Goal: Information Seeking & Learning: Find specific fact

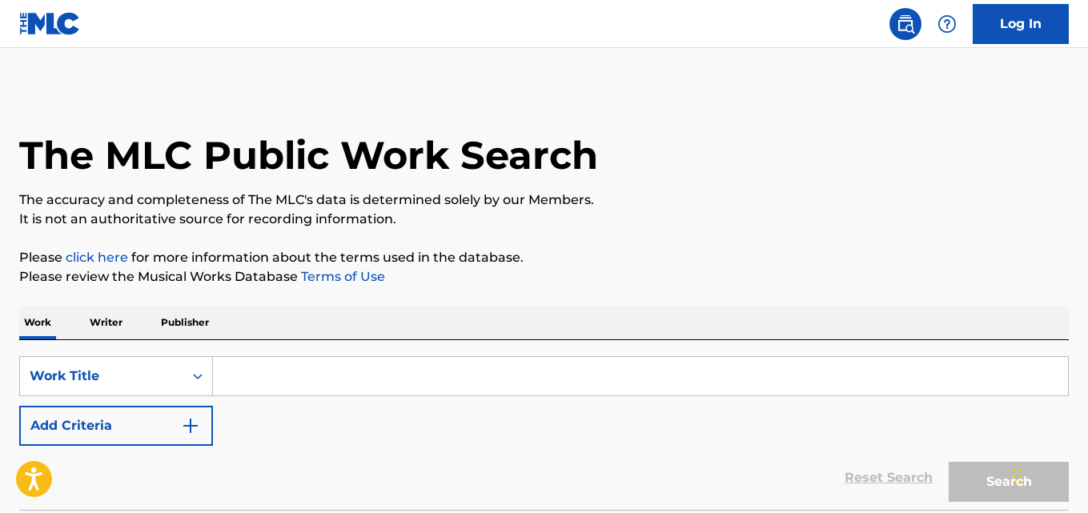
click at [343, 365] on input "Search Form" at bounding box center [640, 376] width 855 height 38
paste input "Spiders"
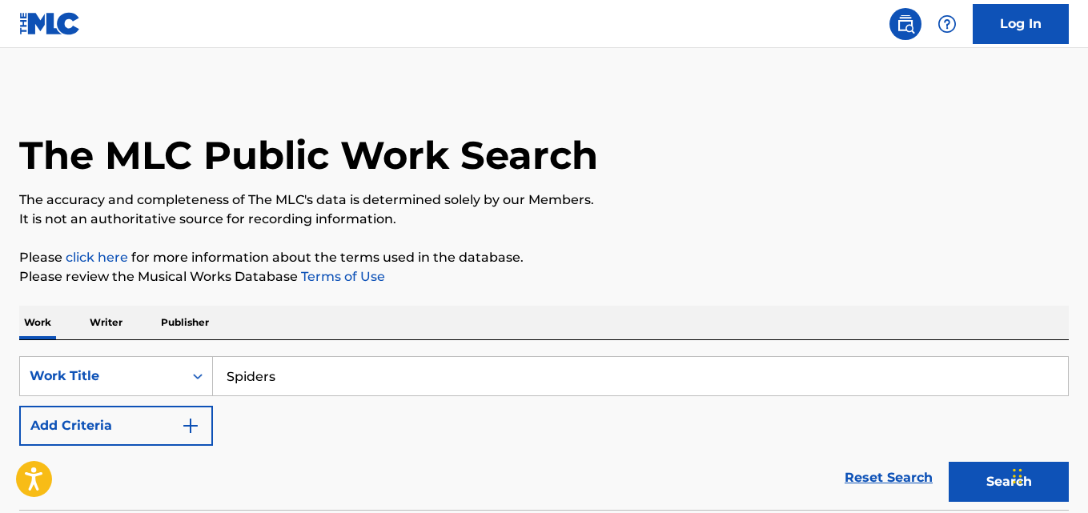
type input "Spiders"
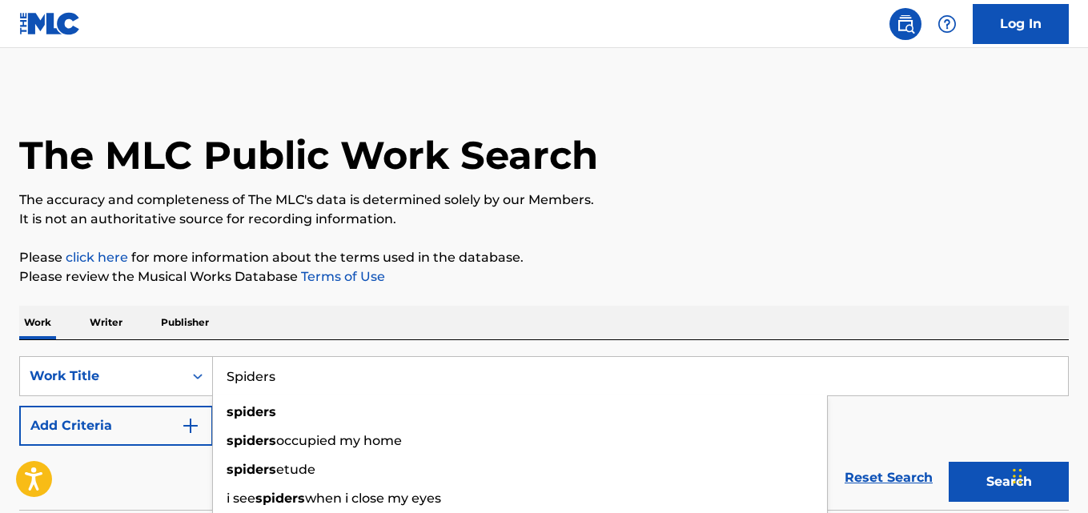
click at [380, 271] on link "Terms of Use" at bounding box center [341, 276] width 87 height 15
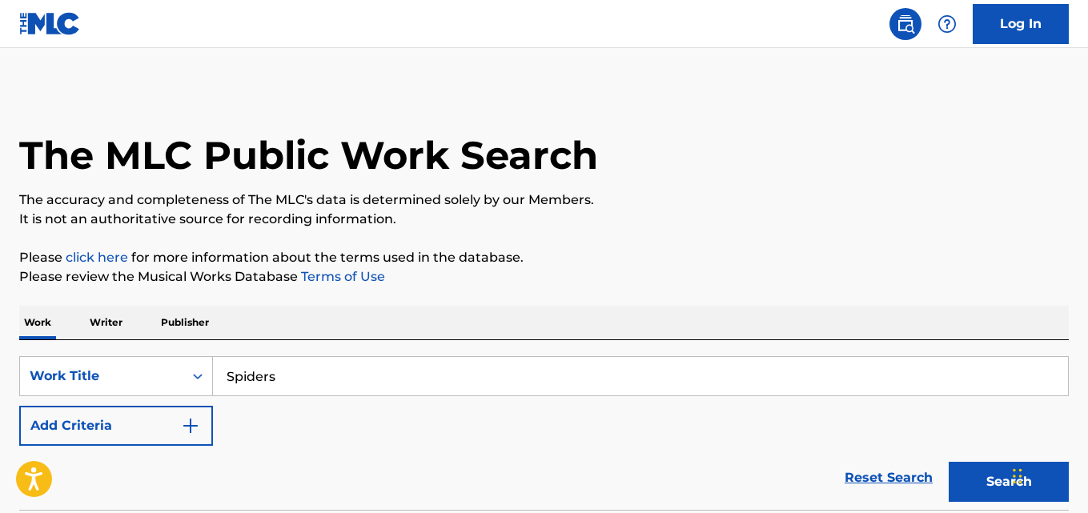
click at [175, 428] on button "Add Criteria" at bounding box center [116, 426] width 194 height 40
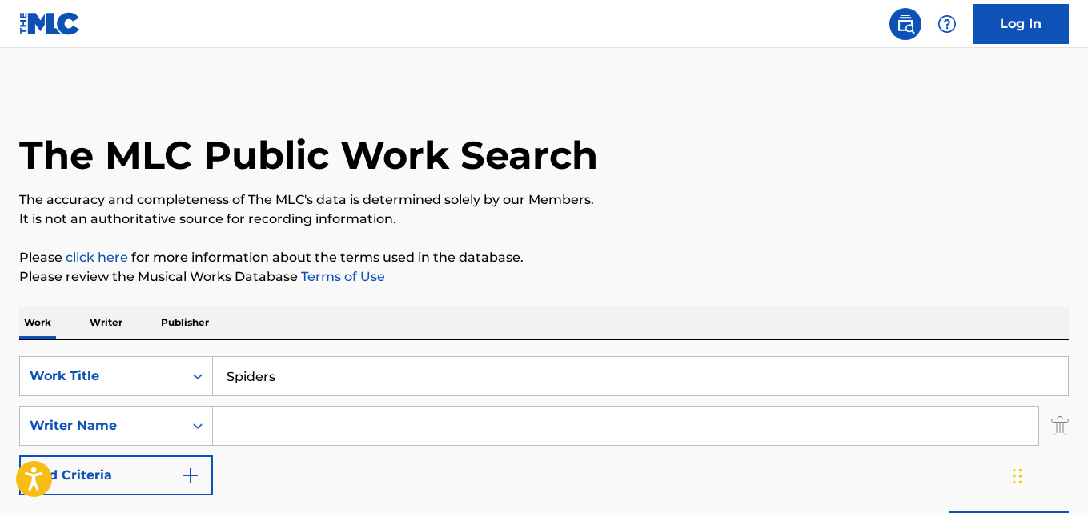
click at [243, 428] on input "Search Form" at bounding box center [626, 426] width 826 height 38
paste input "System Of A Down"
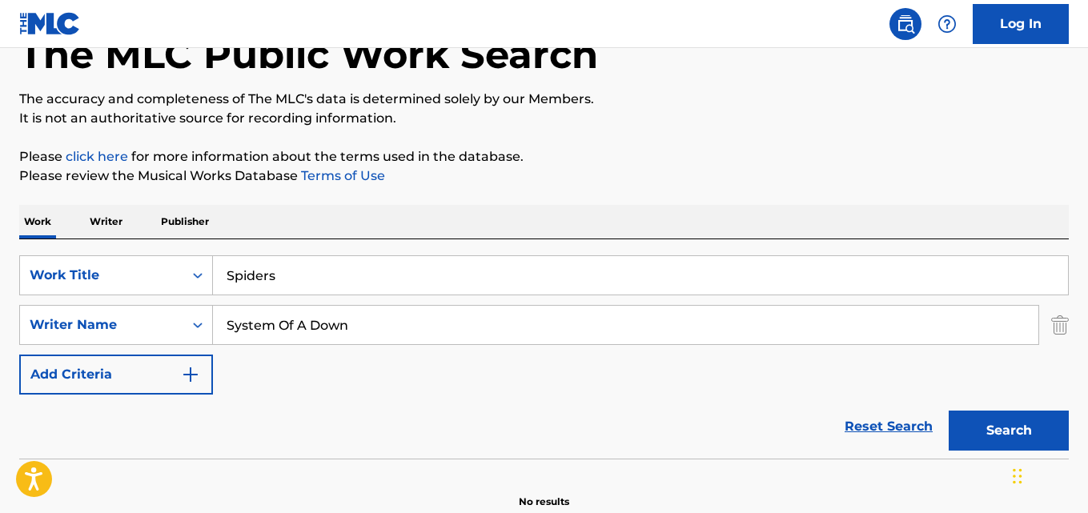
scroll to position [134, 0]
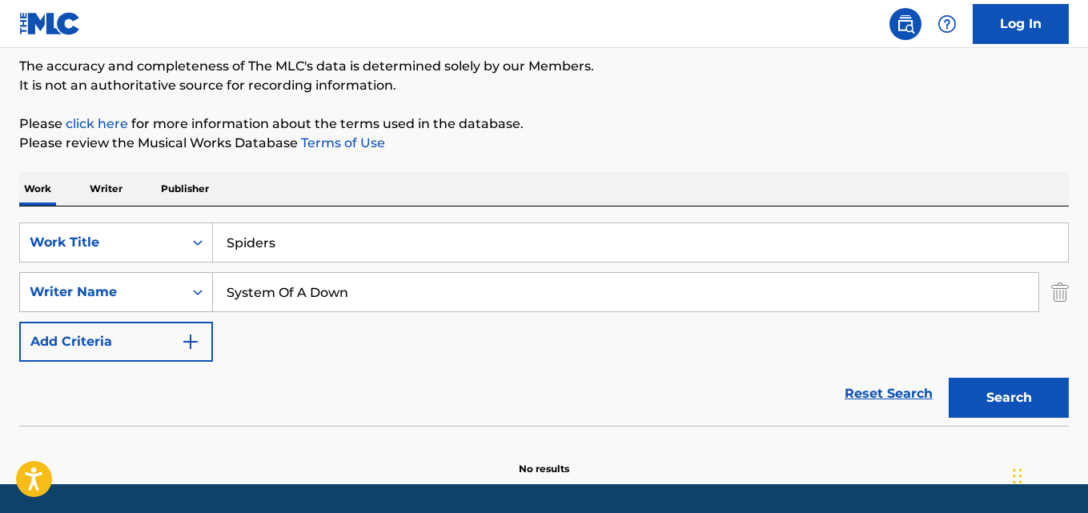
drag, startPoint x: 406, startPoint y: 296, endPoint x: 203, endPoint y: 299, distance: 203.4
click at [203, 299] on div "SearchWithCriteria7a8bcd6c-27a8-4800-9067-dba4cf6211b9 Writer Name System Of A …" at bounding box center [544, 292] width 1050 height 40
paste input "[PERSON_NAME]"
type input "[PERSON_NAME]"
click at [949, 378] on button "Search" at bounding box center [1009, 398] width 120 height 40
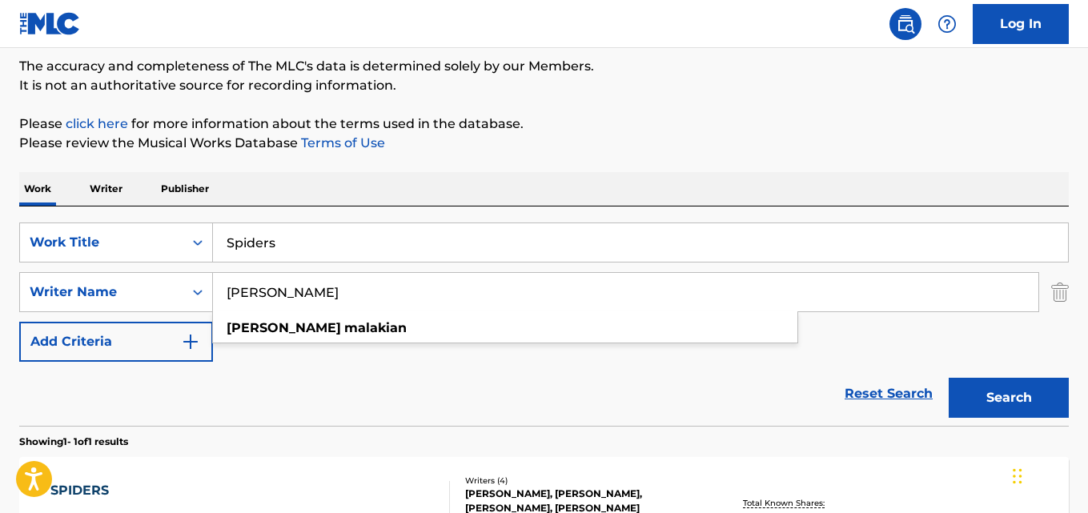
scroll to position [267, 0]
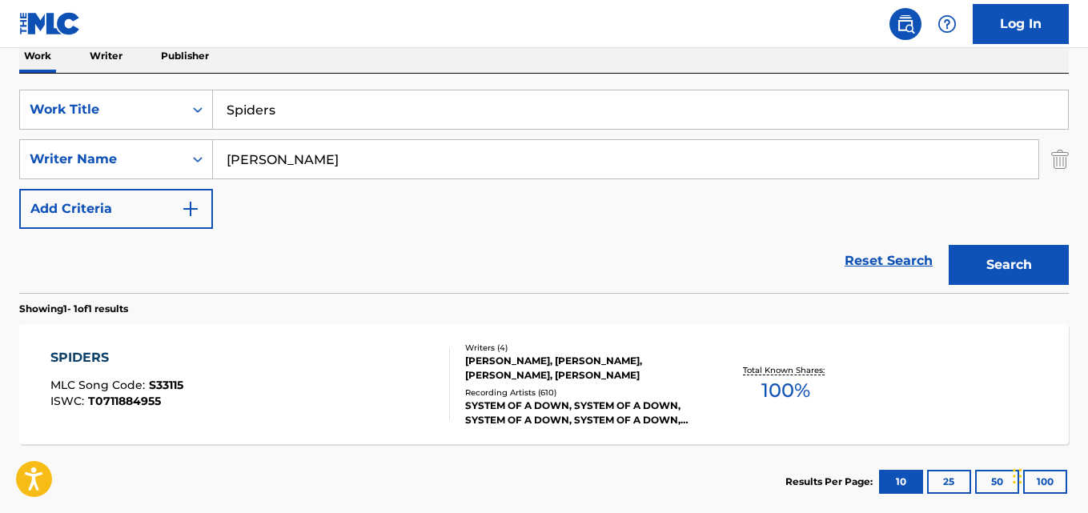
click at [327, 264] on div "Reset Search Search" at bounding box center [544, 261] width 1050 height 64
click at [103, 348] on div "SPIDERS" at bounding box center [116, 357] width 133 height 19
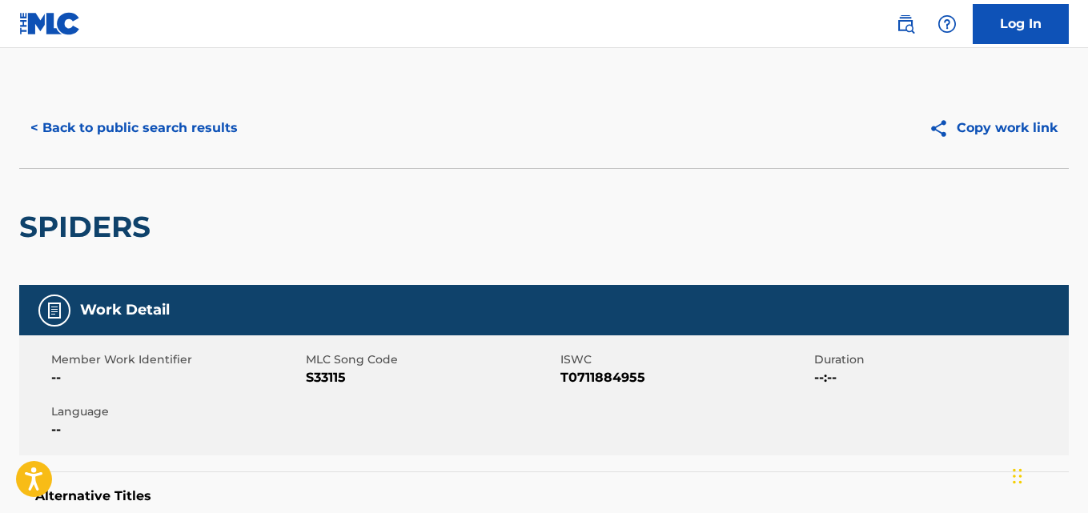
click at [468, 142] on div "< Back to public search results" at bounding box center [281, 128] width 525 height 40
click at [525, 252] on div "SPIDERS" at bounding box center [544, 226] width 1050 height 117
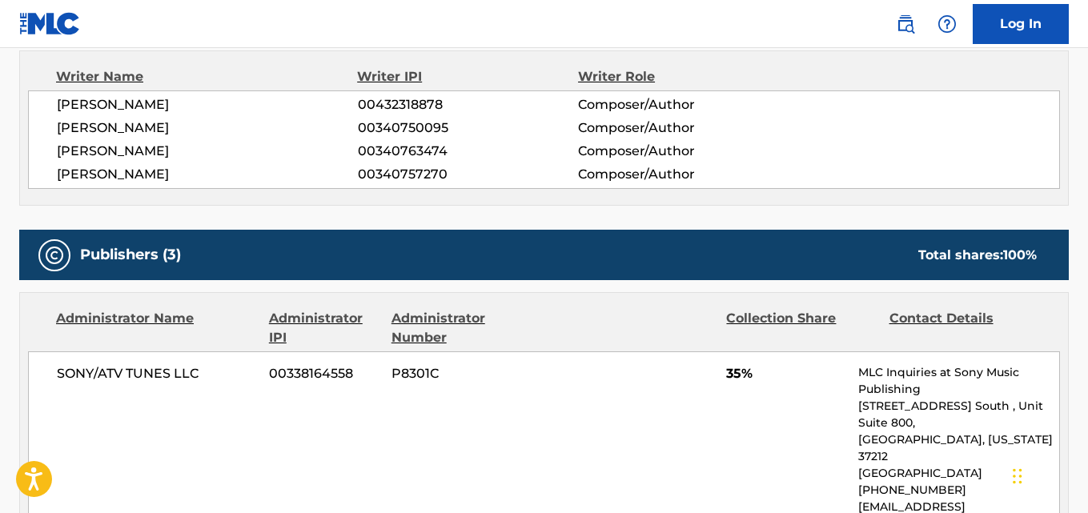
scroll to position [801, 0]
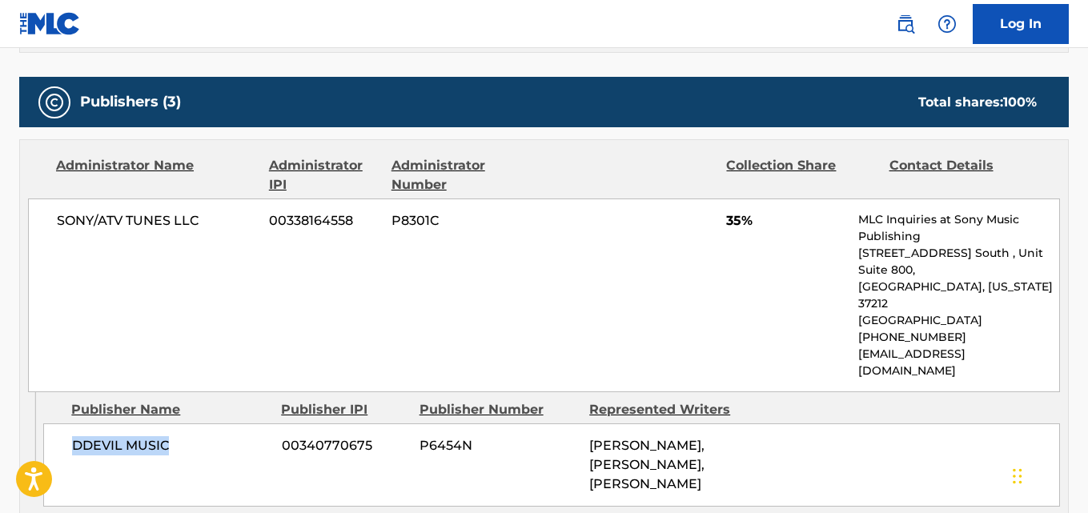
drag, startPoint x: 70, startPoint y: 405, endPoint x: 218, endPoint y: 410, distance: 148.2
click at [218, 424] on div "DDEVIL MUSIC 00340770675 P6454N [PERSON_NAME], [PERSON_NAME], [PERSON_NAME]" at bounding box center [551, 465] width 1017 height 83
copy span "DDEVIL MUSIC"
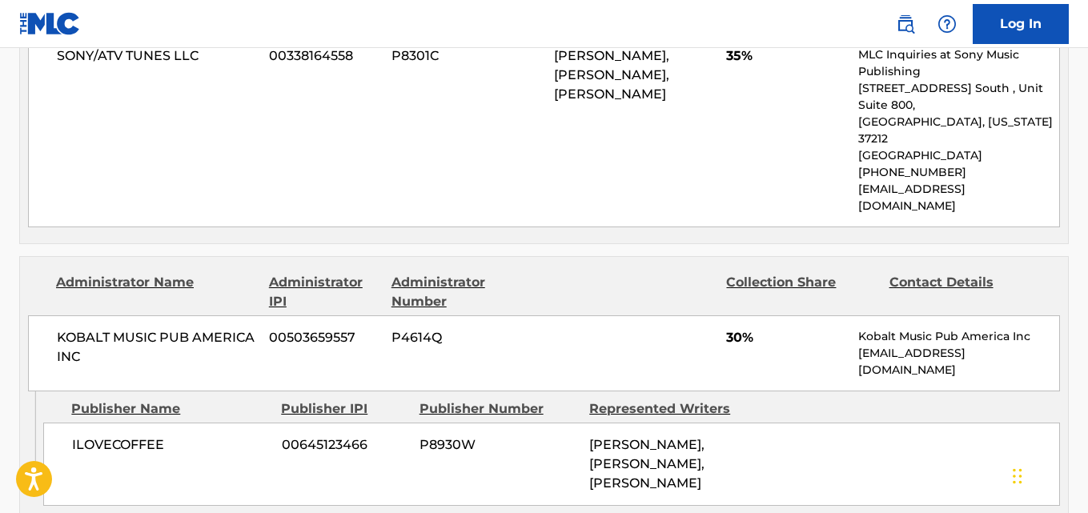
scroll to position [1201, 0]
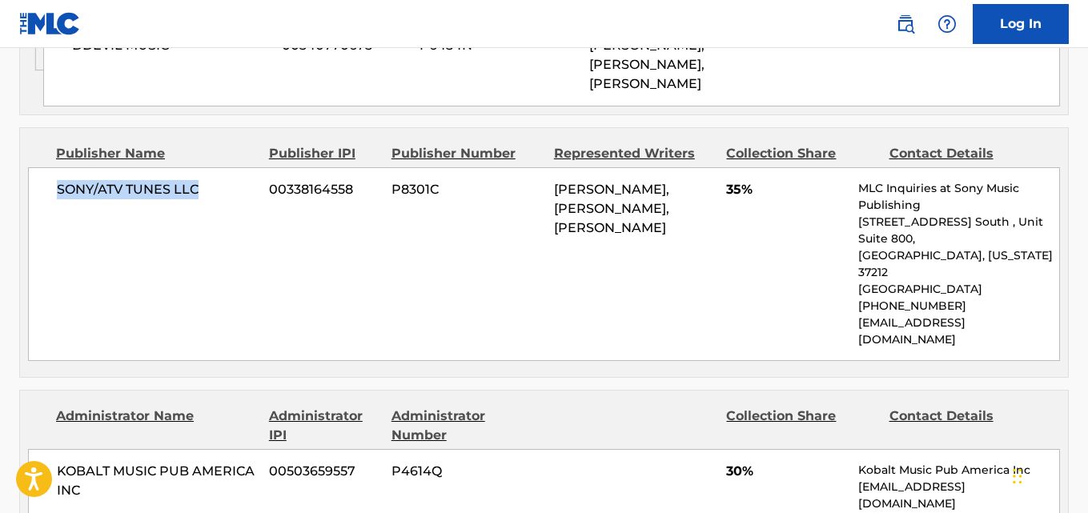
drag, startPoint x: 54, startPoint y: 167, endPoint x: 207, endPoint y: 167, distance: 152.1
click at [207, 167] on div "SONY/ATV TUNES LLC 00338164558 P8301C [PERSON_NAME], [PERSON_NAME], [PERSON_NAM…" at bounding box center [544, 264] width 1032 height 194
copy span "SONY/ATV TUNES LLC"
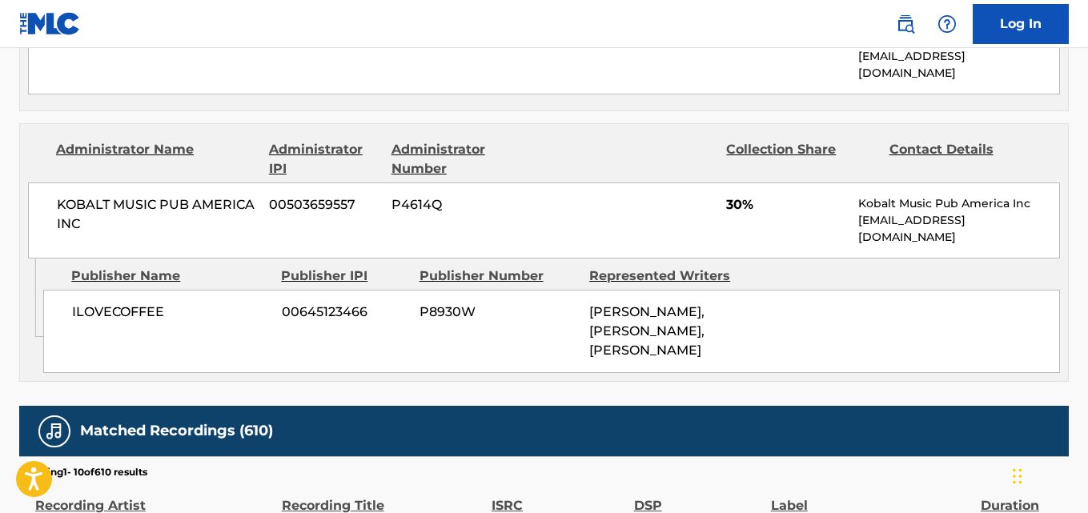
scroll to position [1469, 0]
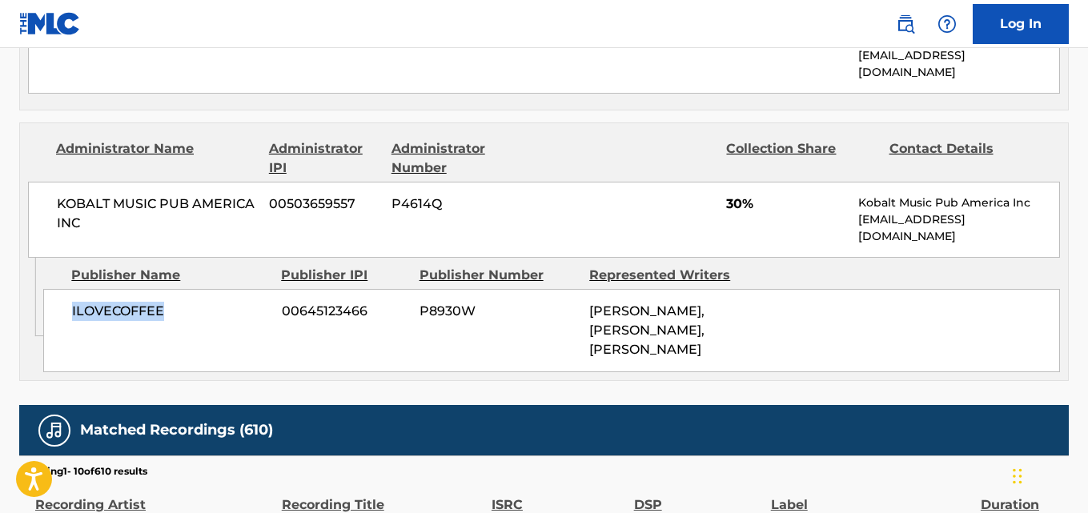
drag, startPoint x: 62, startPoint y: 249, endPoint x: 206, endPoint y: 249, distance: 144.1
click at [206, 289] on div "ILOVECOFFEE 00645123466 P8930W [PERSON_NAME], [PERSON_NAME], [PERSON_NAME]" at bounding box center [551, 330] width 1017 height 83
copy span "ILOVECOFFEE"
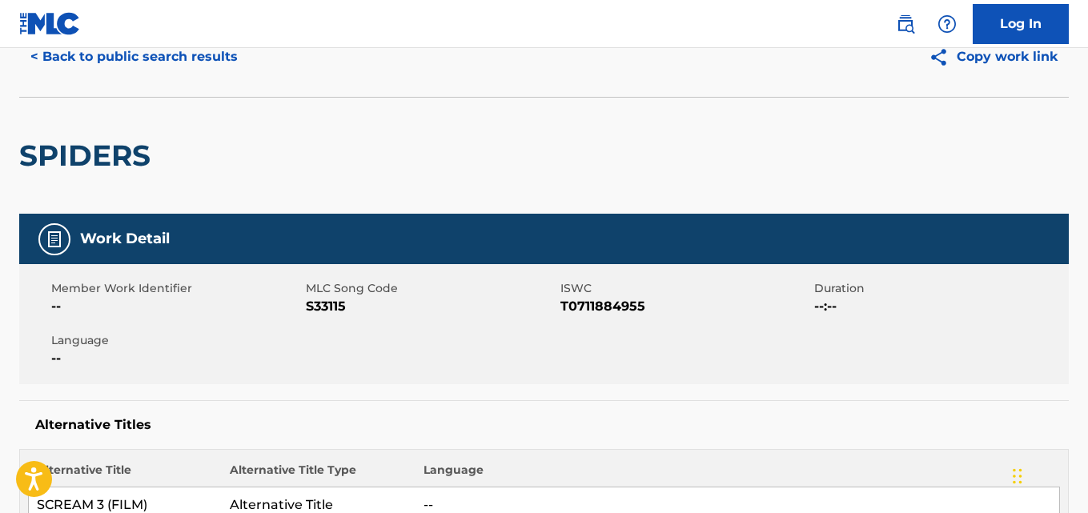
scroll to position [0, 0]
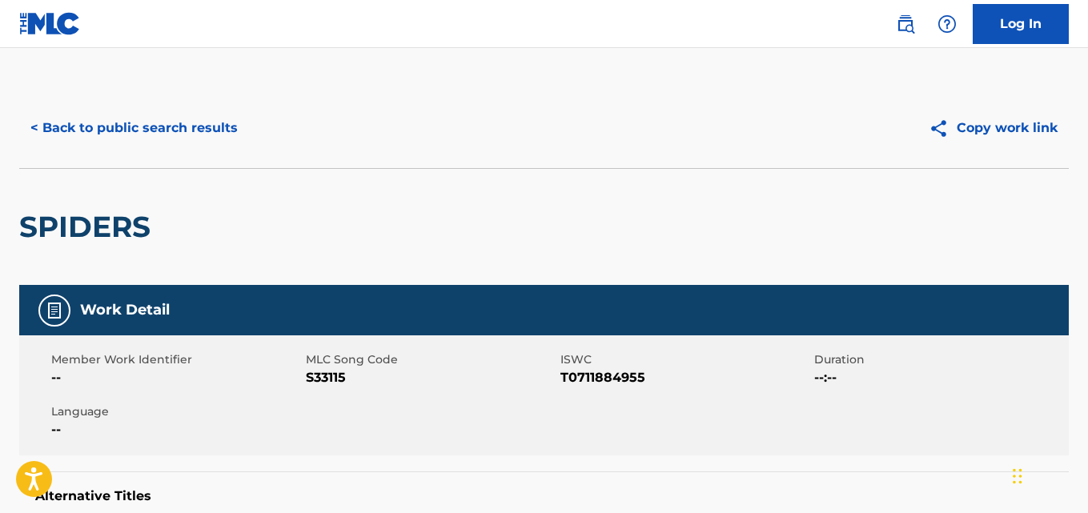
click at [215, 135] on button "< Back to public search results" at bounding box center [134, 128] width 230 height 40
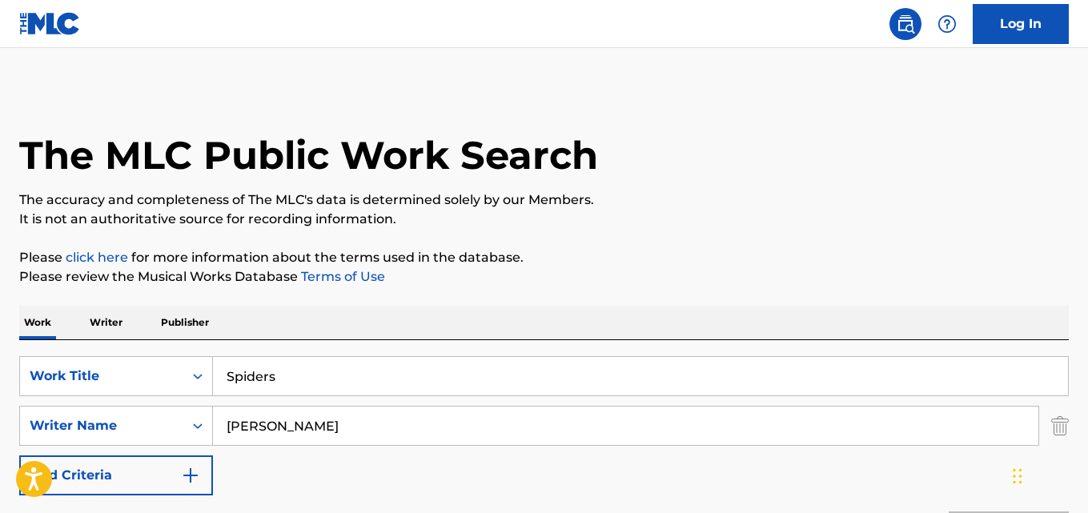
scroll to position [267, 0]
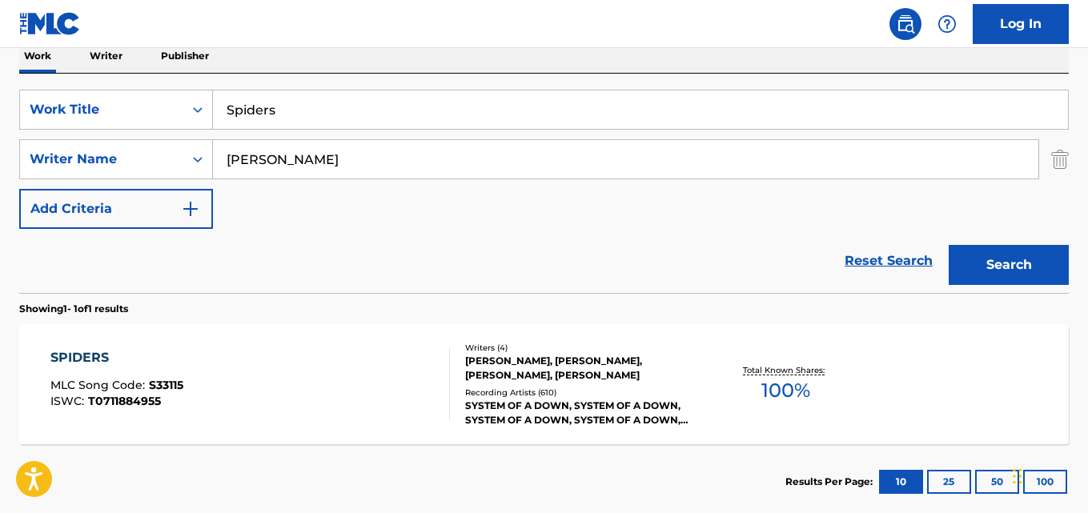
drag, startPoint x: 204, startPoint y: 136, endPoint x: 158, endPoint y: 137, distance: 46.5
click at [158, 137] on div "SearchWithCriteria40e3b8af-a21f-4a3a-b502-132ec427af01 Work Title Spiders Searc…" at bounding box center [544, 159] width 1050 height 139
paste input "tealing Society"
type input "Stealing Society"
click at [949, 245] on button "Search" at bounding box center [1009, 265] width 120 height 40
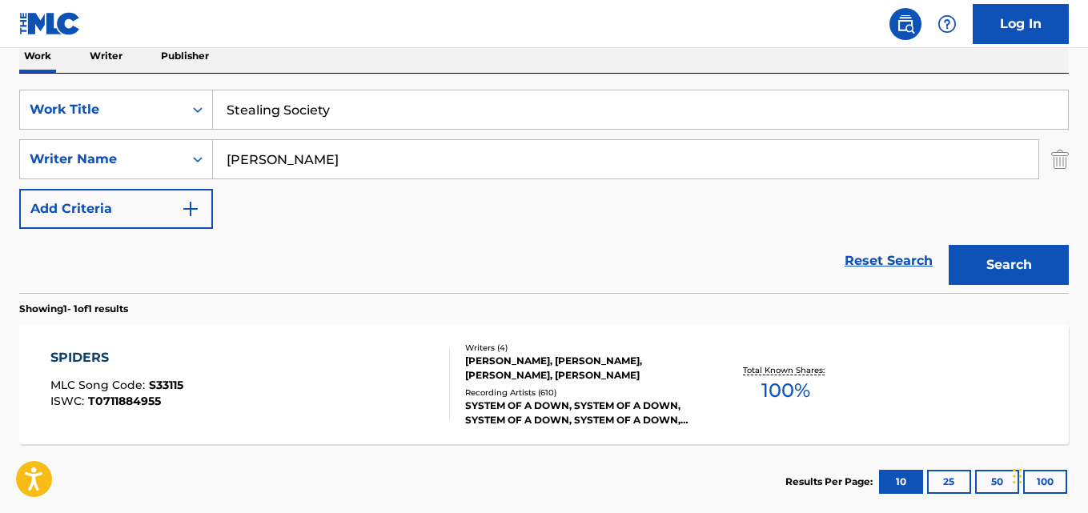
scroll to position [234, 0]
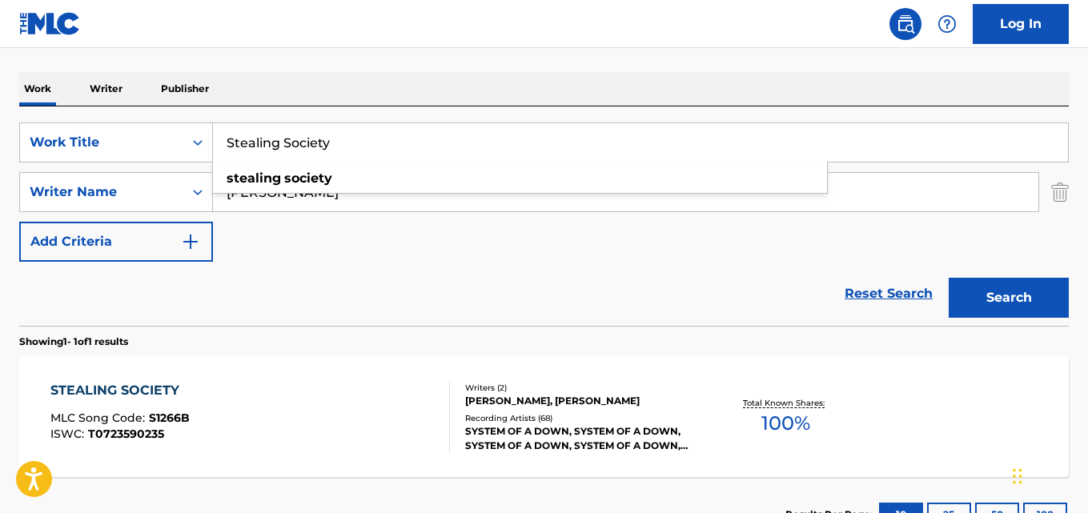
click at [435, 290] on div "Reset Search Search" at bounding box center [544, 294] width 1050 height 64
drag, startPoint x: 366, startPoint y: 150, endPoint x: 220, endPoint y: 146, distance: 145.8
click at [220, 146] on input "Stealing Society" at bounding box center [640, 142] width 855 height 38
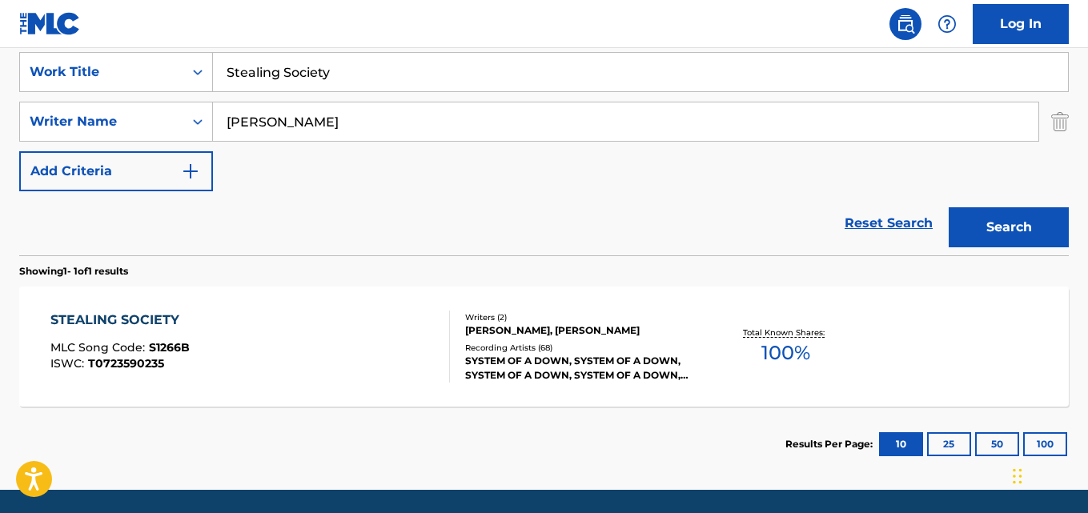
scroll to position [358, 0]
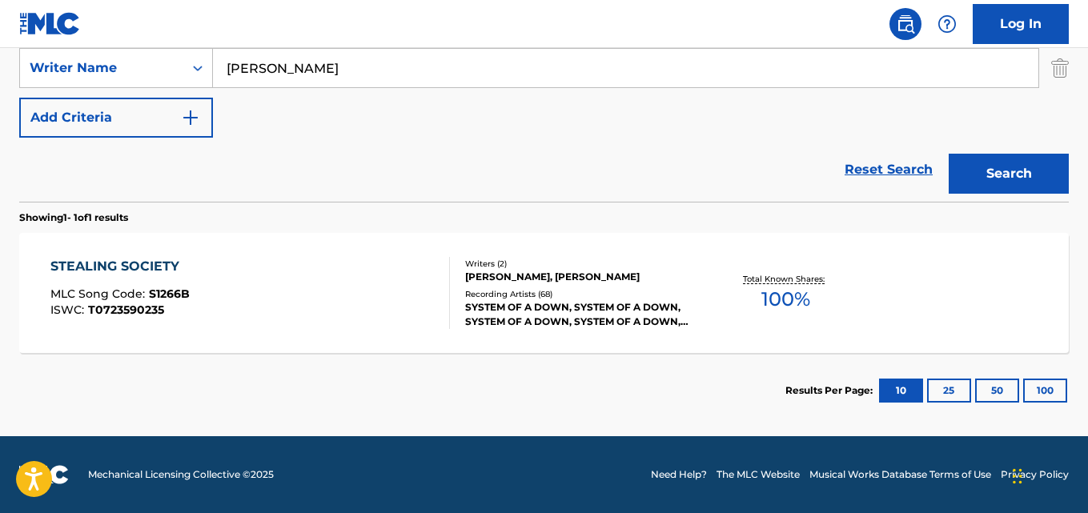
click at [129, 268] on div "STEALING SOCIETY" at bounding box center [119, 266] width 139 height 19
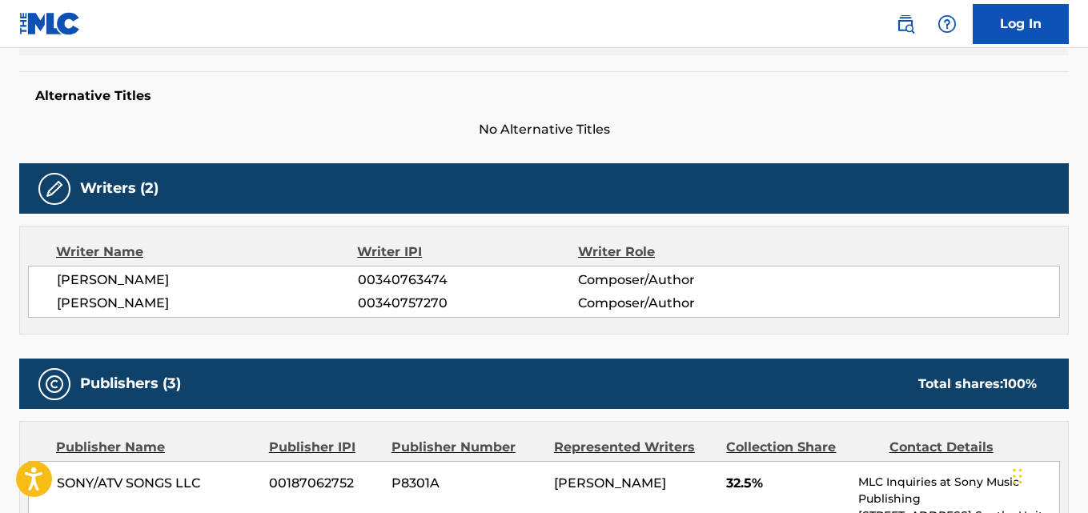
scroll to position [667, 0]
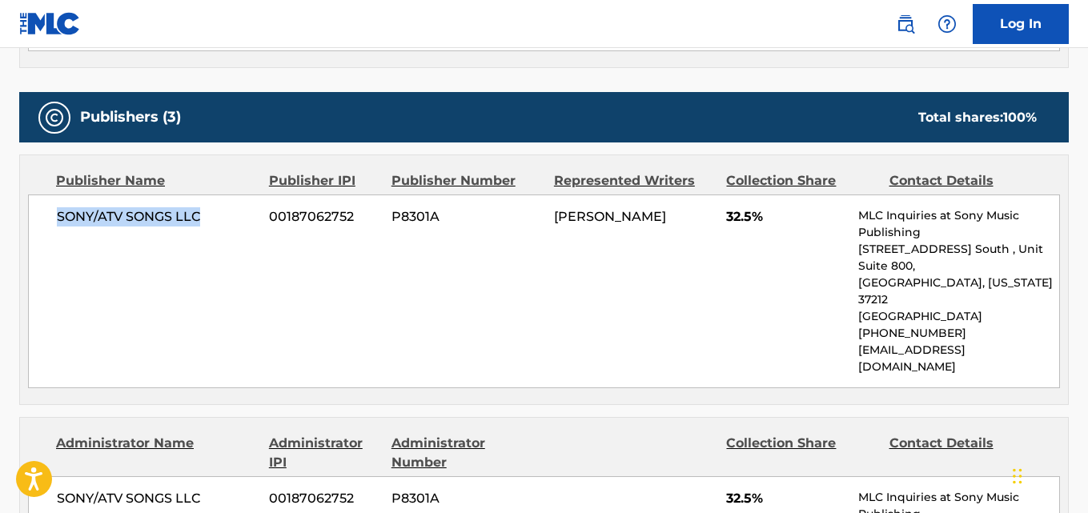
drag, startPoint x: 58, startPoint y: 222, endPoint x: 223, endPoint y: 220, distance: 165.0
click at [223, 220] on span "SONY/ATV SONGS LLC" at bounding box center [157, 216] width 200 height 19
copy span "SONY/ATV SONGS LLC"
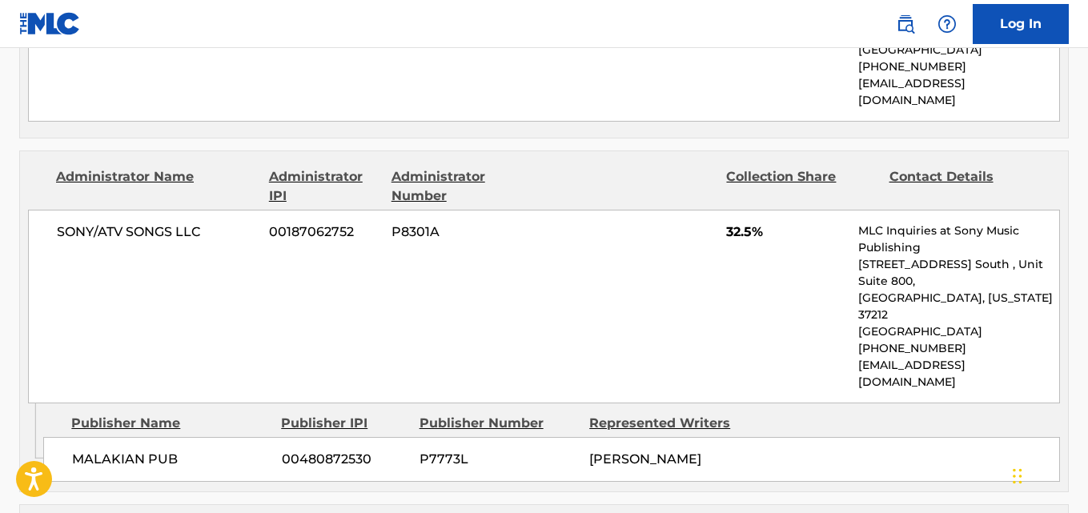
scroll to position [934, 0]
drag, startPoint x: 71, startPoint y: 399, endPoint x: 209, endPoint y: 400, distance: 137.7
click at [209, 436] on div "MALAKIAN PUB 00480872530 P7773L [PERSON_NAME]" at bounding box center [551, 458] width 1017 height 45
copy span "MALAKIAN PUB"
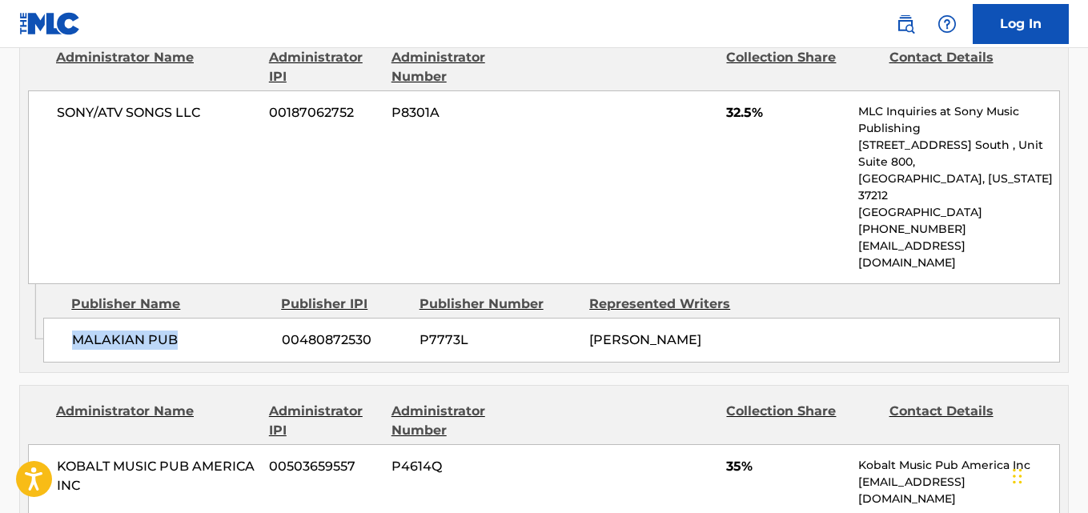
scroll to position [1201, 0]
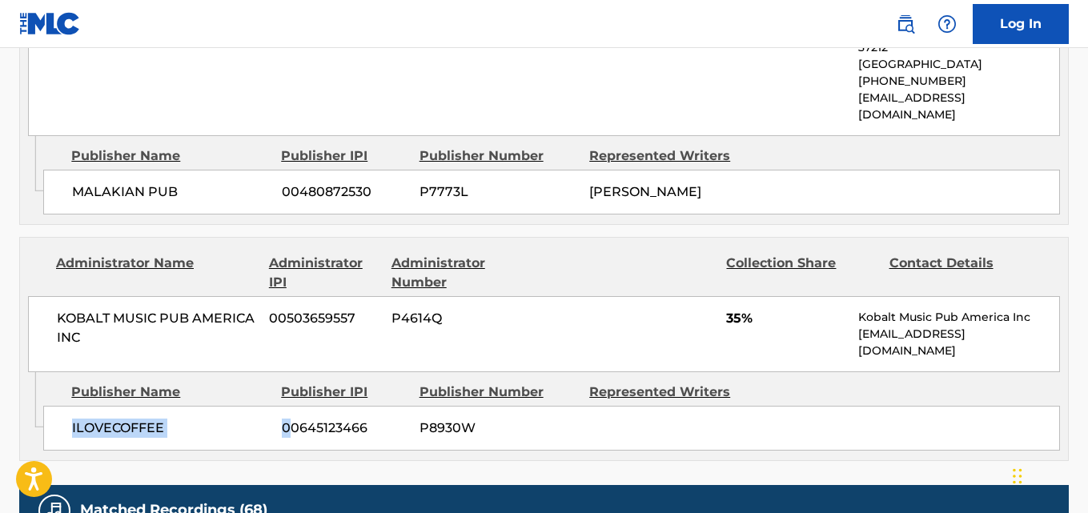
drag, startPoint x: 52, startPoint y: 371, endPoint x: 292, endPoint y: 371, distance: 240.2
click at [292, 406] on div "ILOVECOFFEE 00645123466 P8930W" at bounding box center [551, 428] width 1017 height 45
copy div "ILOVECOFFEE 0"
click at [62, 406] on div "ILOVECOFFEE 00645123466 P8930W" at bounding box center [551, 428] width 1017 height 45
click at [111, 385] on div "Admin Original Publisher Connecting Line Publisher Name Publisher IPI Publisher…" at bounding box center [544, 416] width 1048 height 88
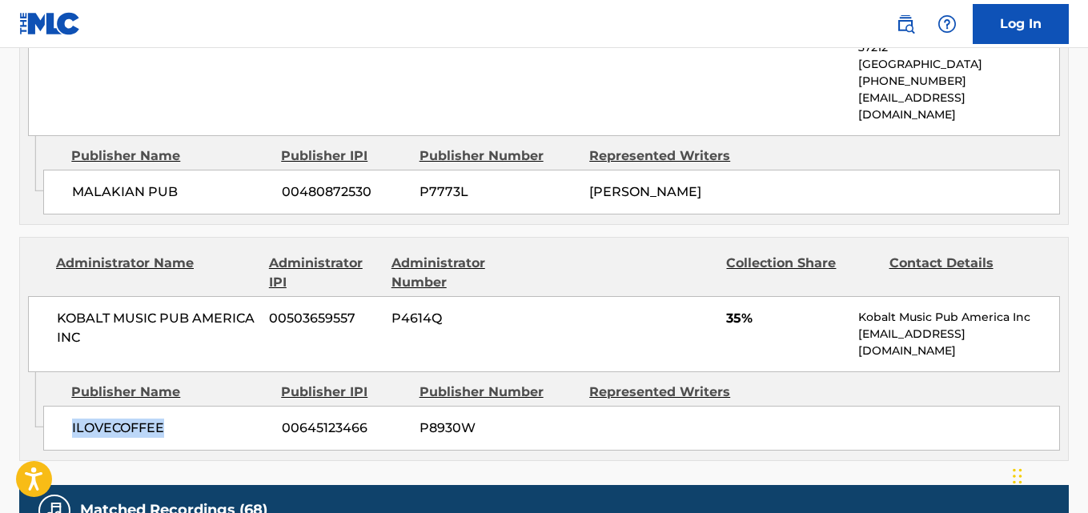
drag, startPoint x: 63, startPoint y: 365, endPoint x: 182, endPoint y: 361, distance: 118.6
click at [182, 406] on div "ILOVECOFFEE 00645123466 P8930W" at bounding box center [551, 428] width 1017 height 45
copy span "ILOVECOFFEE"
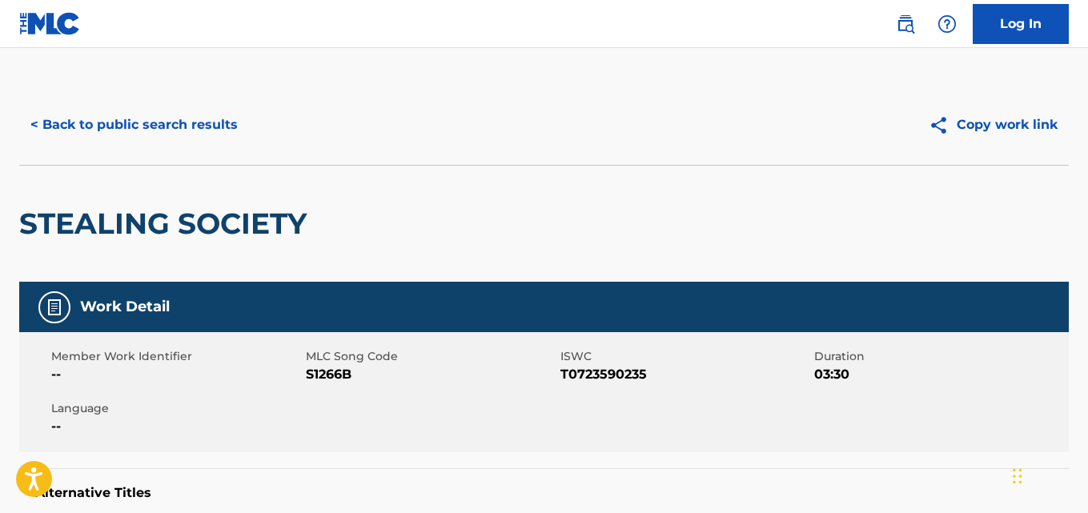
scroll to position [0, 0]
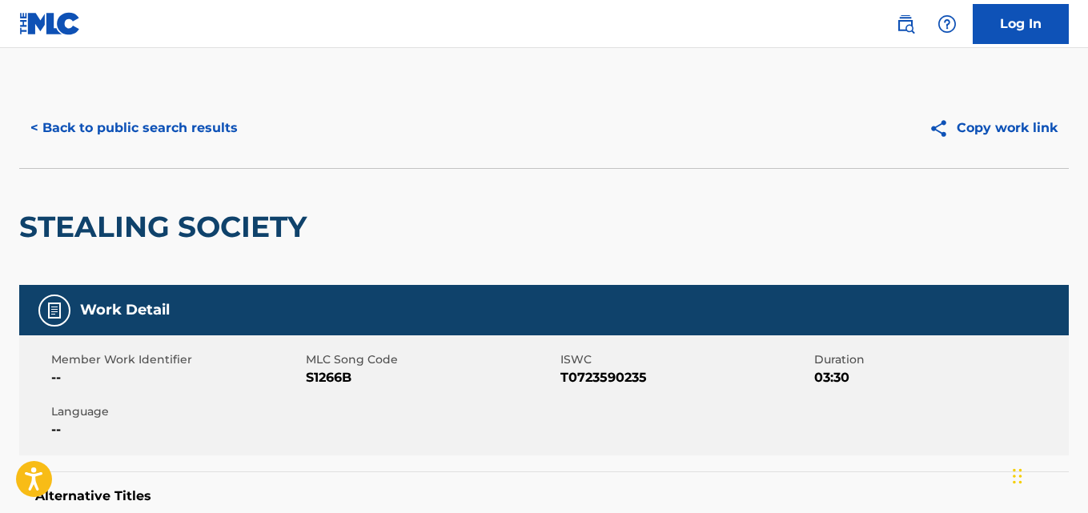
click at [191, 131] on button "< Back to public search results" at bounding box center [134, 128] width 230 height 40
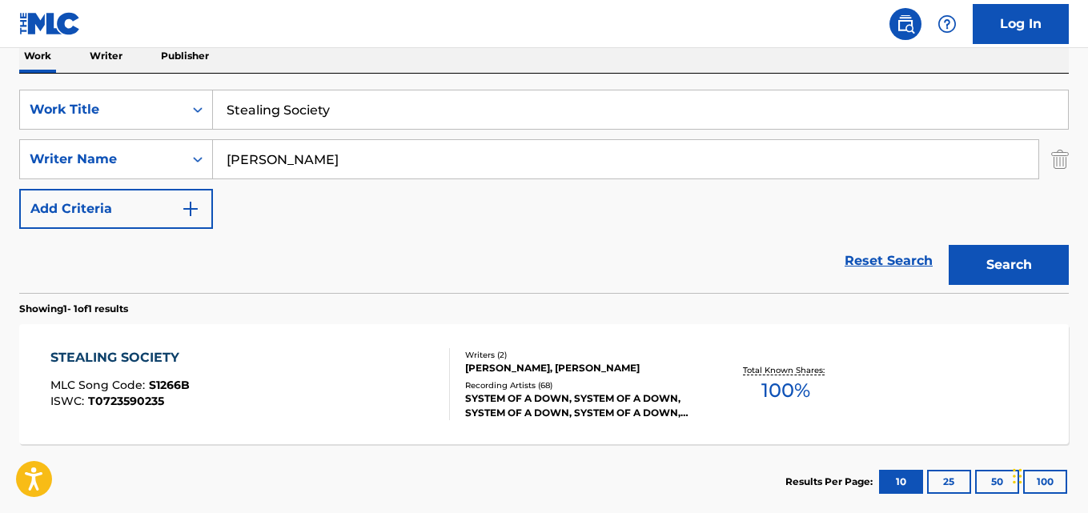
click at [876, 253] on link "Reset Search" at bounding box center [889, 260] width 104 height 35
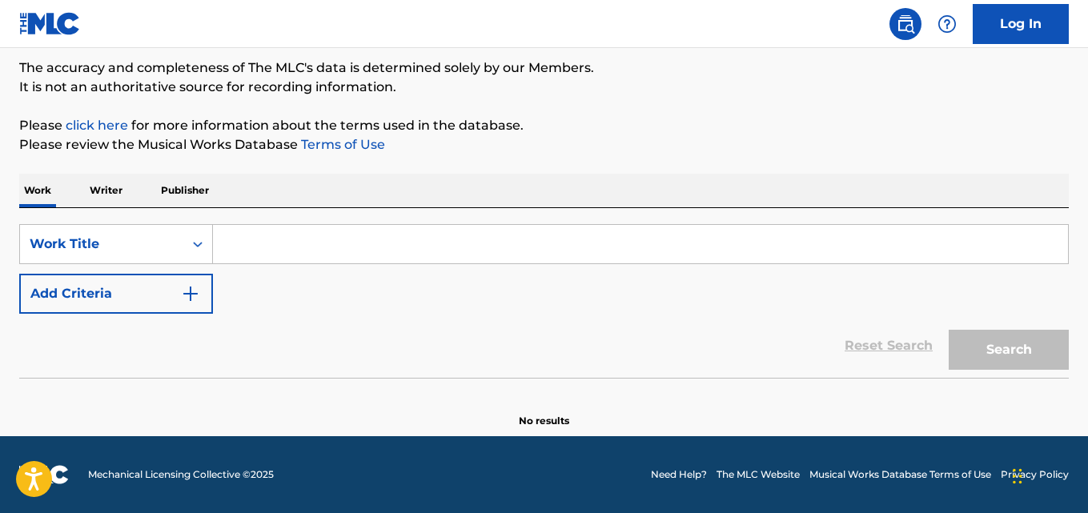
click at [794, 150] on p "Please review the Musical Works Database Terms of Use" at bounding box center [544, 144] width 1050 height 19
click at [791, 143] on p "Please review the Musical Works Database Terms of Use" at bounding box center [544, 144] width 1050 height 19
click at [790, 135] on p "Please review the Musical Works Database Terms of Use" at bounding box center [544, 144] width 1050 height 19
click at [776, 126] on p "Please click here for more information about the terms used in the database." at bounding box center [544, 125] width 1050 height 19
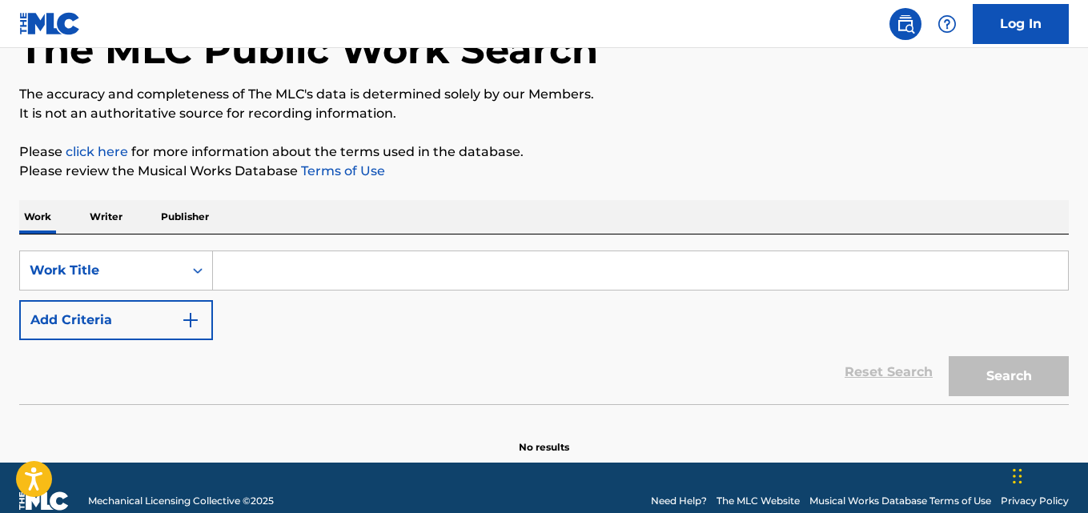
scroll to position [100, 0]
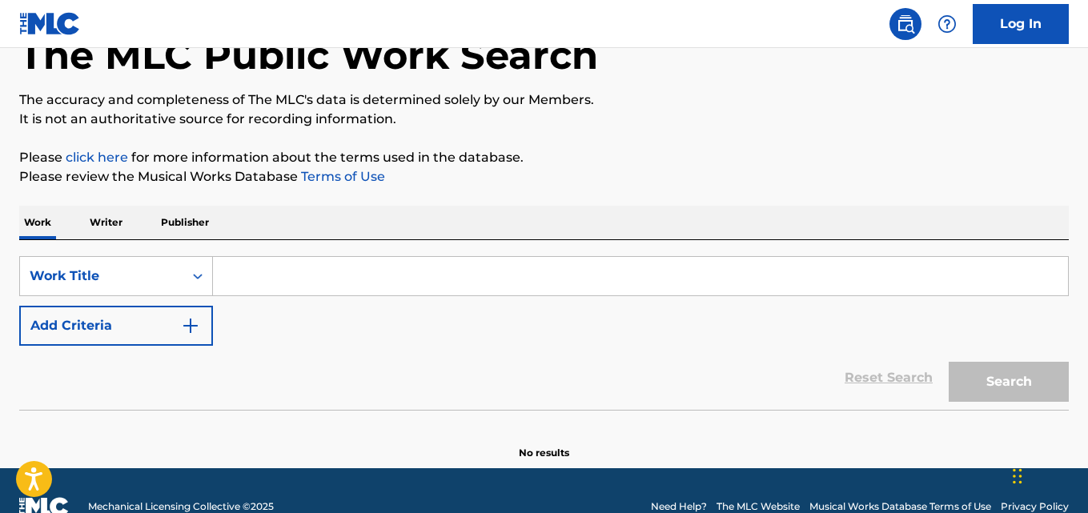
click at [495, 349] on div "Reset Search Search" at bounding box center [544, 378] width 1050 height 64
drag, startPoint x: 502, startPoint y: 369, endPoint x: 502, endPoint y: 353, distance: 16.0
click at [502, 369] on div "Reset Search Search" at bounding box center [544, 378] width 1050 height 64
click at [502, 349] on div "Reset Search Search" at bounding box center [544, 378] width 1050 height 64
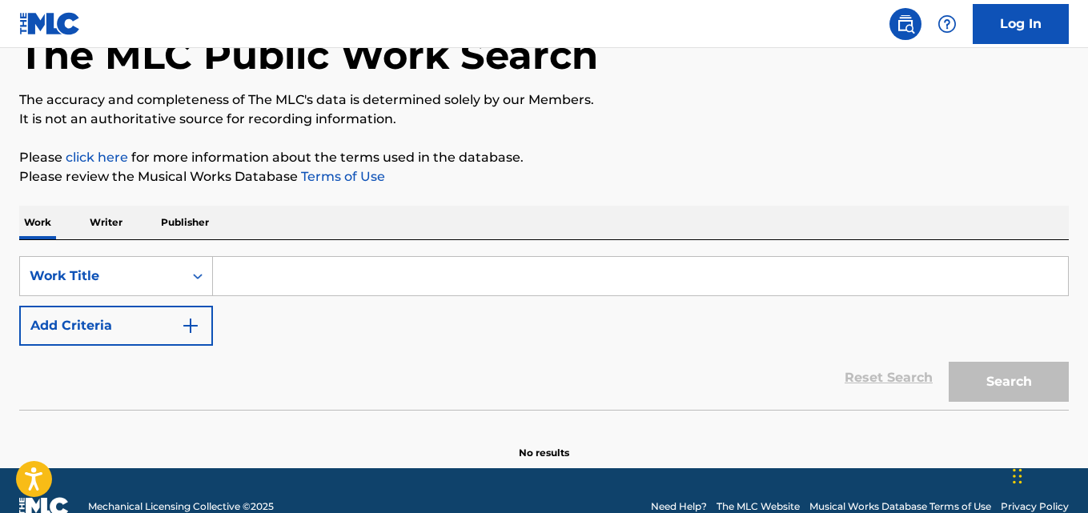
click at [502, 347] on div "Reset Search Search" at bounding box center [544, 378] width 1050 height 64
drag, startPoint x: 502, startPoint y: 341, endPoint x: 509, endPoint y: 331, distance: 12.7
click at [504, 337] on div "SearchWithCriteria40e3b8af-a21f-4a3a-b502-132ec427af01 Work Title Add Criteria" at bounding box center [544, 301] width 1050 height 90
click at [520, 330] on div "SearchWithCriteria40e3b8af-a21f-4a3a-b502-132ec427af01 Work Title Add Criteria" at bounding box center [544, 301] width 1050 height 90
click at [458, 262] on input "Search Form" at bounding box center [640, 276] width 855 height 38
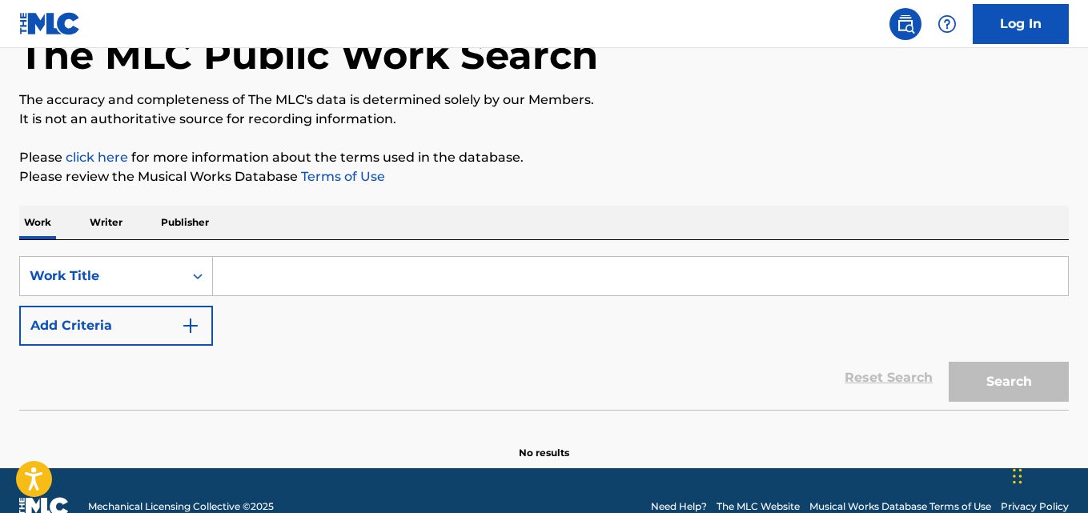
click at [458, 262] on input "Search Form" at bounding box center [640, 276] width 855 height 38
click at [432, 426] on section "No results" at bounding box center [544, 440] width 1050 height 42
click at [432, 399] on div "Reset Search Search" at bounding box center [544, 378] width 1050 height 64
drag, startPoint x: 473, startPoint y: 299, endPoint x: 479, endPoint y: 319, distance: 20.8
click at [476, 299] on div "SearchWithCriteria40e3b8af-a21f-4a3a-b502-132ec427af01 Work Title Add Criteria" at bounding box center [544, 301] width 1050 height 90
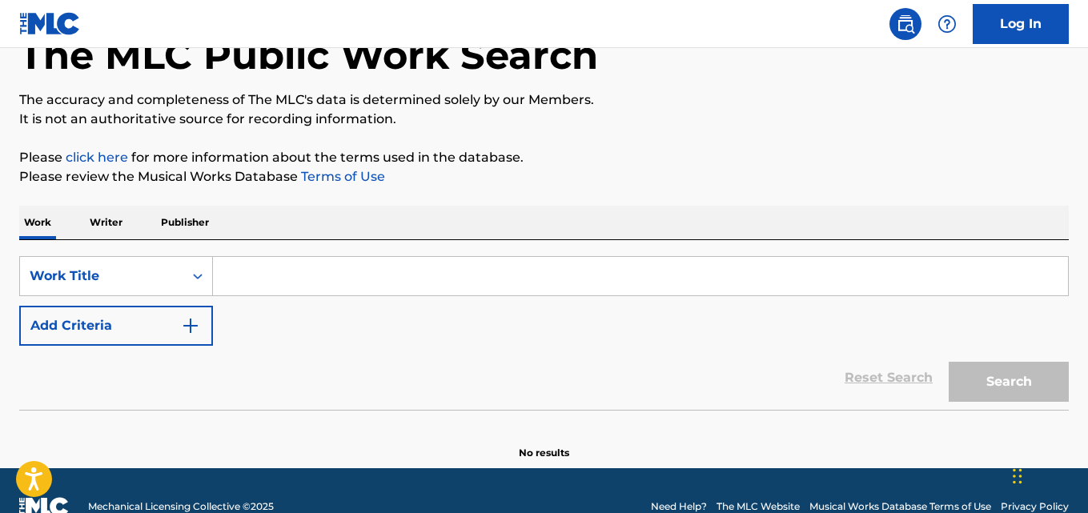
click at [479, 319] on div "SearchWithCriteria40e3b8af-a21f-4a3a-b502-132ec427af01 Work Title Add Criteria" at bounding box center [544, 301] width 1050 height 90
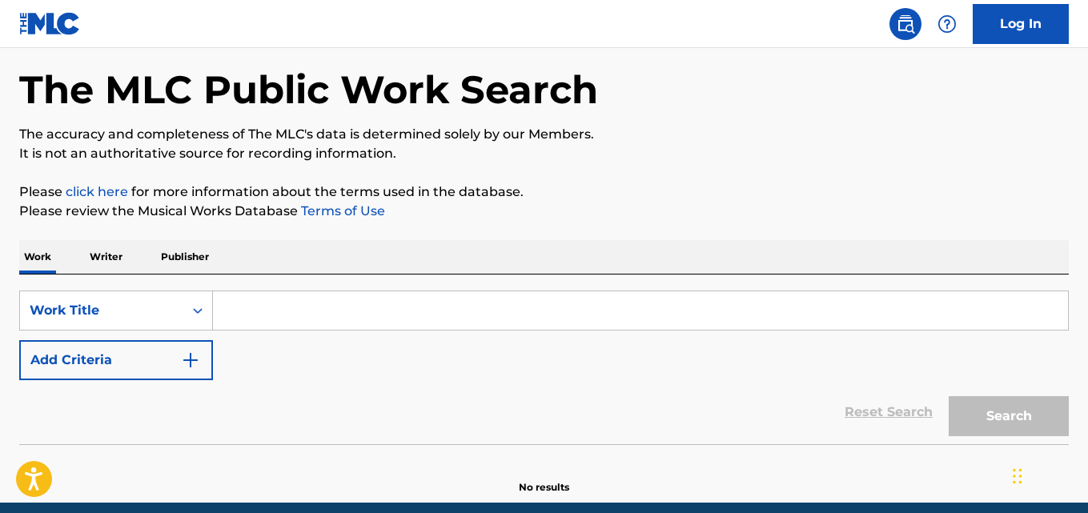
scroll to position [4, 0]
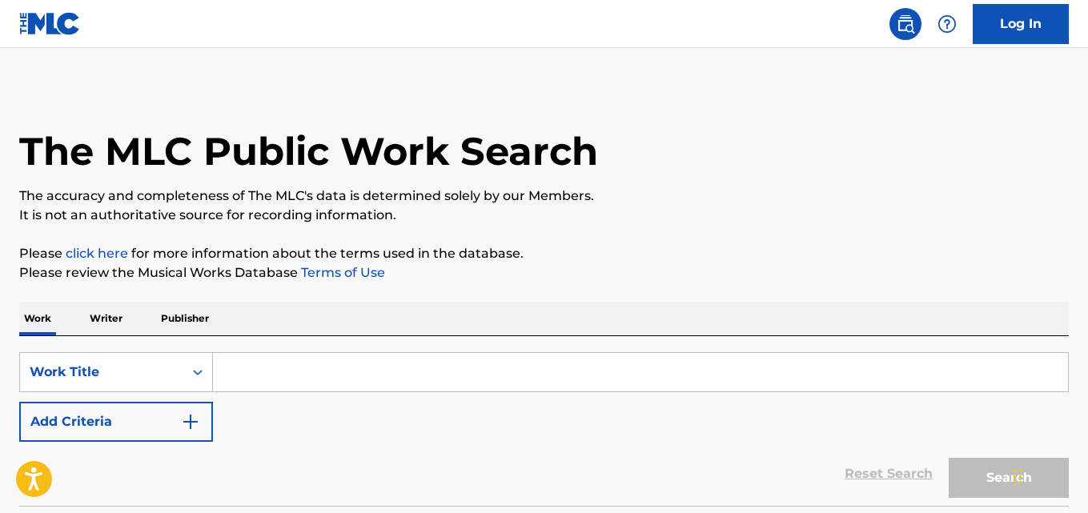
click at [834, 139] on div "The MLC Public Work Search" at bounding box center [544, 142] width 1050 height 117
click at [469, 460] on div "Reset Search Search" at bounding box center [544, 474] width 1050 height 64
click at [236, 375] on input "Search Form" at bounding box center [640, 372] width 855 height 38
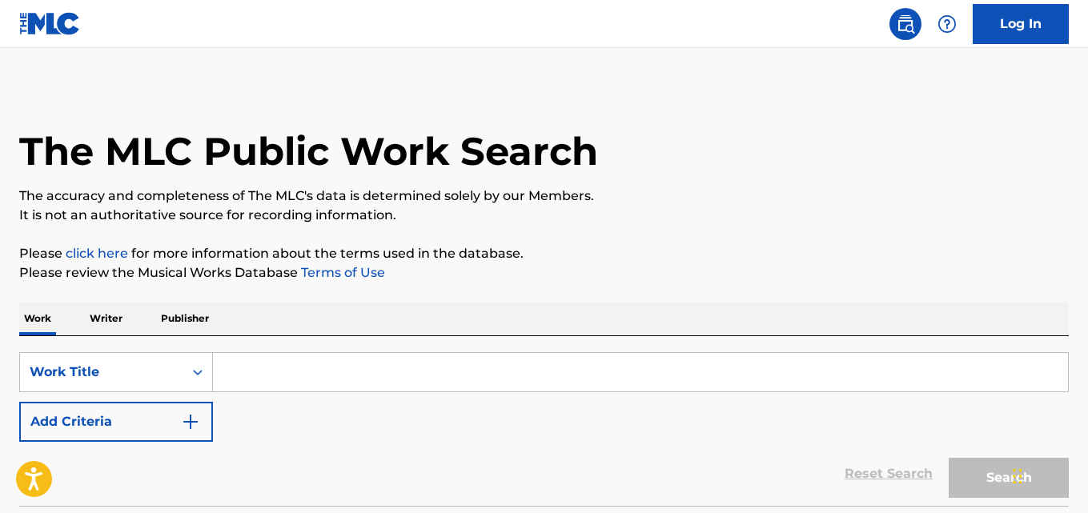
paste input "Sugar"
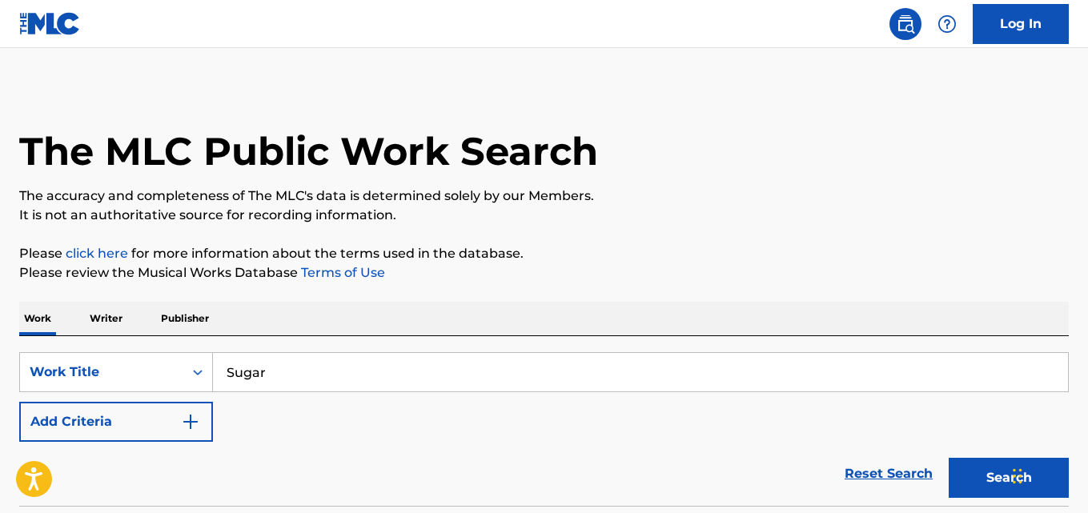
type input "Sugar"
click at [677, 249] on p "Please click here for more information about the terms used in the database." at bounding box center [544, 253] width 1050 height 19
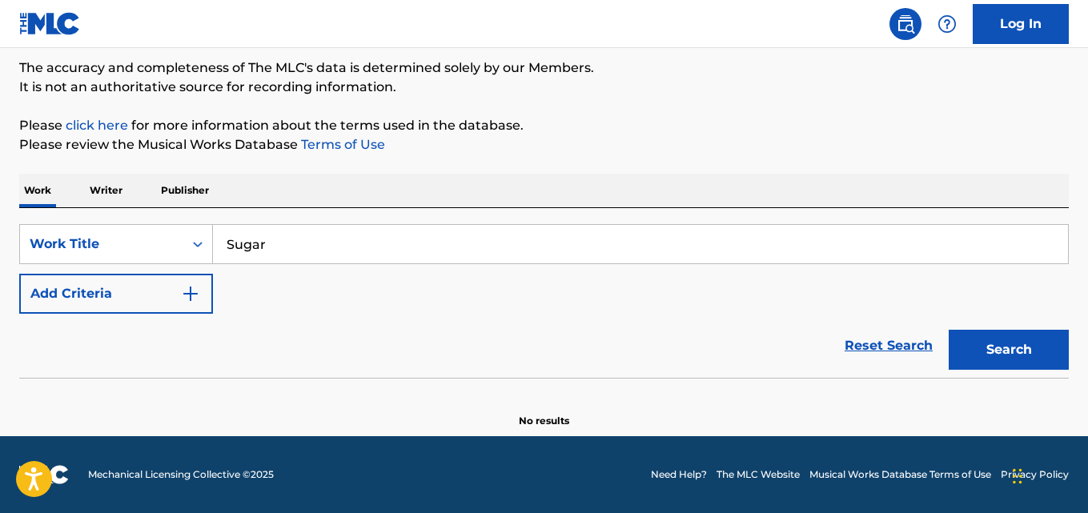
click at [179, 294] on button "Add Criteria" at bounding box center [116, 294] width 194 height 40
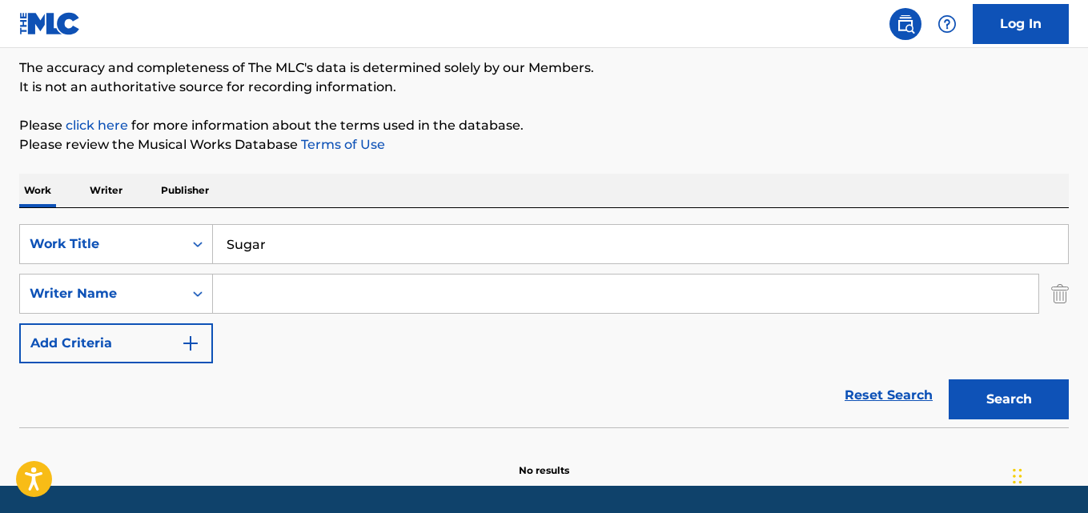
click at [273, 294] on input "Search Form" at bounding box center [626, 294] width 826 height 38
paste input "[PERSON_NAME]"
click at [949, 380] on button "Search" at bounding box center [1009, 400] width 120 height 40
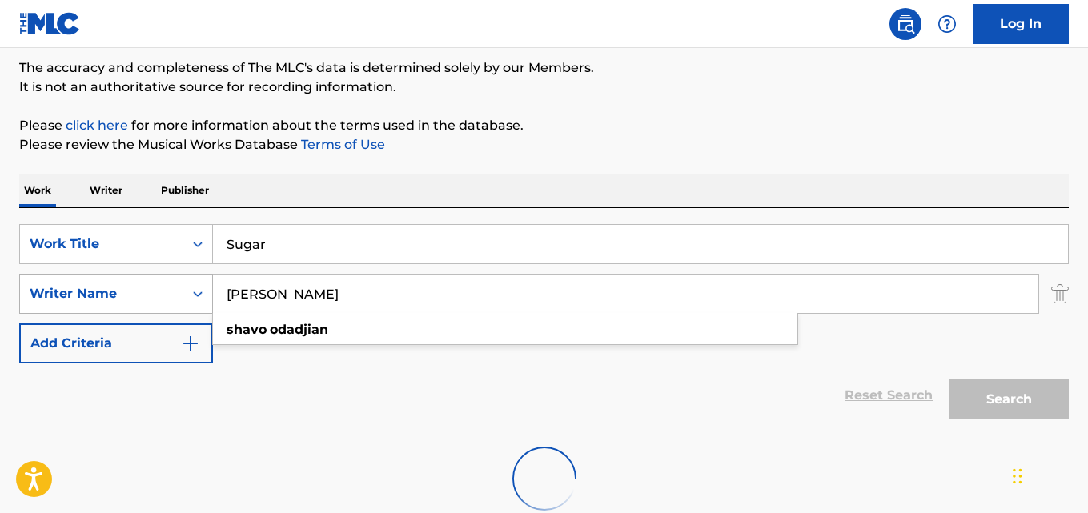
drag, startPoint x: 253, startPoint y: 288, endPoint x: 165, endPoint y: 301, distance: 89.0
click at [165, 301] on div "SearchWithCriteria7a8bcd6c-27a8-4800-9067-dba4cf6211b9 Writer Name [PERSON_NAME…" at bounding box center [544, 294] width 1050 height 40
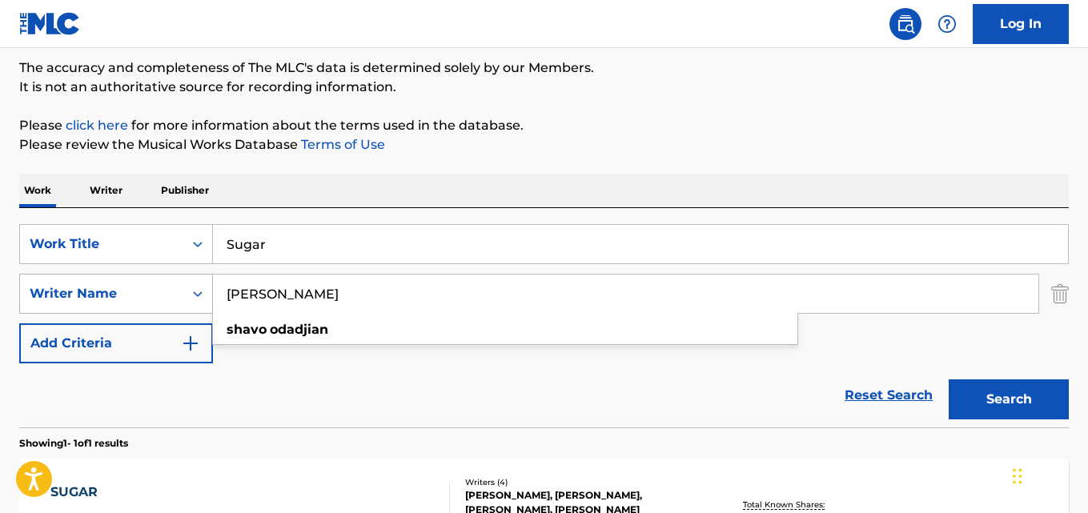
type input "[PERSON_NAME]"
click at [949, 380] on button "Search" at bounding box center [1009, 400] width 120 height 40
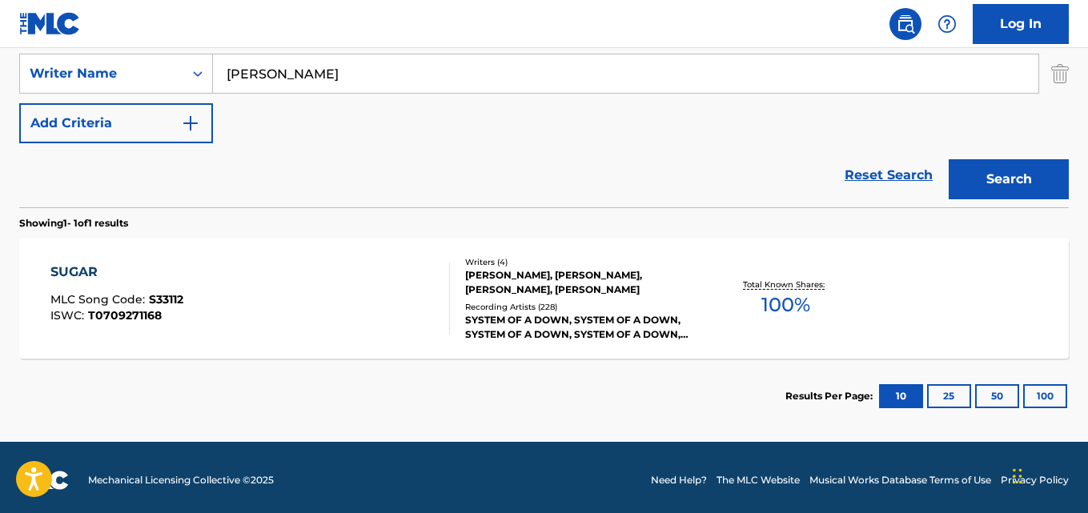
scroll to position [358, 0]
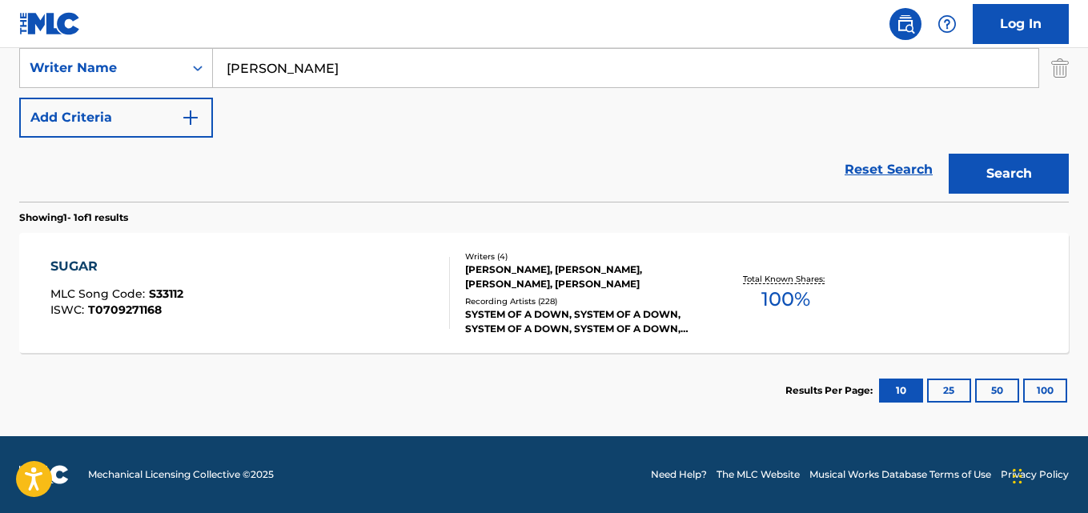
click at [503, 263] on div "[PERSON_NAME], [PERSON_NAME], [PERSON_NAME], [PERSON_NAME]" at bounding box center [582, 277] width 234 height 29
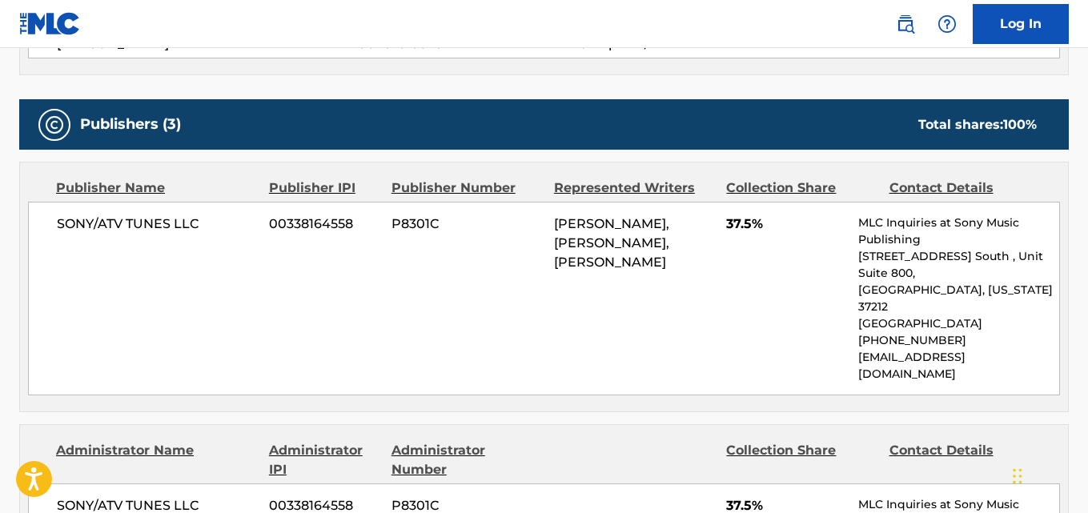
scroll to position [667, 0]
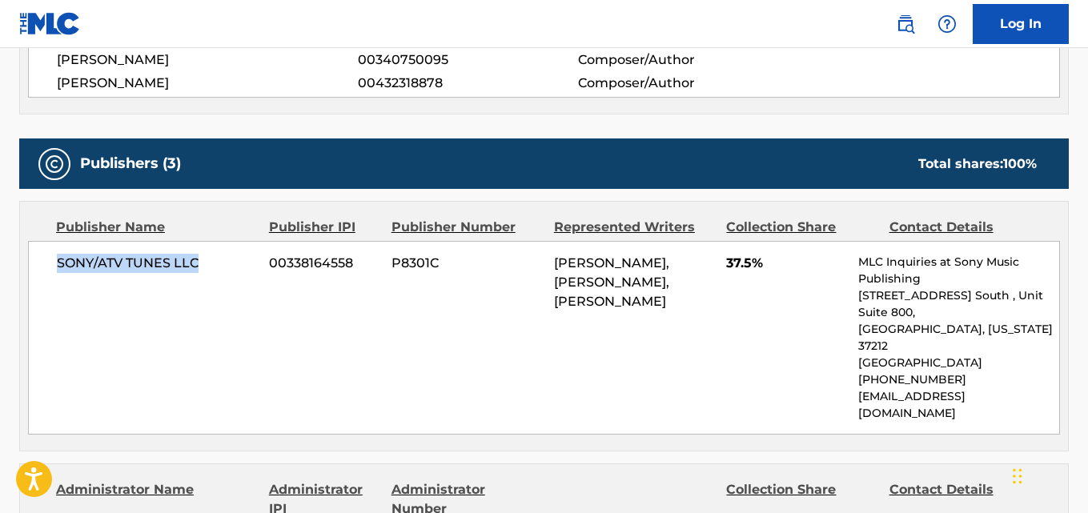
drag, startPoint x: 58, startPoint y: 268, endPoint x: 208, endPoint y: 269, distance: 150.5
click at [208, 269] on span "SONY/ATV TUNES LLC" at bounding box center [157, 263] width 200 height 19
copy span "SONY/ATV TUNES LLC"
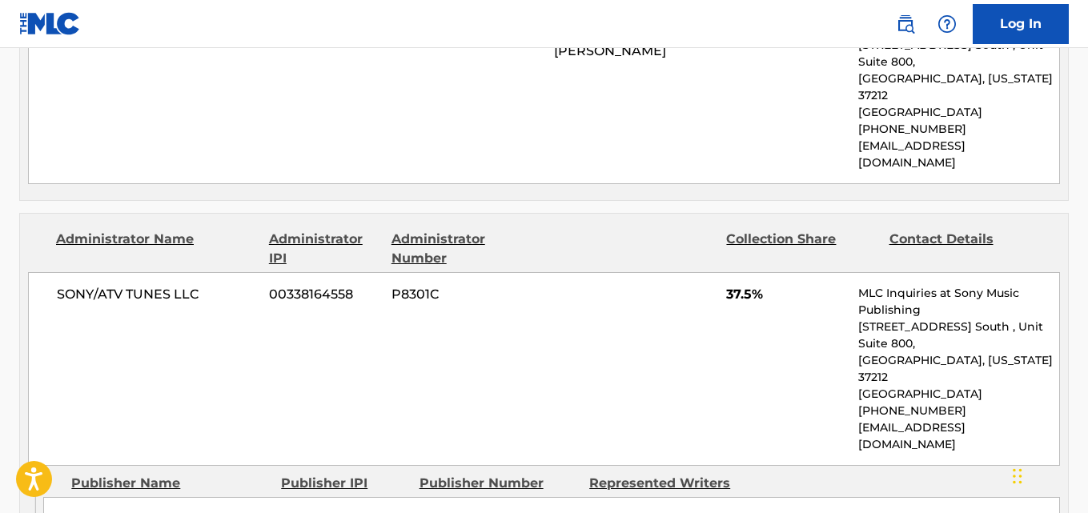
scroll to position [934, 0]
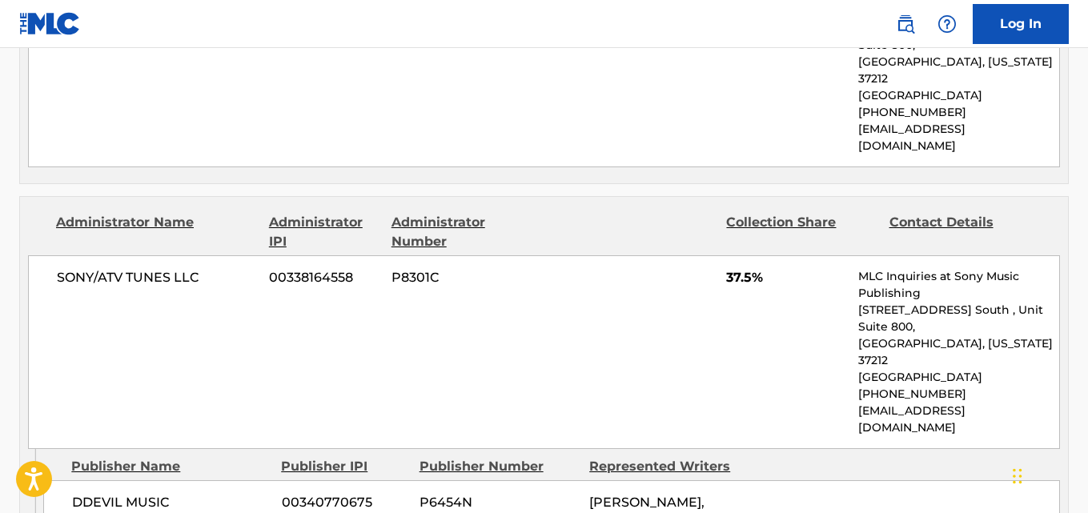
click at [81, 493] on span "DDEVIL MUSIC" at bounding box center [171, 502] width 198 height 19
drag, startPoint x: 72, startPoint y: 432, endPoint x: 187, endPoint y: 436, distance: 114.6
click at [187, 493] on span "DDEVIL MUSIC" at bounding box center [171, 502] width 198 height 19
copy span "DDEVIL MUSIC"
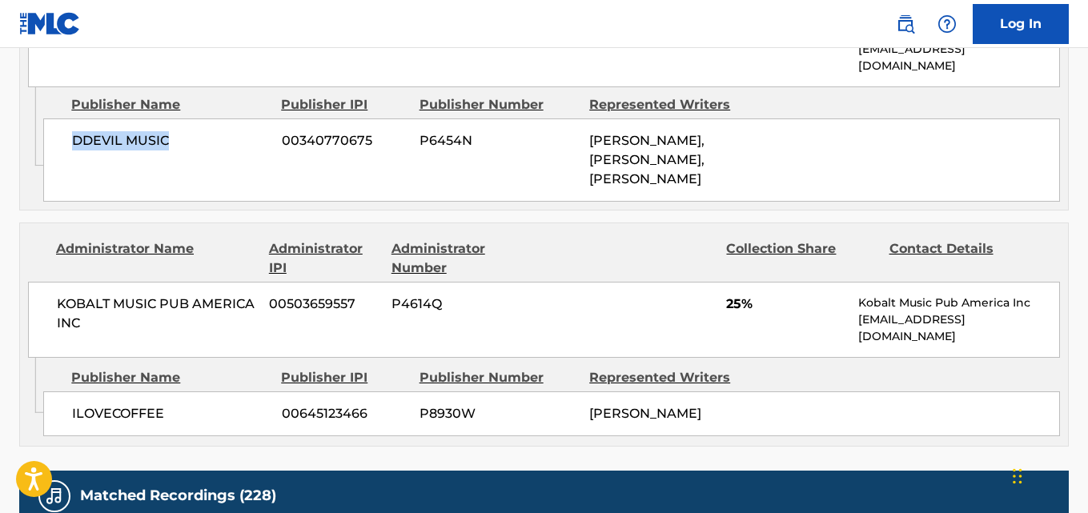
scroll to position [1335, 0]
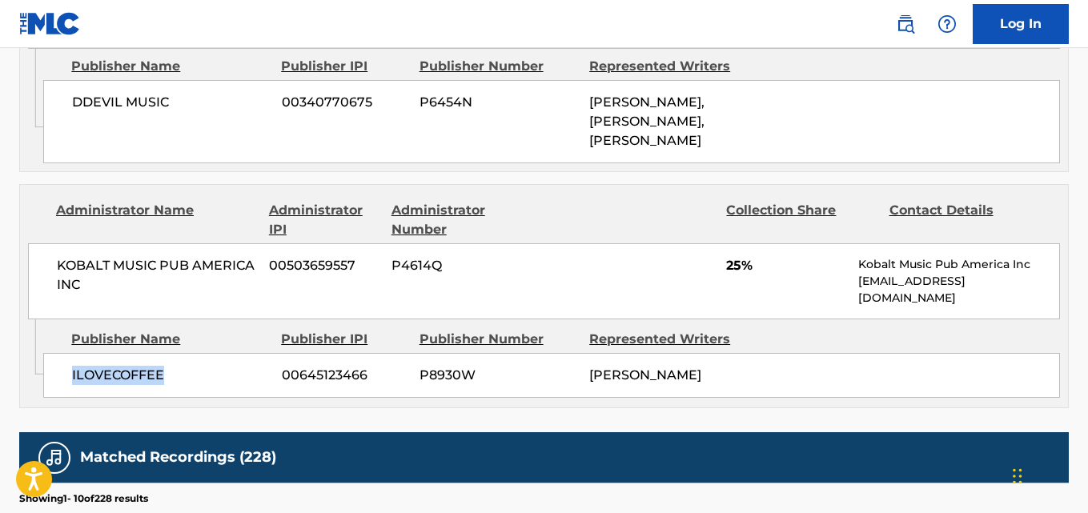
drag, startPoint x: 65, startPoint y: 316, endPoint x: 228, endPoint y: 314, distance: 163.4
click at [228, 353] on div "ILOVECOFFEE 00645123466 P8930W [PERSON_NAME]" at bounding box center [551, 375] width 1017 height 45
copy span "ILOVECOFFEE"
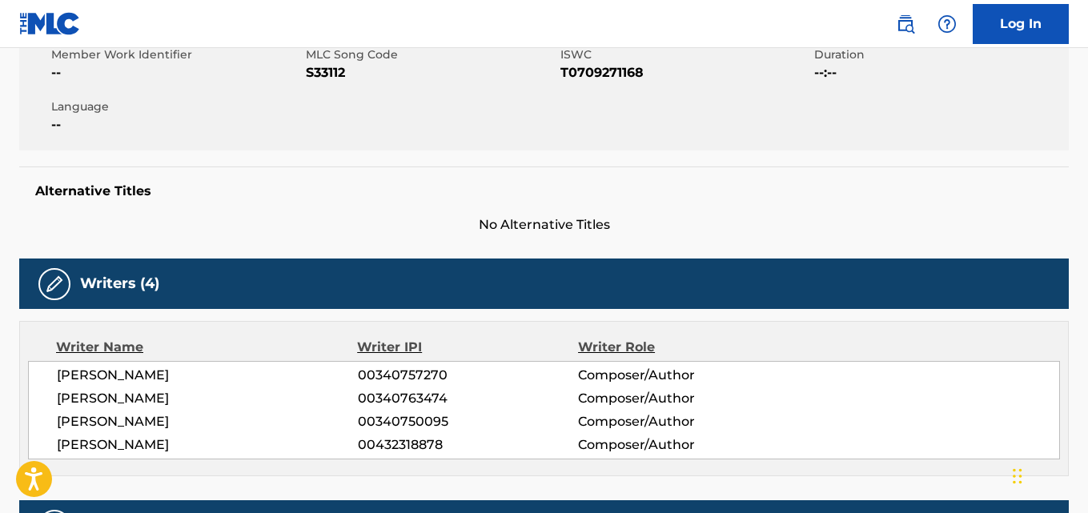
scroll to position [0, 0]
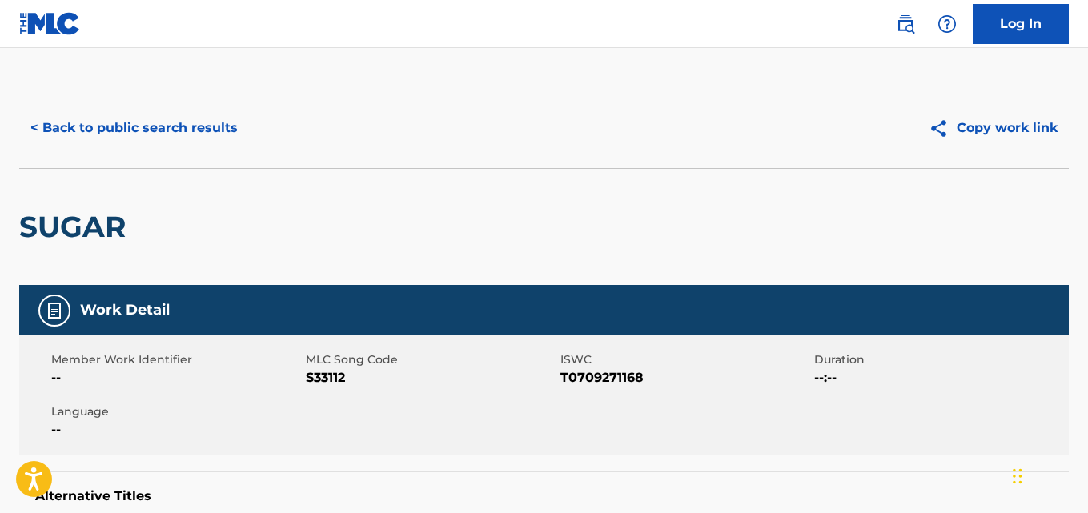
click at [219, 143] on button "< Back to public search results" at bounding box center [134, 128] width 230 height 40
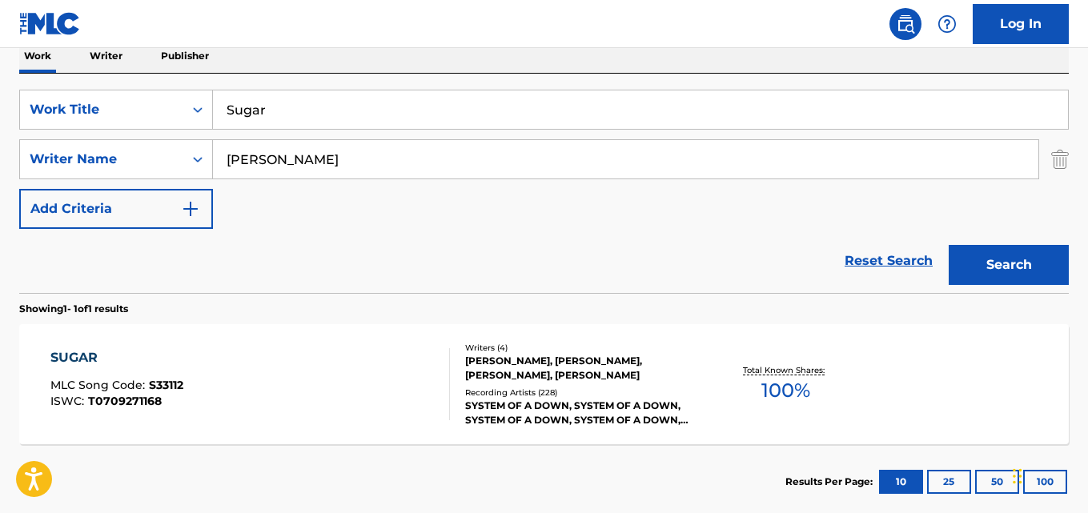
drag, startPoint x: 310, startPoint y: 116, endPoint x: 163, endPoint y: 131, distance: 147.2
click at [163, 131] on div "SearchWithCriteria40e3b8af-a21f-4a3a-b502-132ec427af01 Work Title Sugar SearchW…" at bounding box center [544, 159] width 1050 height 139
paste input "gestions"
type input "Suggestions"
click at [1011, 261] on button "Search" at bounding box center [1009, 265] width 120 height 40
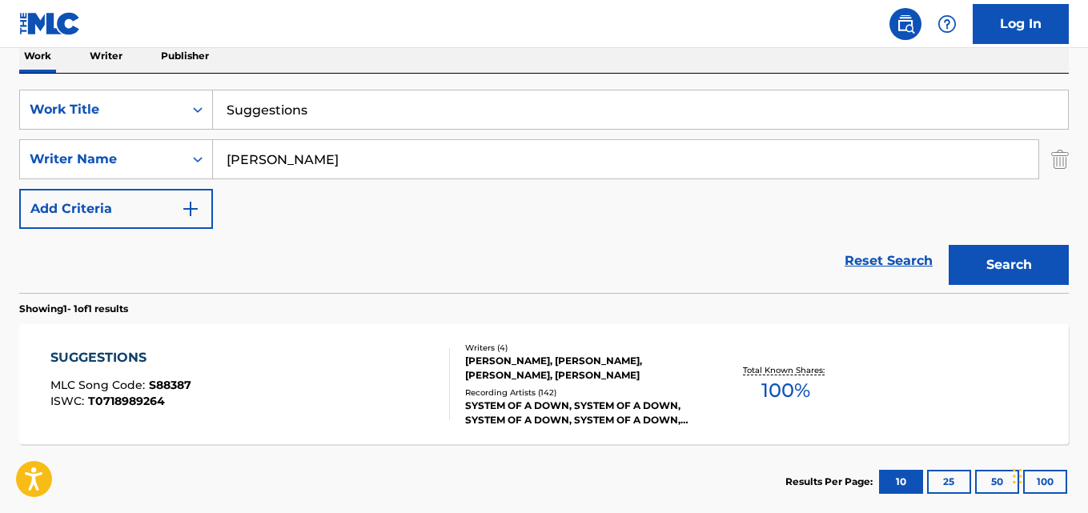
click at [631, 224] on div "SearchWithCriteria40e3b8af-a21f-4a3a-b502-132ec427af01 Work Title Suggestions S…" at bounding box center [544, 159] width 1050 height 139
click at [138, 352] on div "SUGGESTIONS" at bounding box center [120, 357] width 141 height 19
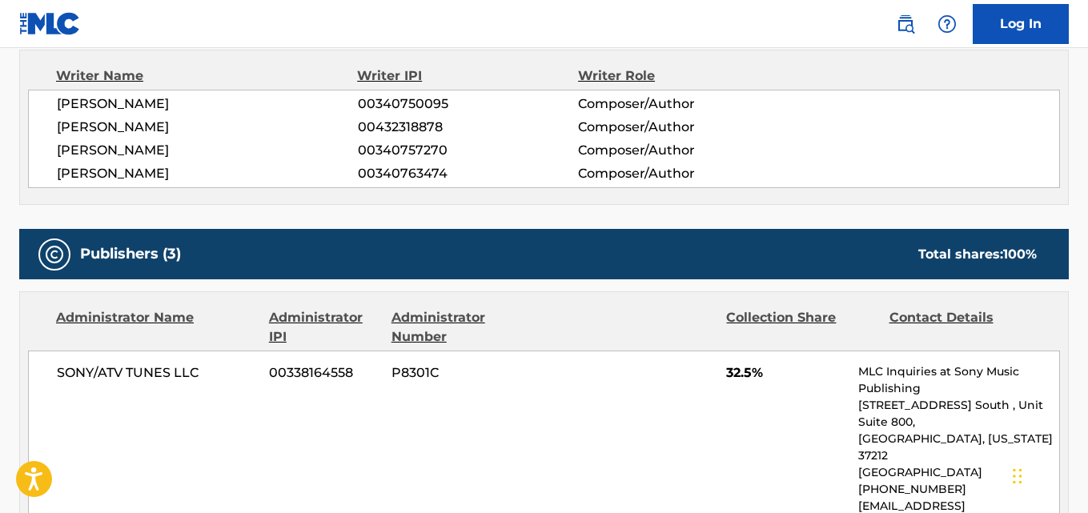
scroll to position [534, 0]
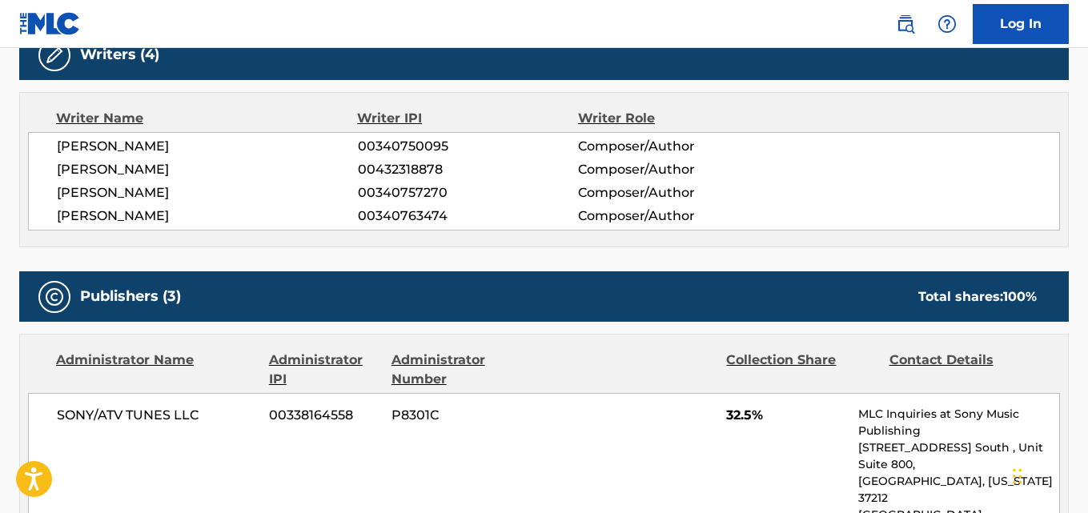
click at [145, 199] on span "[PERSON_NAME]" at bounding box center [207, 192] width 301 height 19
click at [149, 167] on span "[PERSON_NAME]" at bounding box center [207, 169] width 301 height 19
click at [148, 167] on span "[PERSON_NAME]" at bounding box center [207, 169] width 301 height 19
click at [157, 196] on span "[PERSON_NAME]" at bounding box center [207, 192] width 301 height 19
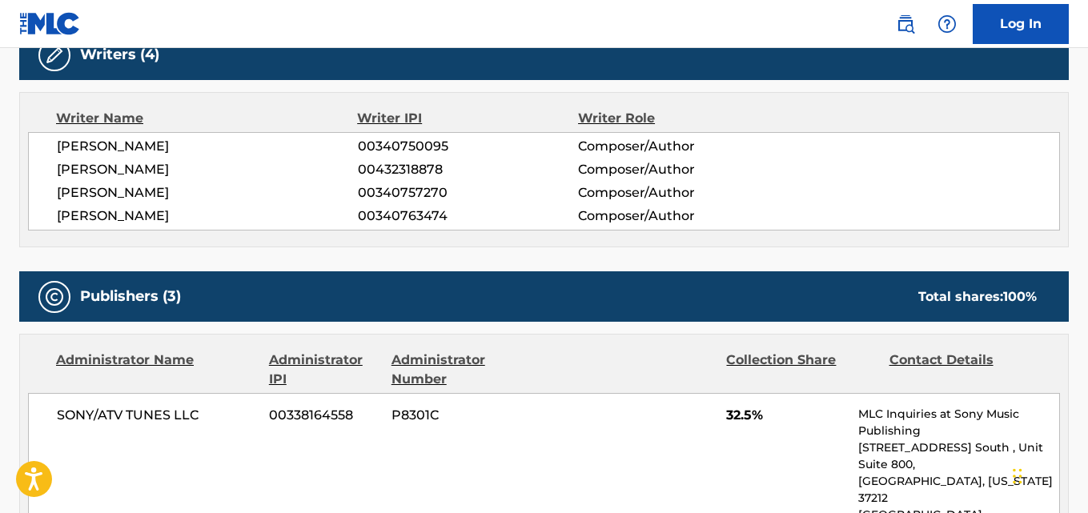
click at [157, 196] on span "[PERSON_NAME]" at bounding box center [207, 192] width 301 height 19
click at [131, 216] on span "[PERSON_NAME]" at bounding box center [207, 216] width 301 height 19
click at [131, 215] on span "[PERSON_NAME]" at bounding box center [207, 216] width 301 height 19
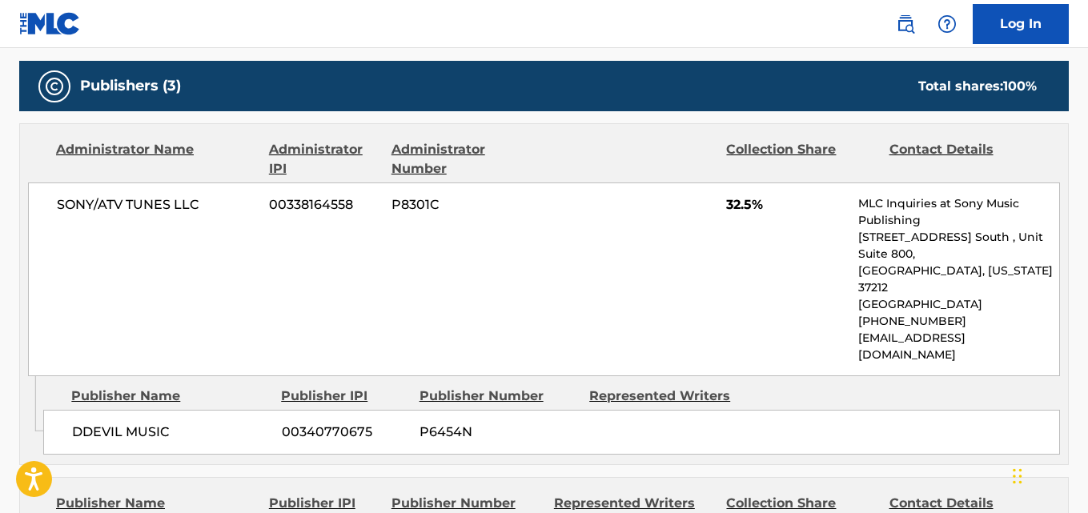
scroll to position [801, 0]
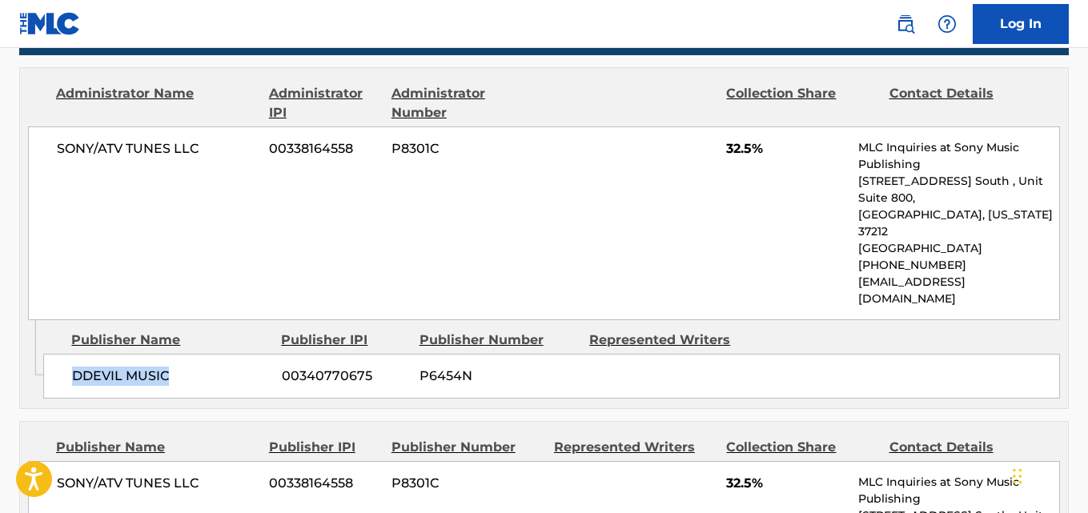
drag, startPoint x: 74, startPoint y: 349, endPoint x: 185, endPoint y: 348, distance: 110.5
click at [185, 367] on span "DDEVIL MUSIC" at bounding box center [171, 376] width 198 height 19
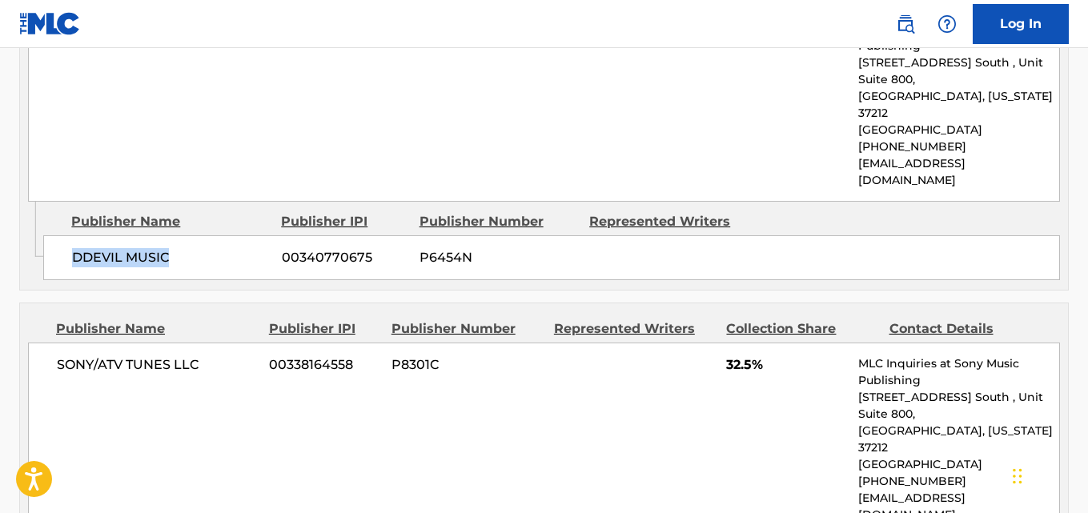
scroll to position [1067, 0]
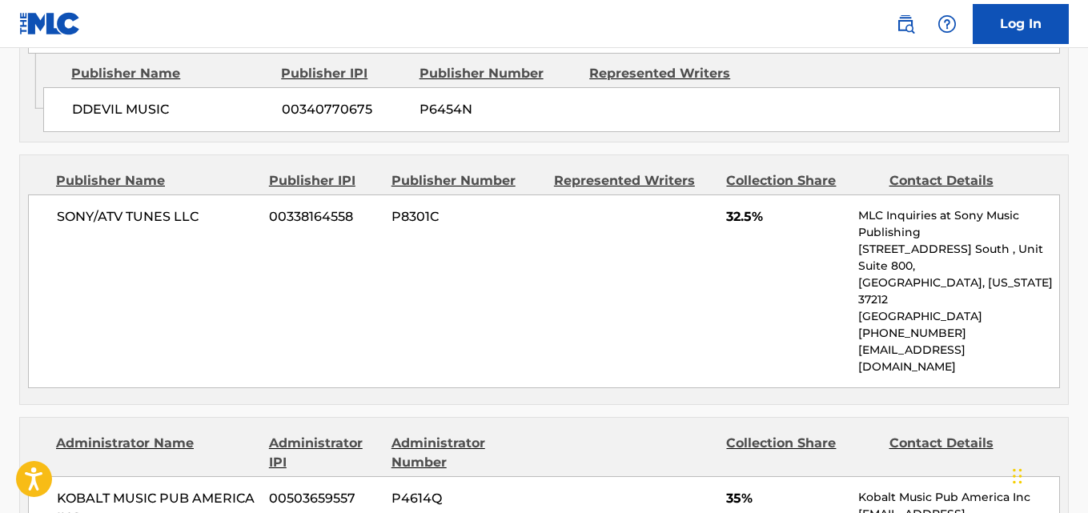
click at [720, 195] on div "SONY/ATV TUNES LLC 00338164558 P8301C 32.5% MLC Inquiries at Sony Music Publish…" at bounding box center [544, 292] width 1032 height 194
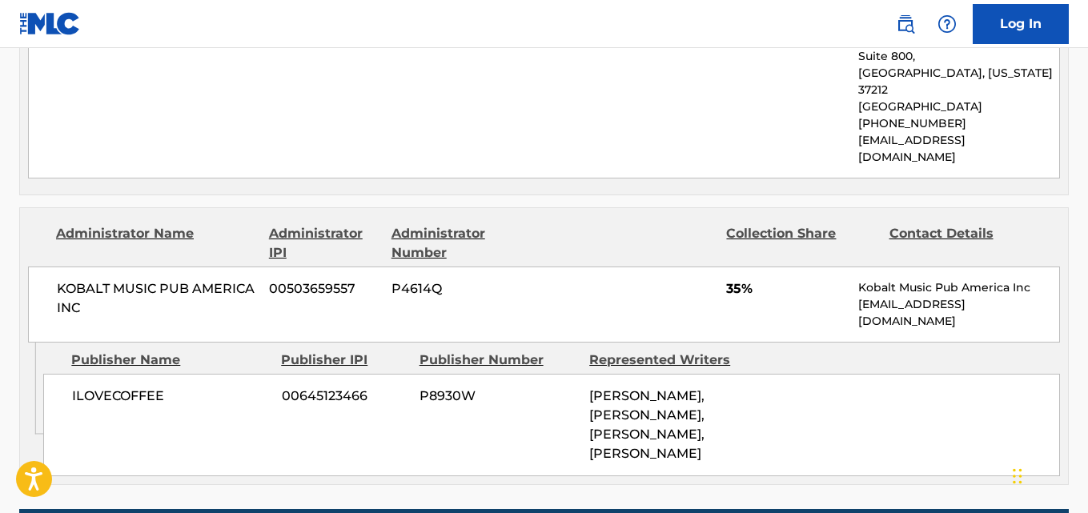
scroll to position [1335, 0]
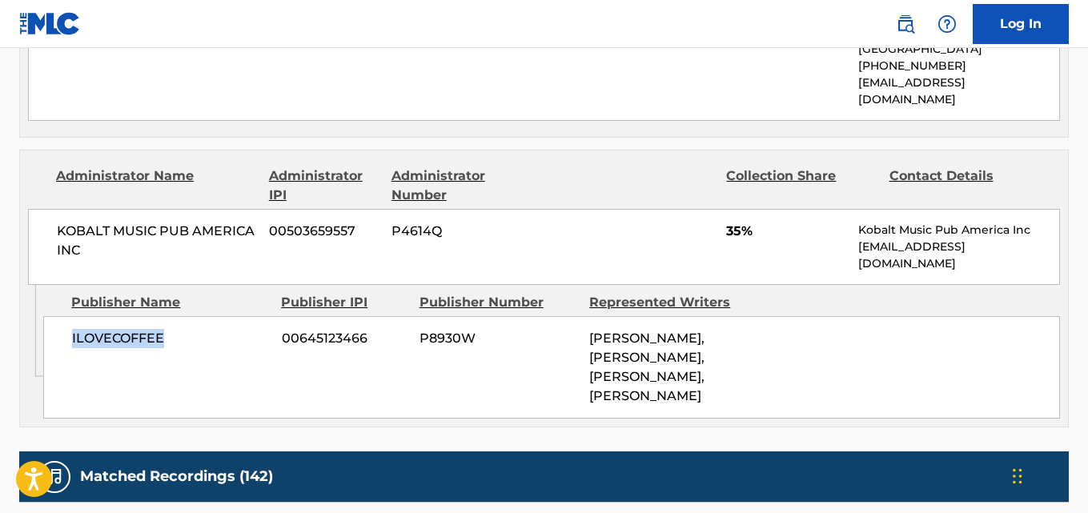
drag, startPoint x: 54, startPoint y: 276, endPoint x: 191, endPoint y: 275, distance: 136.9
click at [191, 316] on div "ILOVECOFFEE 00645123466 P8930W [PERSON_NAME], [PERSON_NAME], [PERSON_NAME], [PE…" at bounding box center [551, 367] width 1017 height 102
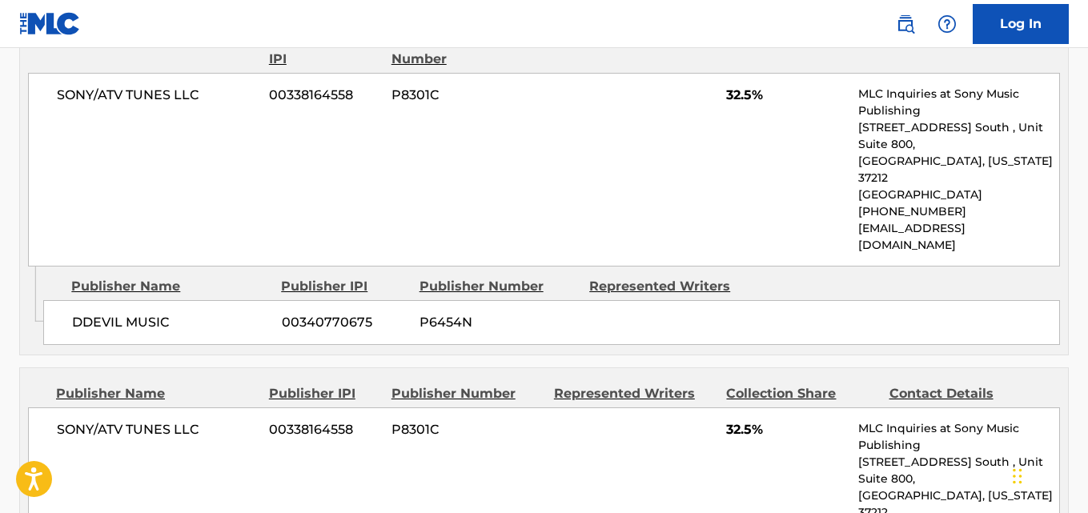
scroll to position [801, 0]
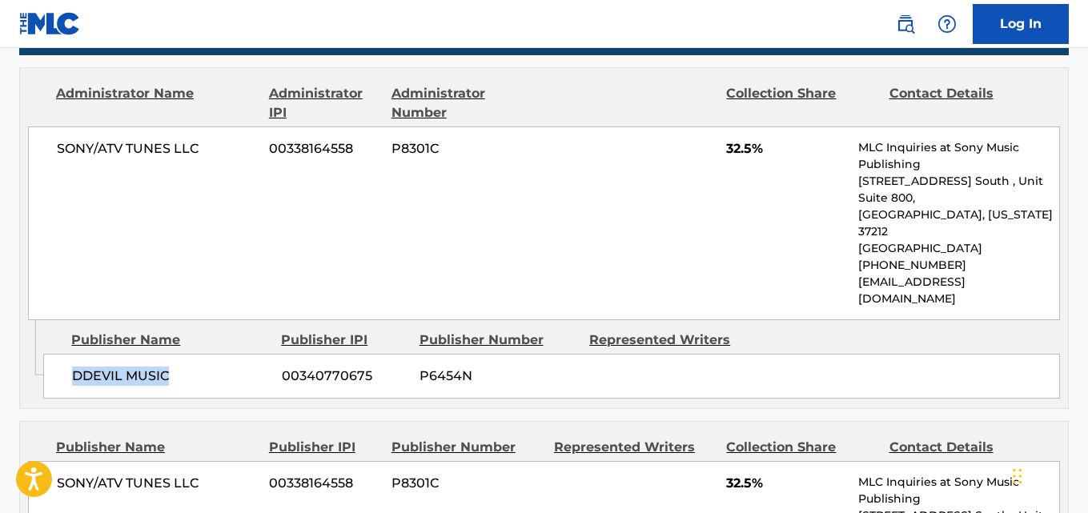
drag, startPoint x: 68, startPoint y: 340, endPoint x: 171, endPoint y: 342, distance: 102.5
click at [171, 354] on div "DDEVIL MUSIC 00340770675 P6454N" at bounding box center [551, 376] width 1017 height 45
click at [736, 147] on span "32.5%" at bounding box center [786, 148] width 120 height 19
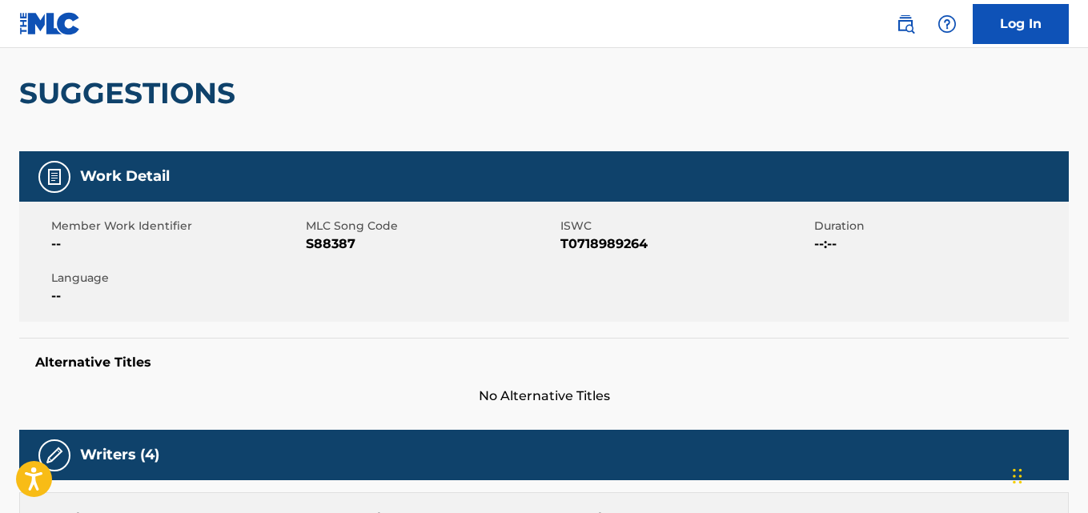
scroll to position [0, 0]
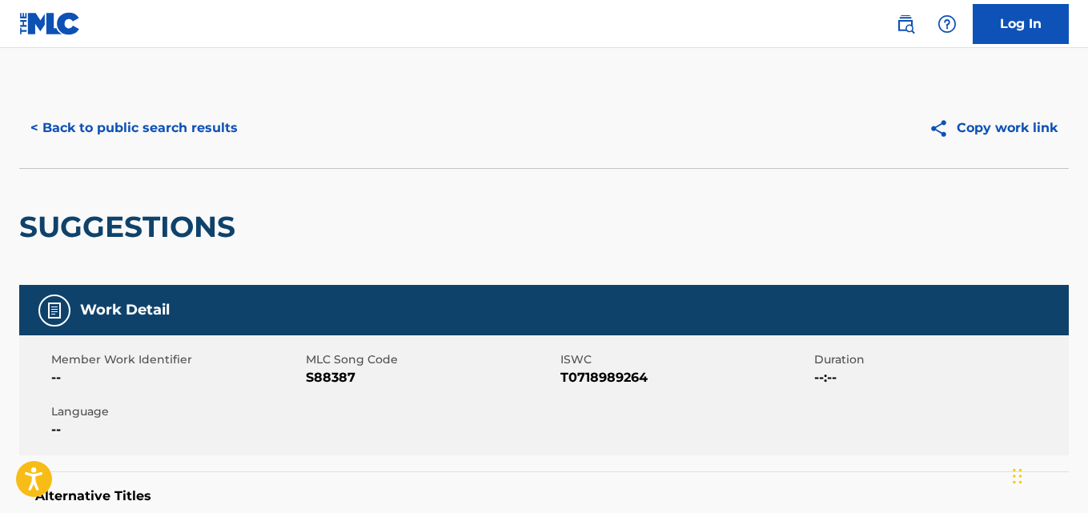
click at [212, 137] on button "< Back to public search results" at bounding box center [134, 128] width 230 height 40
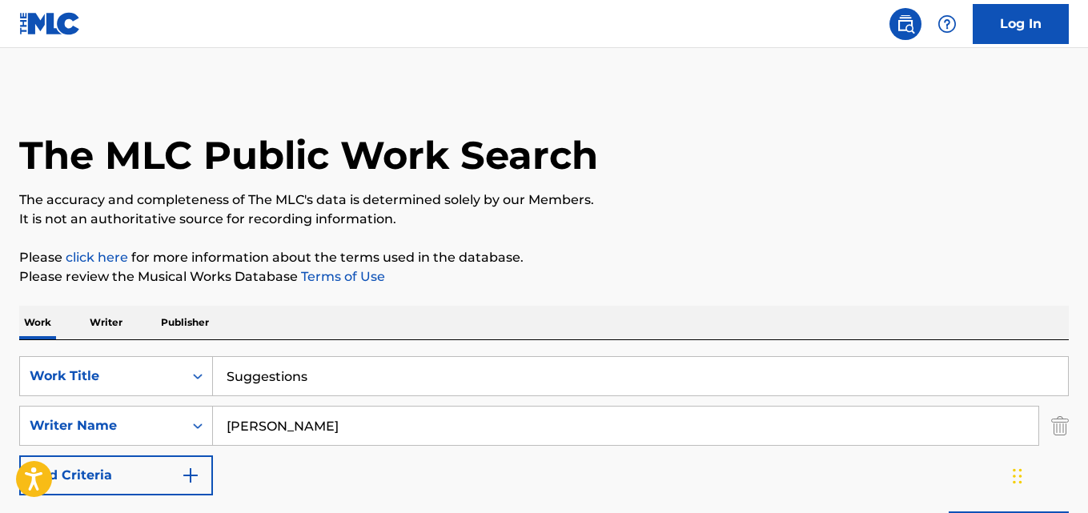
scroll to position [267, 0]
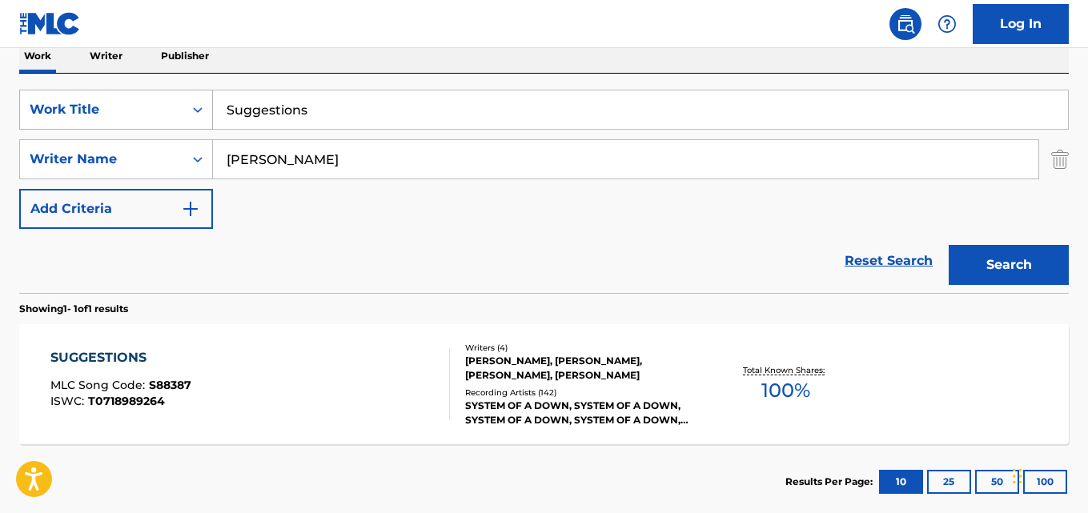
drag, startPoint x: 360, startPoint y: 126, endPoint x: 144, endPoint y: 126, distance: 215.4
click at [144, 126] on div "SearchWithCriteria40e3b8af-a21f-4a3a-b502-132ec427af01 Work Title Suggestions" at bounding box center [544, 110] width 1050 height 40
paste input "ite-Pee"
type input "Suite-Pee"
click at [999, 252] on button "Search" at bounding box center [1009, 265] width 120 height 40
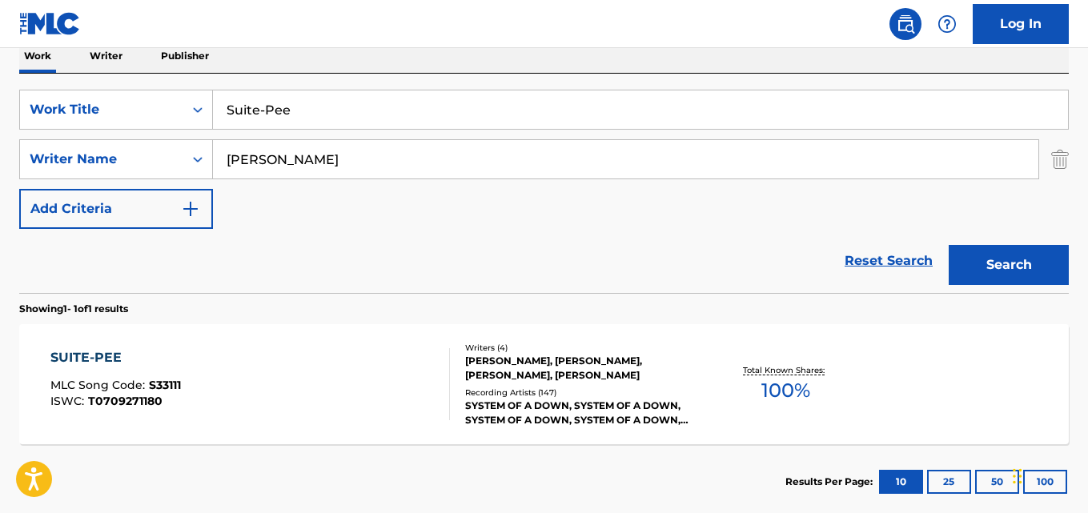
click at [506, 368] on div "[PERSON_NAME], [PERSON_NAME], [PERSON_NAME], [PERSON_NAME]" at bounding box center [582, 368] width 234 height 29
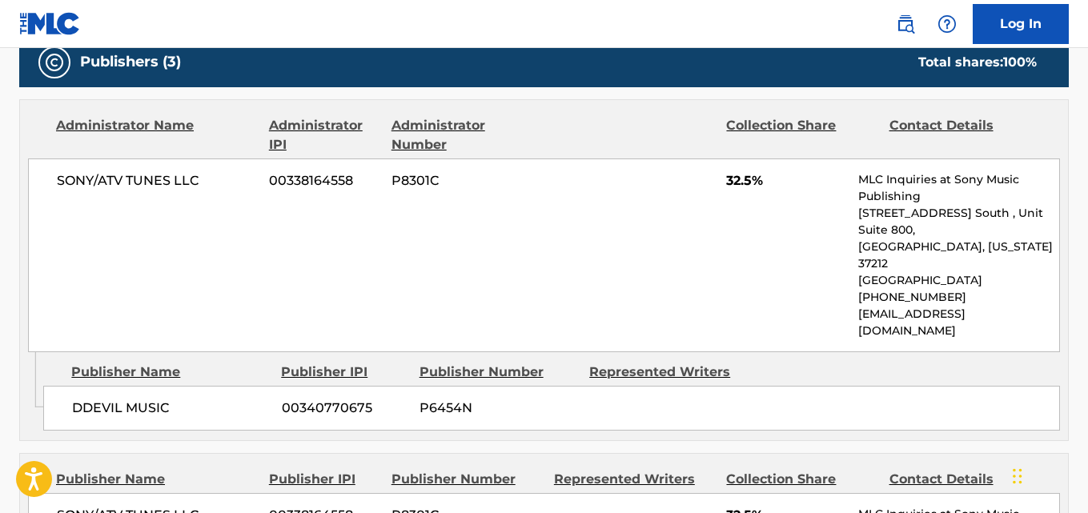
scroll to position [934, 0]
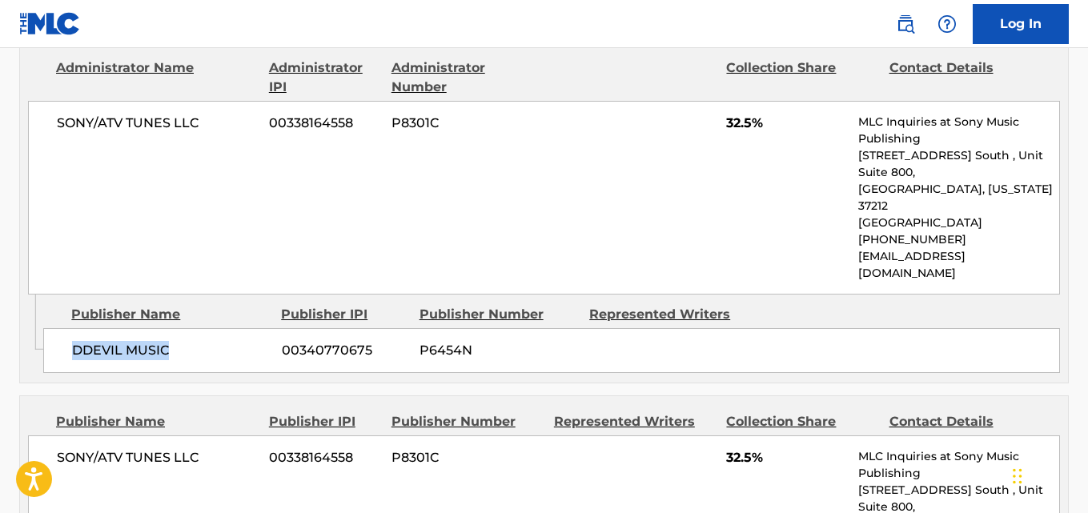
drag, startPoint x: 91, startPoint y: 321, endPoint x: 226, endPoint y: 321, distance: 134.5
click at [226, 328] on div "DDEVIL MUSIC 00340770675 P6454N" at bounding box center [551, 350] width 1017 height 45
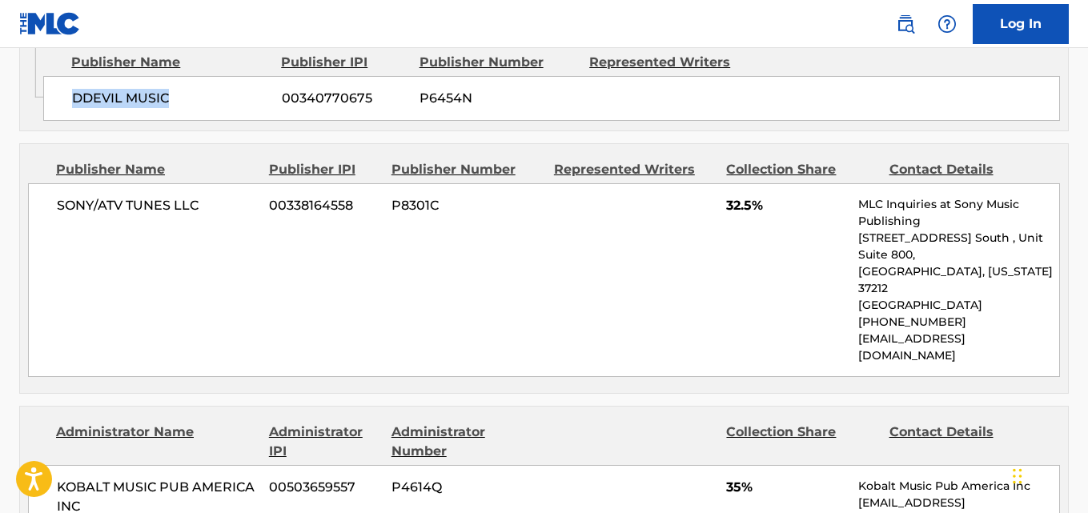
scroll to position [1201, 0]
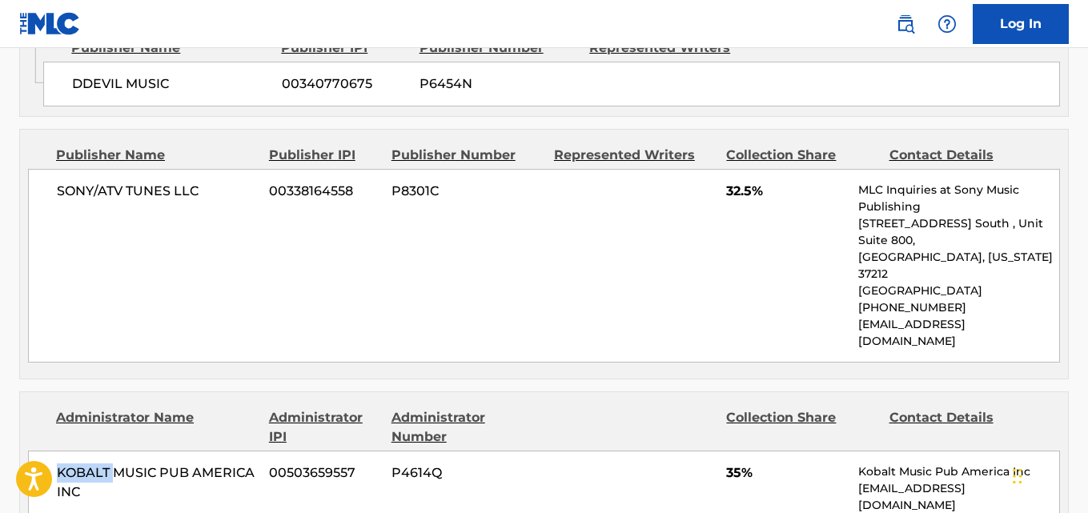
drag, startPoint x: 55, startPoint y: 398, endPoint x: 115, endPoint y: 414, distance: 61.4
click at [115, 451] on div "KOBALT MUSIC PUB AMERICA INC 00503659557 P4614Q 35% Kobalt Music Pub America In…" at bounding box center [544, 489] width 1032 height 76
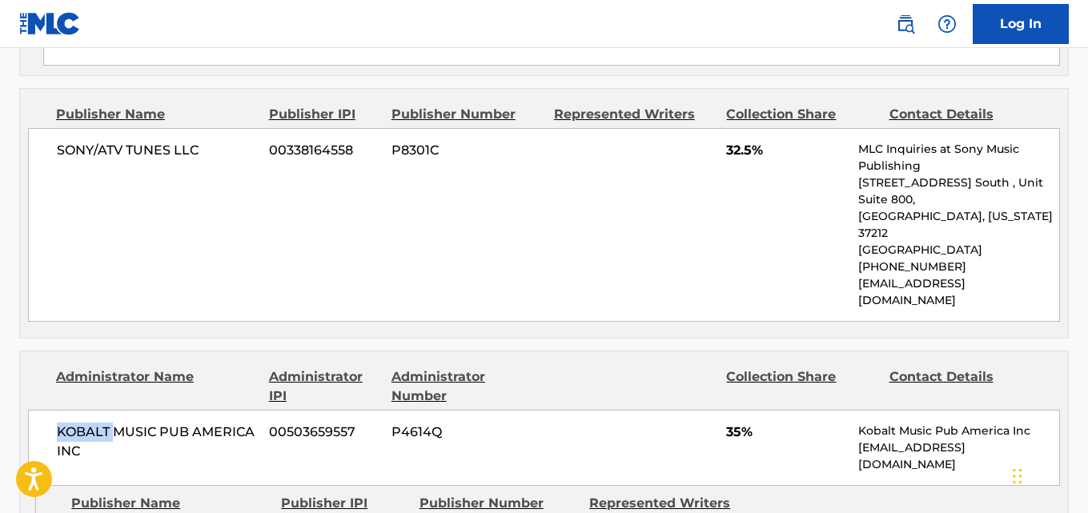
scroll to position [1468, 0]
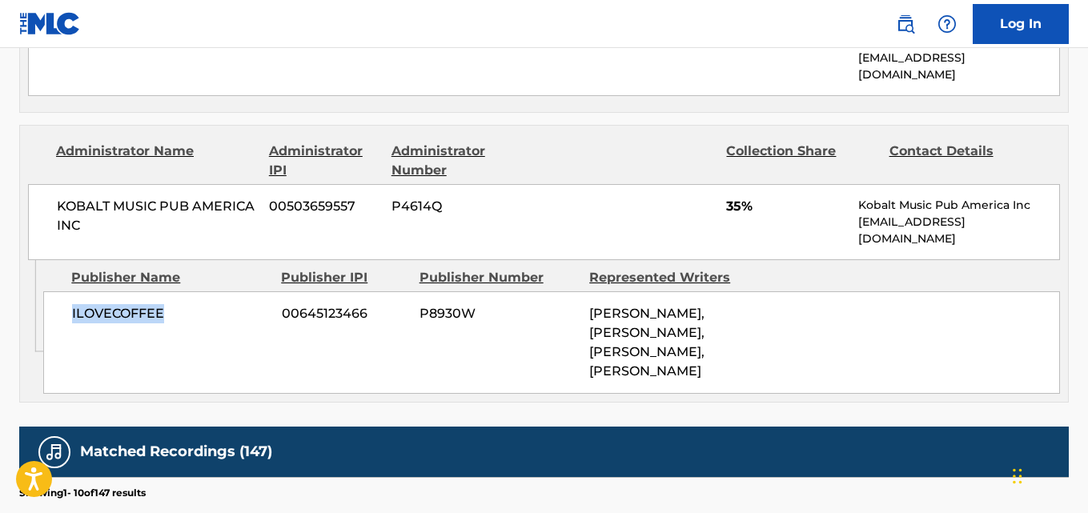
drag, startPoint x: 66, startPoint y: 259, endPoint x: 191, endPoint y: 254, distance: 125.0
click at [191, 291] on div "ILOVECOFFEE 00645123466 P8930W [PERSON_NAME], [PERSON_NAME], [PERSON_NAME], [PE…" at bounding box center [551, 342] width 1017 height 102
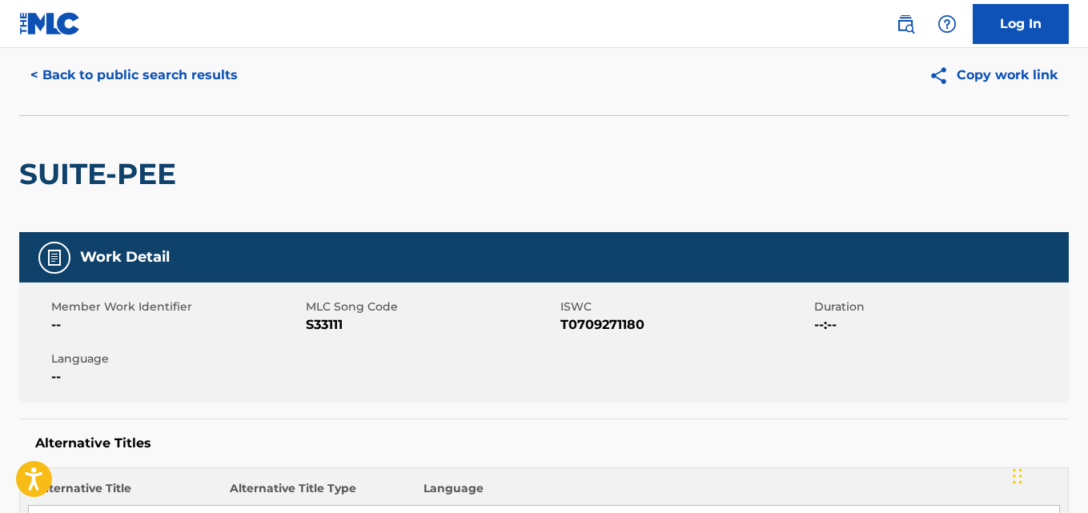
scroll to position [0, 0]
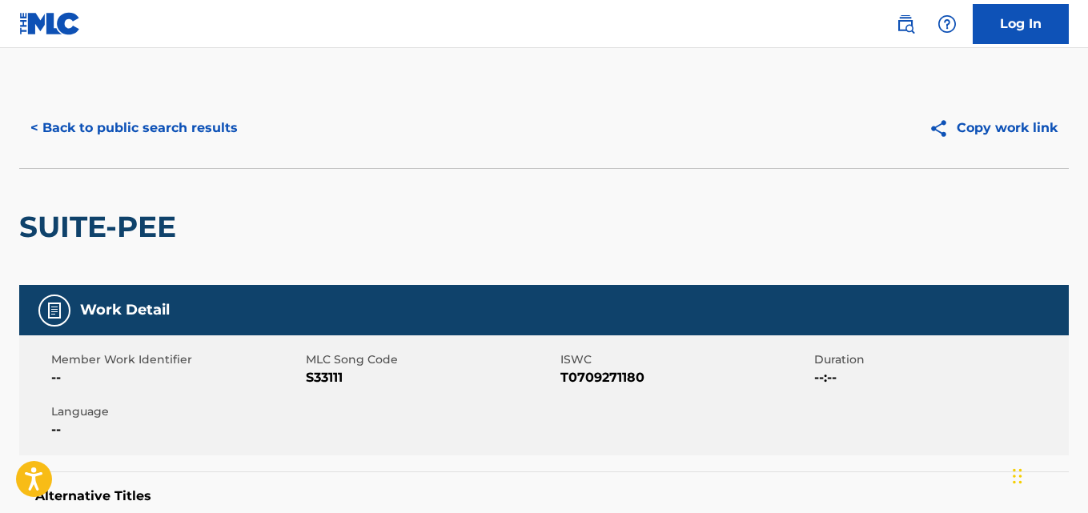
click at [165, 137] on button "< Back to public search results" at bounding box center [134, 128] width 230 height 40
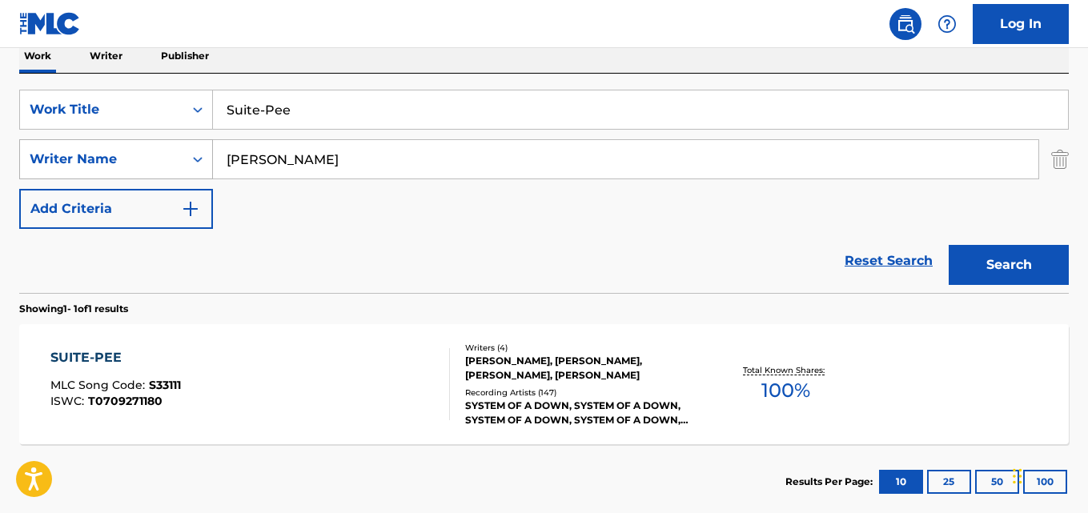
drag, startPoint x: 250, startPoint y: 126, endPoint x: 111, endPoint y: 141, distance: 139.4
click at [111, 141] on div "SearchWithCriteria40e3b8af-a21f-4a3a-b502-132ec427af01 Work Title Suite-Pee Sea…" at bounding box center [544, 159] width 1050 height 139
paste input "Thetawaves"
type input "Thetawaves"
click at [949, 245] on button "Search" at bounding box center [1009, 265] width 120 height 40
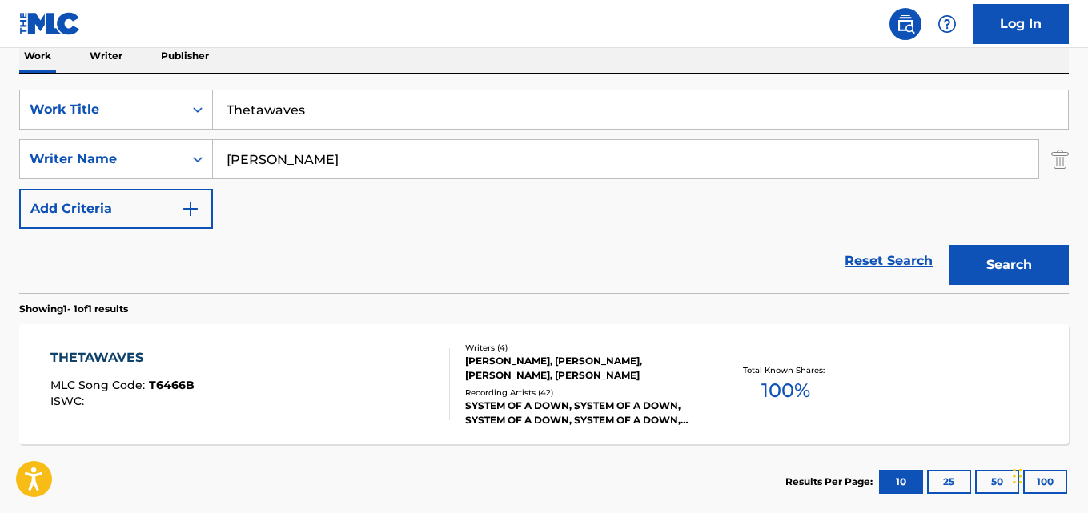
click at [472, 379] on div "[PERSON_NAME], [PERSON_NAME], [PERSON_NAME], [PERSON_NAME]" at bounding box center [582, 368] width 234 height 29
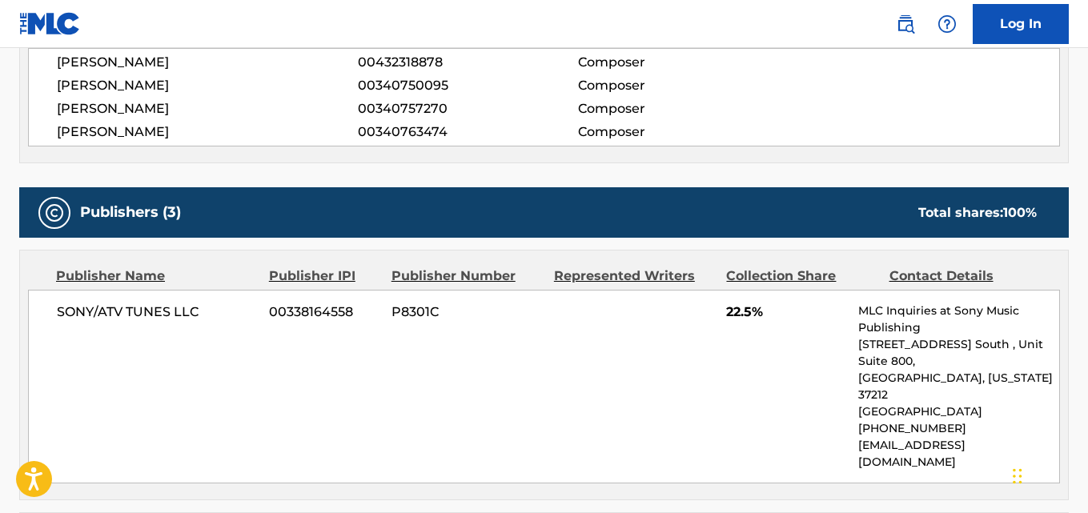
scroll to position [667, 0]
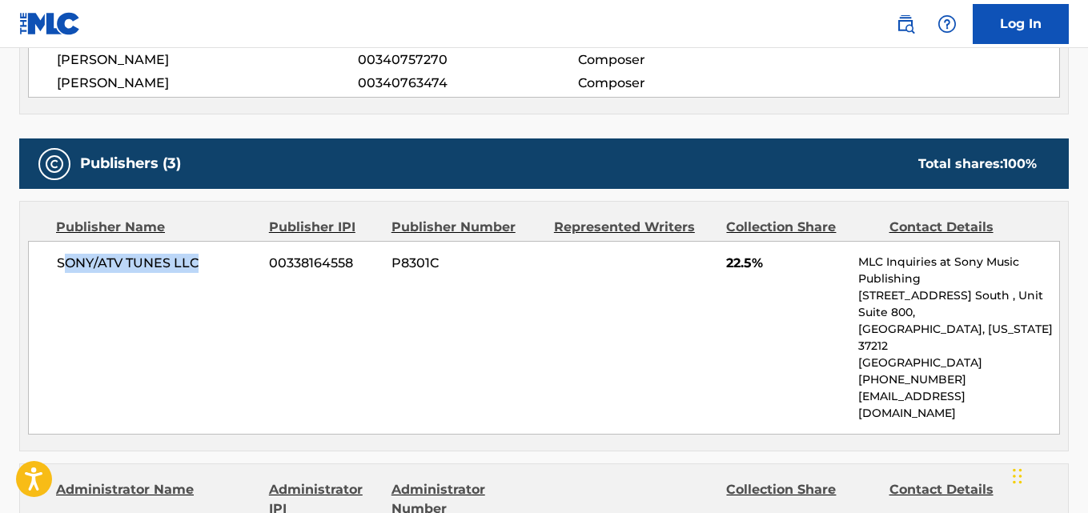
drag, startPoint x: 64, startPoint y: 267, endPoint x: 213, endPoint y: 264, distance: 149.0
click at [213, 264] on span "SONY/ATV TUNES LLC" at bounding box center [157, 263] width 200 height 19
click at [98, 293] on div "SONY/ATV TUNES LLC 00338164558 P8301C 22.5% MLC Inquiries at Sony Music Publish…" at bounding box center [544, 338] width 1032 height 194
drag, startPoint x: 58, startPoint y: 273, endPoint x: 204, endPoint y: 273, distance: 146.5
click at [204, 273] on div "SONY/ATV TUNES LLC 00338164558 P8301C 22.5% MLC Inquiries at Sony Music Publish…" at bounding box center [544, 338] width 1032 height 194
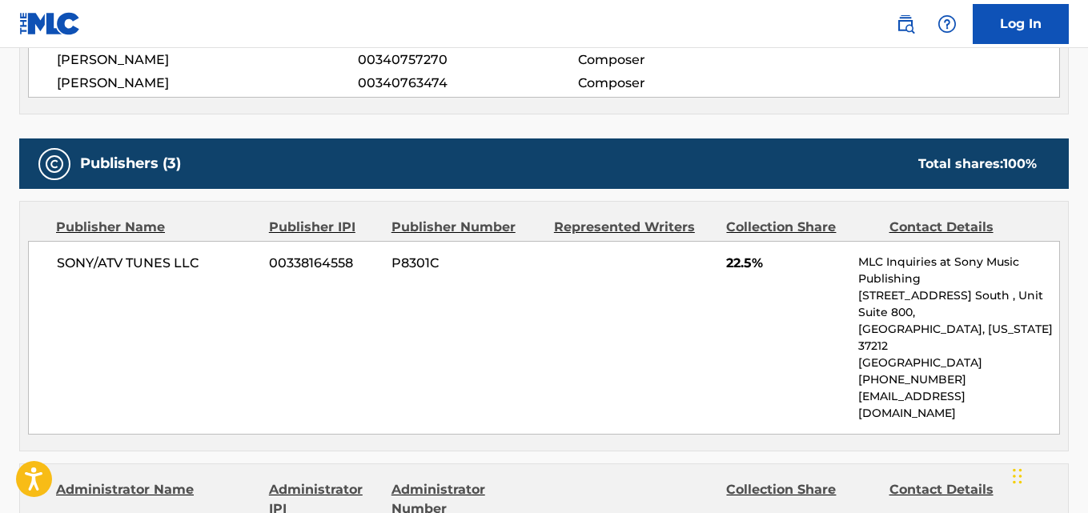
click at [733, 264] on span "22.5%" at bounding box center [786, 263] width 120 height 19
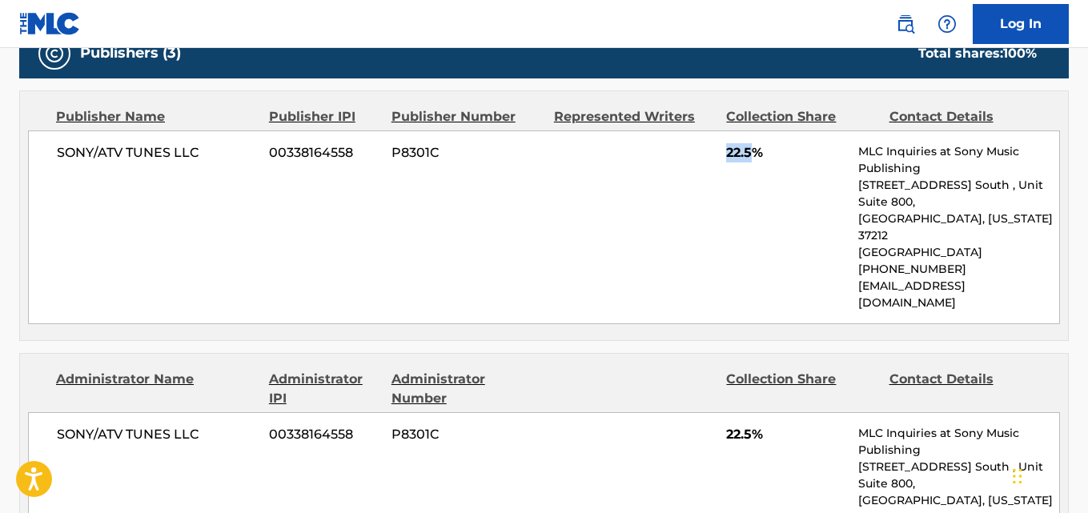
scroll to position [934, 0]
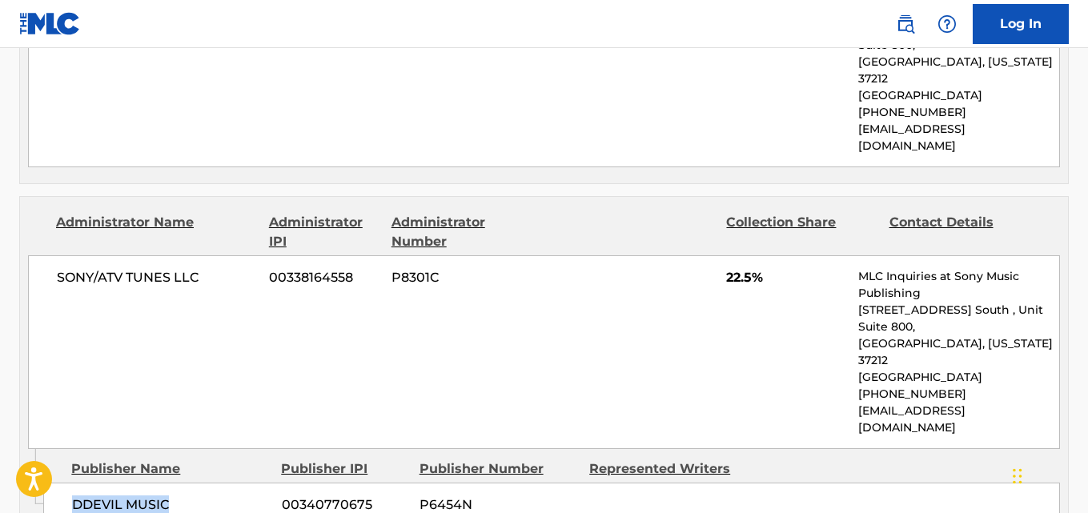
drag, startPoint x: 61, startPoint y: 435, endPoint x: 202, endPoint y: 437, distance: 141.0
click at [202, 483] on div "DDEVIL MUSIC 00340770675 P6454N" at bounding box center [551, 505] width 1017 height 45
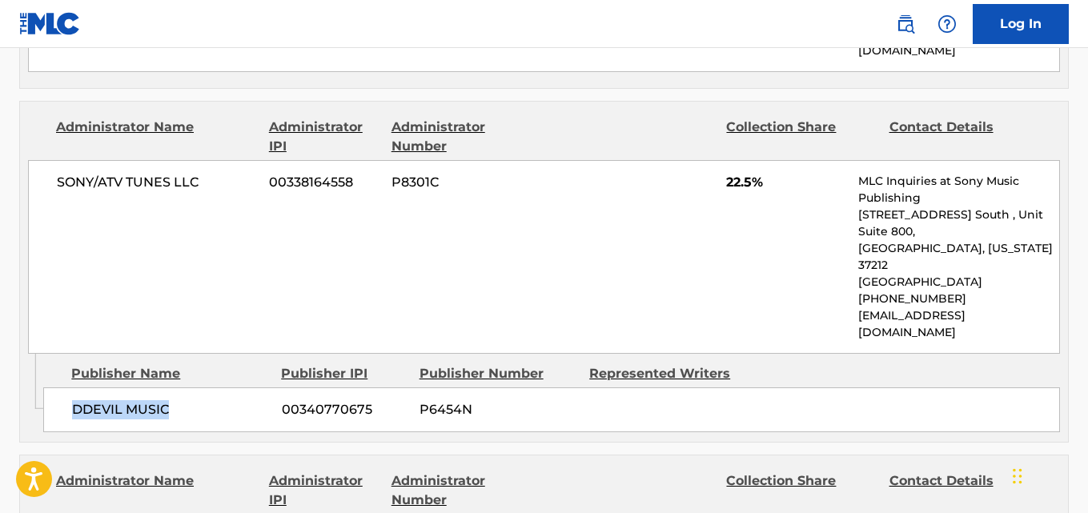
scroll to position [1067, 0]
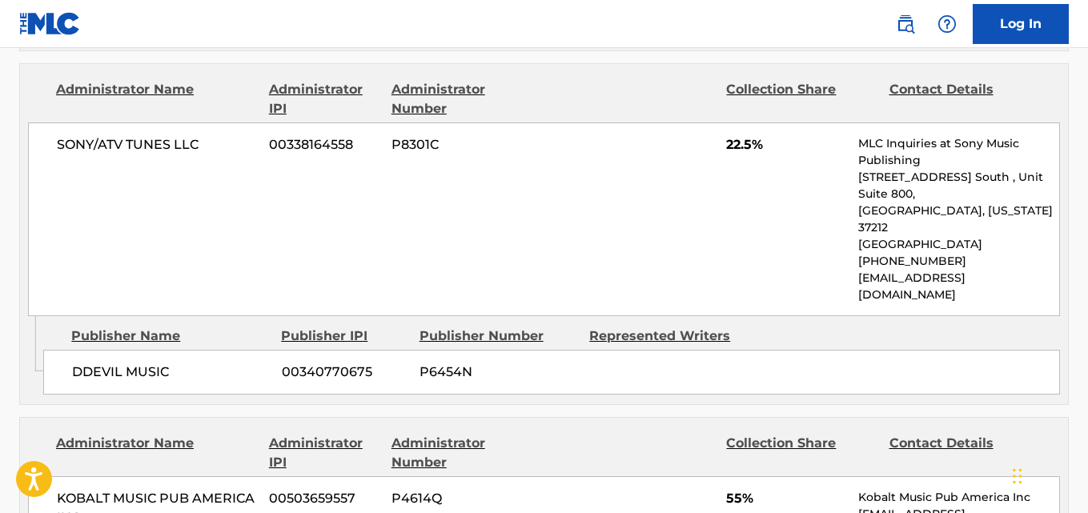
click at [733, 135] on span "22.5%" at bounding box center [786, 144] width 120 height 19
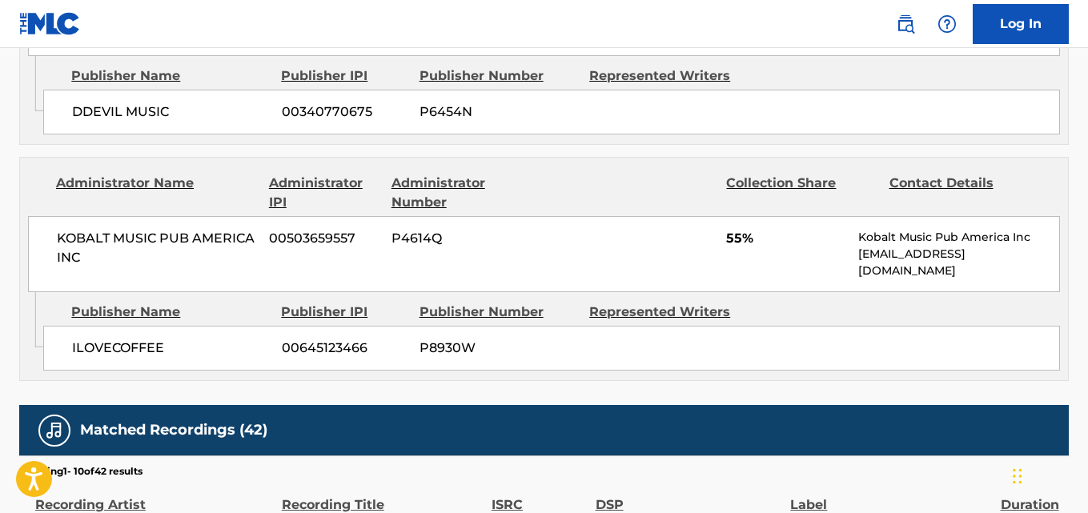
scroll to position [1335, 0]
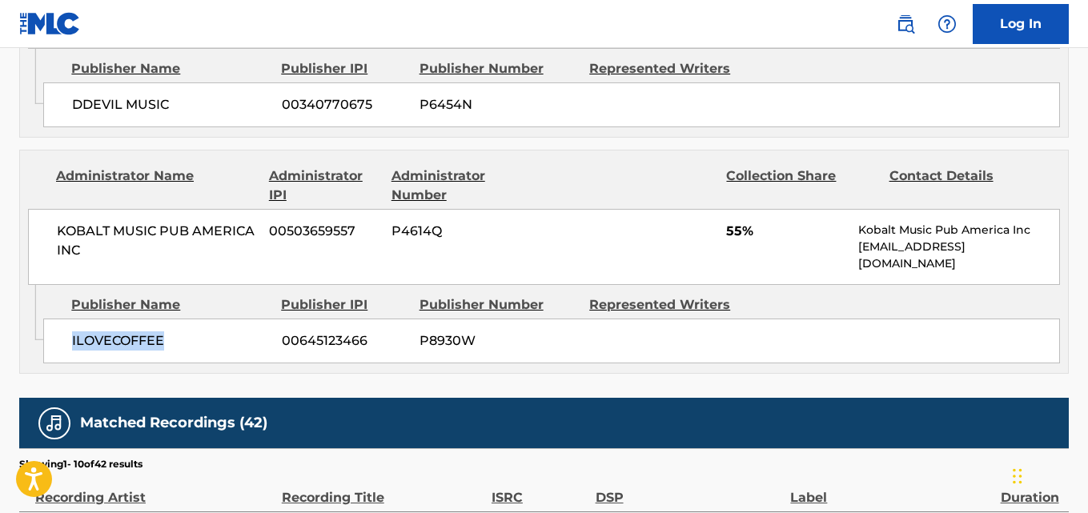
drag, startPoint x: 66, startPoint y: 279, endPoint x: 209, endPoint y: 278, distance: 142.5
click at [209, 319] on div "ILOVECOFFEE 00645123466 P8930W" at bounding box center [551, 341] width 1017 height 45
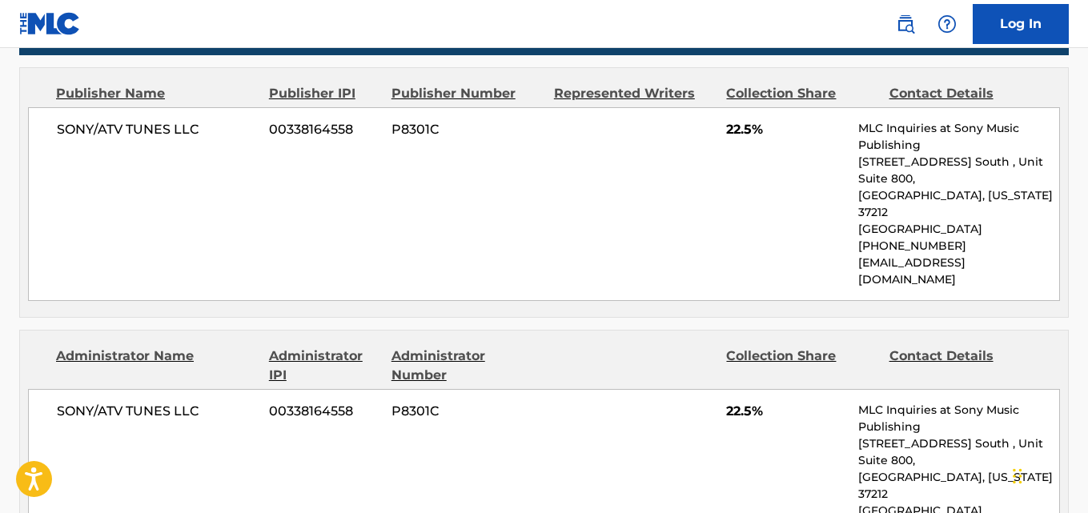
scroll to position [0, 0]
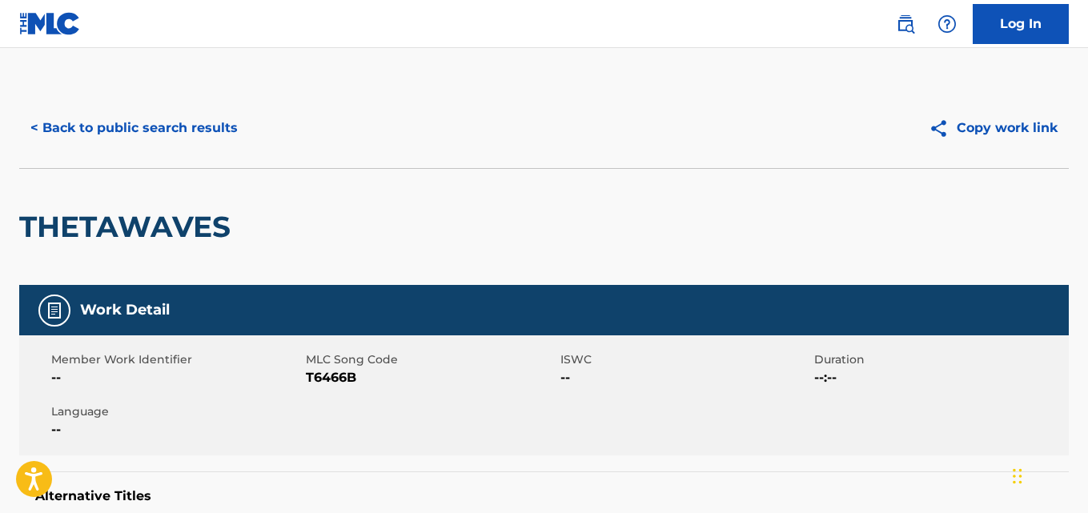
click at [221, 148] on div "< Back to public search results Copy work link" at bounding box center [544, 128] width 1050 height 80
click at [219, 140] on button "< Back to public search results" at bounding box center [134, 128] width 230 height 40
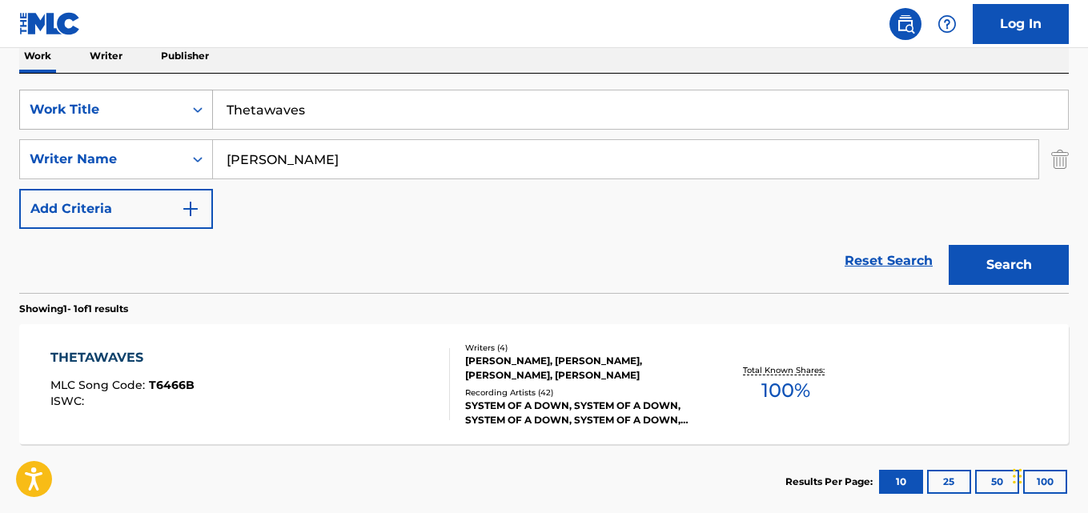
drag, startPoint x: 350, startPoint y: 110, endPoint x: 103, endPoint y: 127, distance: 247.2
click at [103, 127] on div "SearchWithCriteria40e3b8af-a21f-4a3a-b502-132ec427af01 Work Title Thetawaves" at bounding box center [544, 110] width 1050 height 40
paste input "Violent Pornography"
type input "Violent Pornography"
click at [949, 245] on button "Search" at bounding box center [1009, 265] width 120 height 40
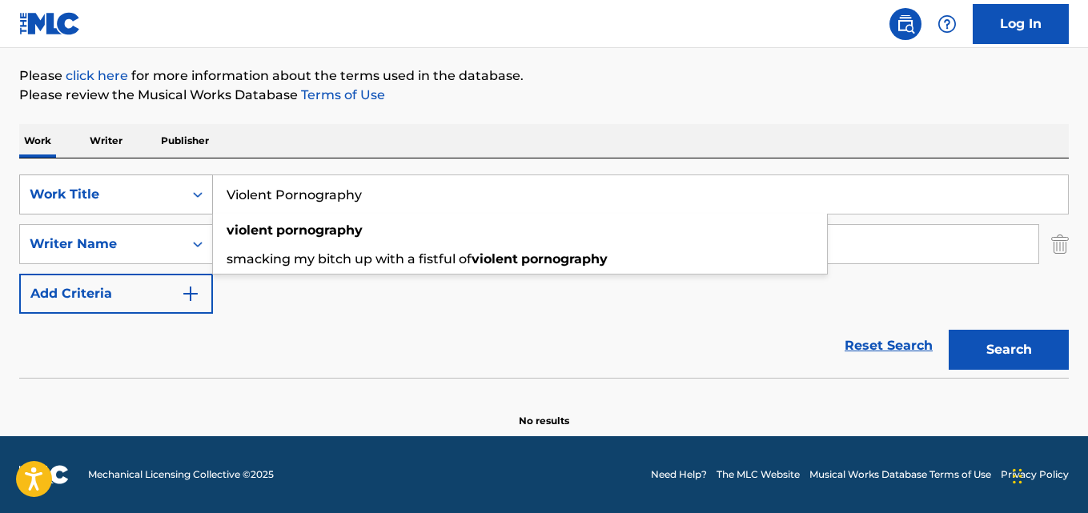
scroll to position [182, 0]
click at [184, 346] on div "Reset Search Search" at bounding box center [544, 346] width 1050 height 64
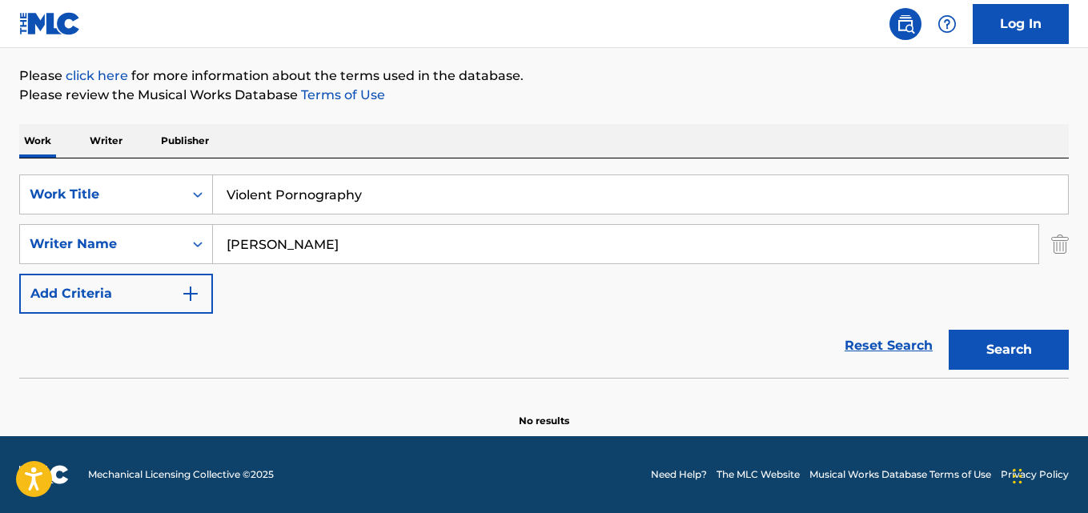
click at [1036, 355] on button "Search" at bounding box center [1009, 350] width 120 height 40
drag, startPoint x: 378, startPoint y: 239, endPoint x: 94, endPoint y: 239, distance: 283.5
click at [94, 239] on div "SearchWithCriteria7a8bcd6c-27a8-4800-9067-dba4cf6211b9 Writer Name [PERSON_NAME]" at bounding box center [544, 244] width 1050 height 40
paste input "TANK"
type input "TANKIAN"
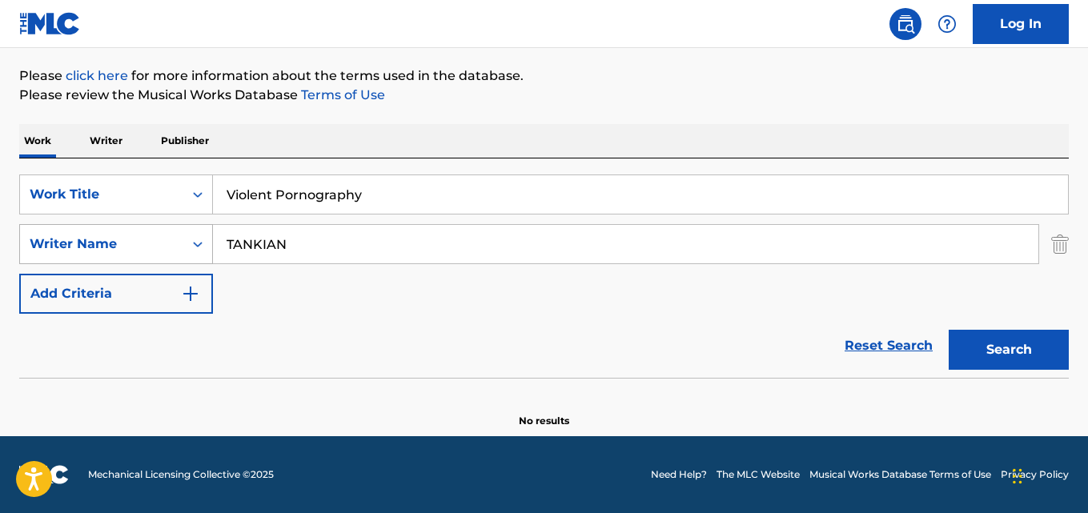
click at [949, 330] on button "Search" at bounding box center [1009, 350] width 120 height 40
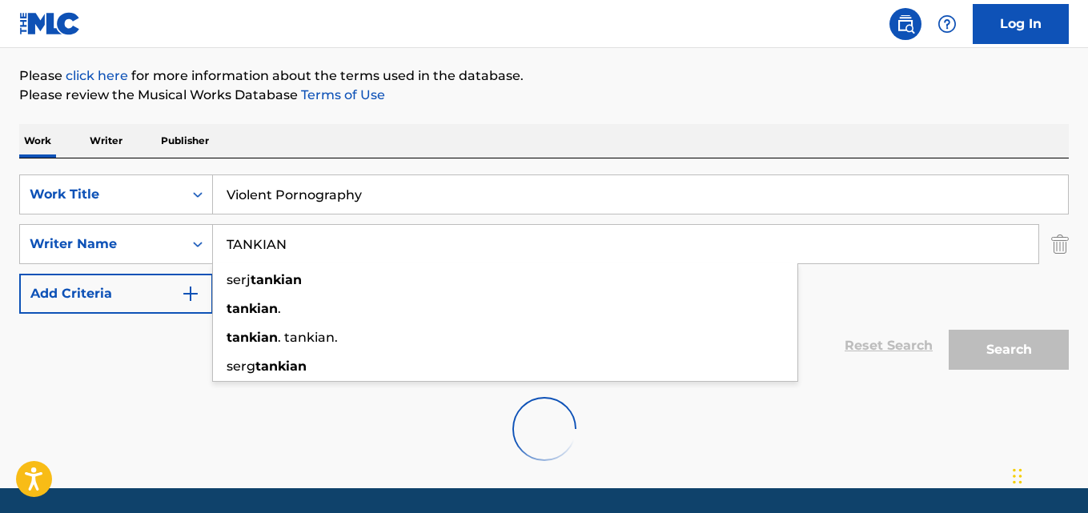
click at [45, 360] on div "Reset Search Search" at bounding box center [544, 346] width 1050 height 64
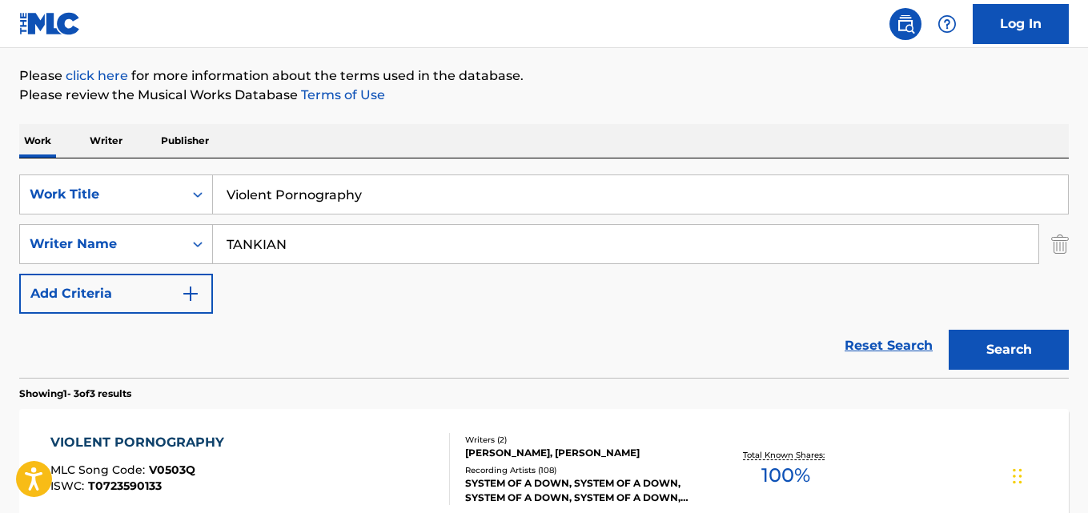
click at [45, 360] on div "Reset Search Search" at bounding box center [544, 346] width 1050 height 64
click at [336, 321] on div "Reset Search Search" at bounding box center [544, 346] width 1050 height 64
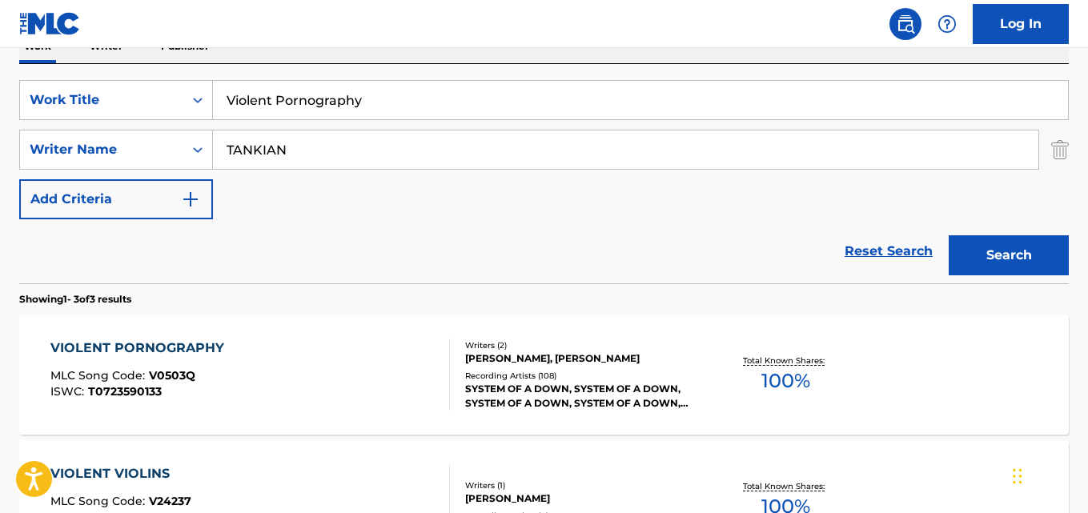
scroll to position [315, 0]
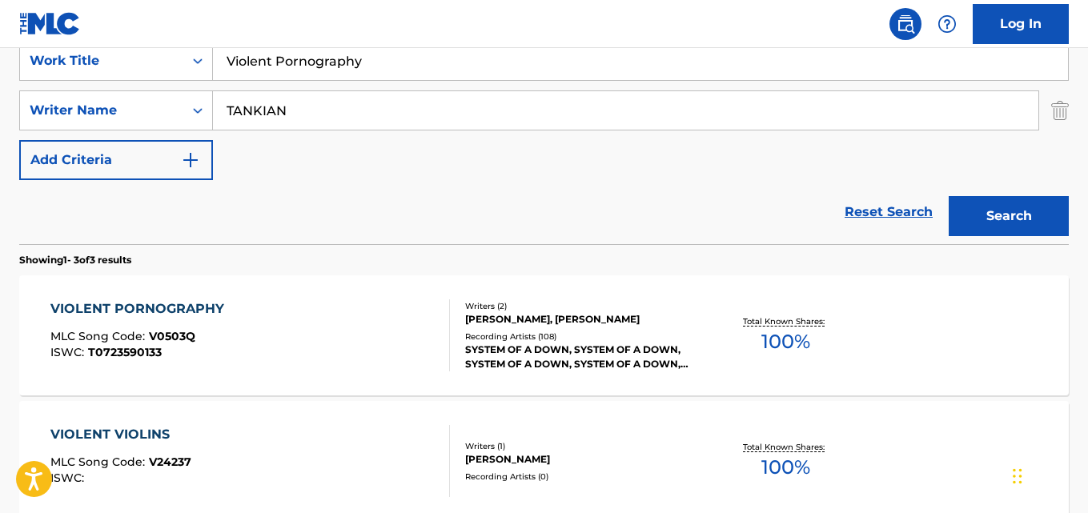
click at [174, 323] on div "VIOLENT PORNOGRAPHY MLC Song Code : V0503Q ISWC : T0723590133" at bounding box center [141, 335] width 182 height 72
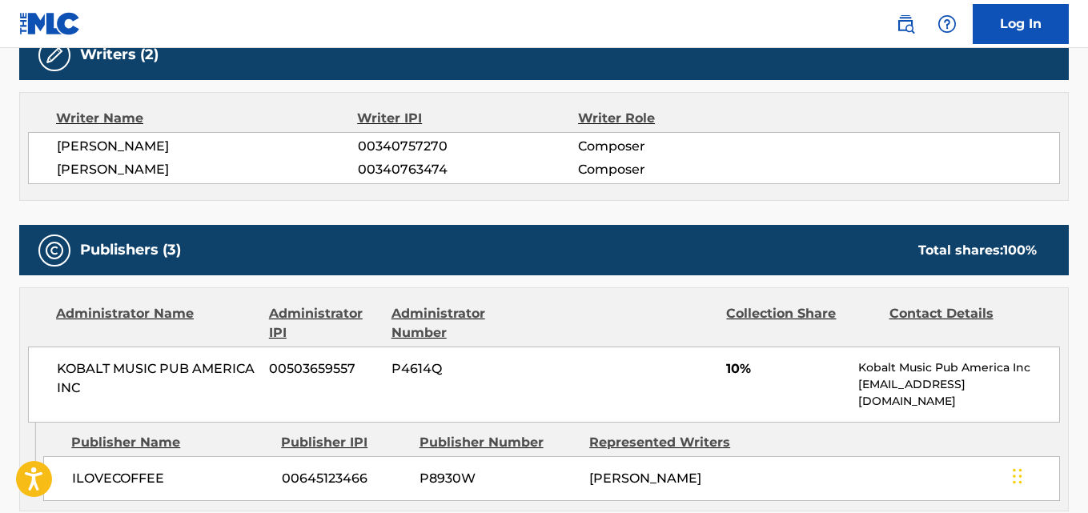
scroll to position [801, 0]
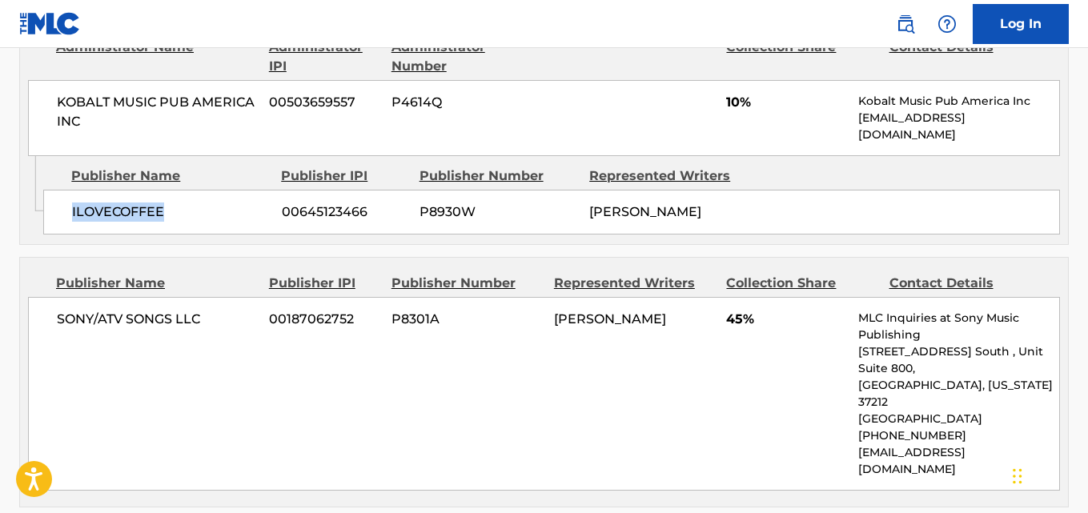
drag, startPoint x: 69, startPoint y: 225, endPoint x: 219, endPoint y: 225, distance: 150.5
click at [219, 225] on div "ILOVECOFFEE 00645123466 P8930W [PERSON_NAME]" at bounding box center [551, 212] width 1017 height 45
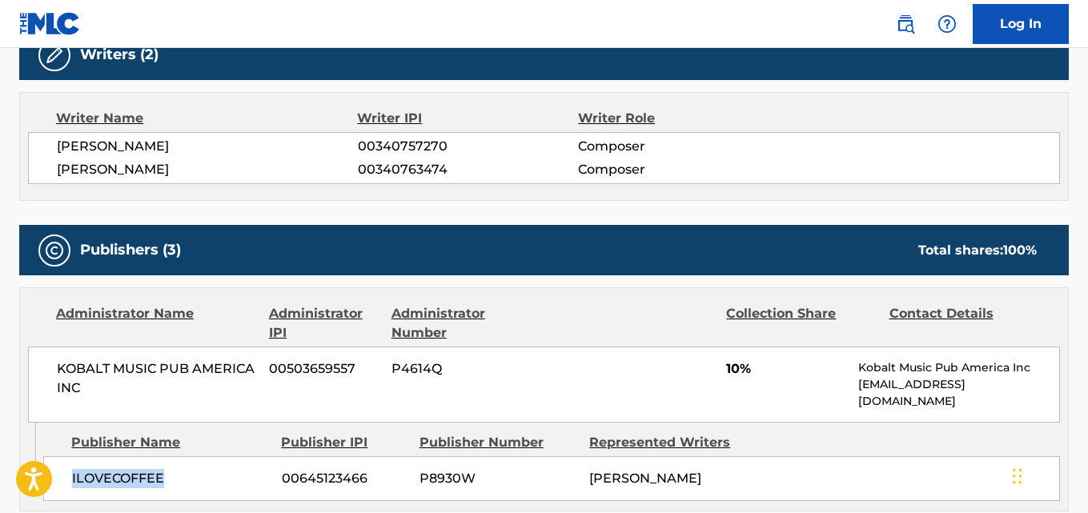
scroll to position [0, 0]
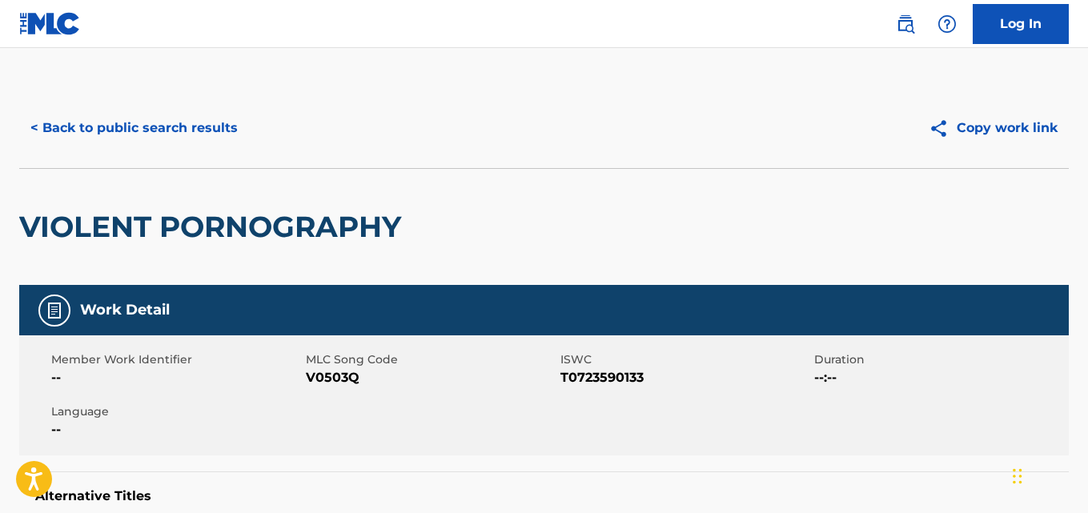
click at [190, 127] on button "< Back to public search results" at bounding box center [134, 128] width 230 height 40
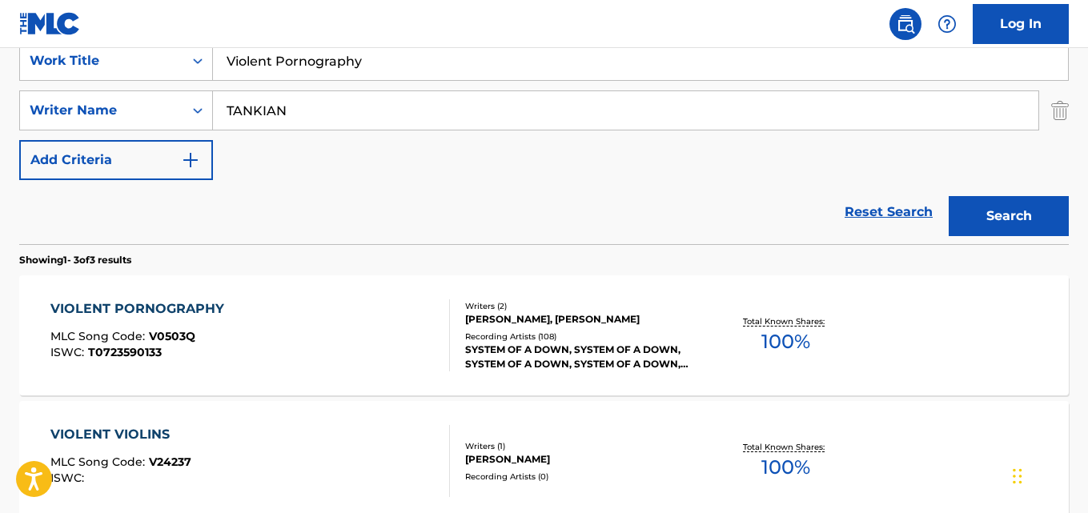
drag, startPoint x: 420, startPoint y: 82, endPoint x: 187, endPoint y: 81, distance: 233.0
click at [187, 81] on div "SearchWithCriteria40e3b8af-a21f-4a3a-b502-132ec427af01 Work Title Violent Porno…" at bounding box center [544, 110] width 1050 height 139
click at [290, 78] on input "Violent Pornography" at bounding box center [640, 61] width 855 height 38
drag, startPoint x: 389, startPoint y: 63, endPoint x: 163, endPoint y: 61, distance: 226.6
click at [165, 62] on div "SearchWithCriteria40e3b8af-a21f-4a3a-b502-132ec427af01 Work Title Violent Porno…" at bounding box center [544, 61] width 1050 height 40
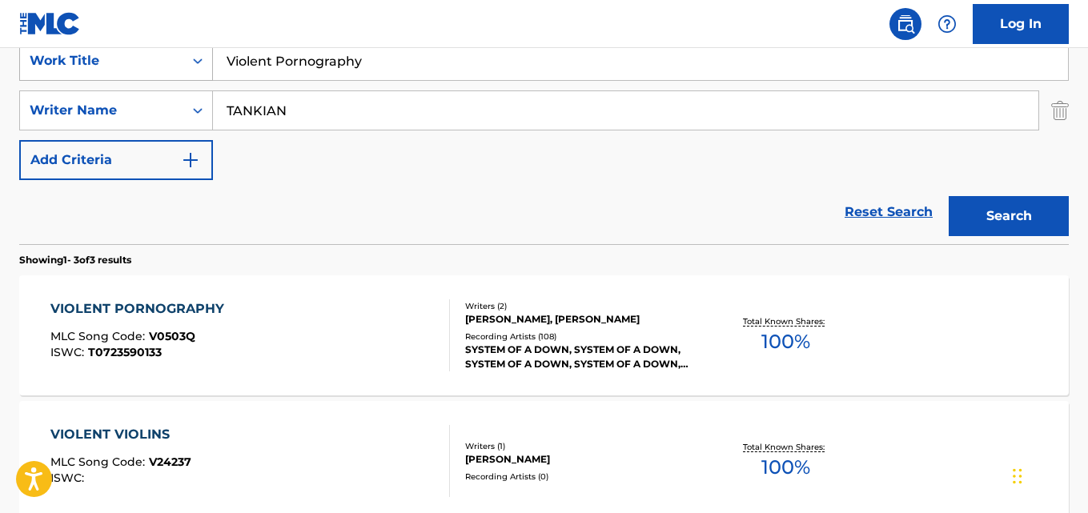
paste input "War?"
type input "War?"
click at [1039, 205] on button "Search" at bounding box center [1009, 216] width 120 height 40
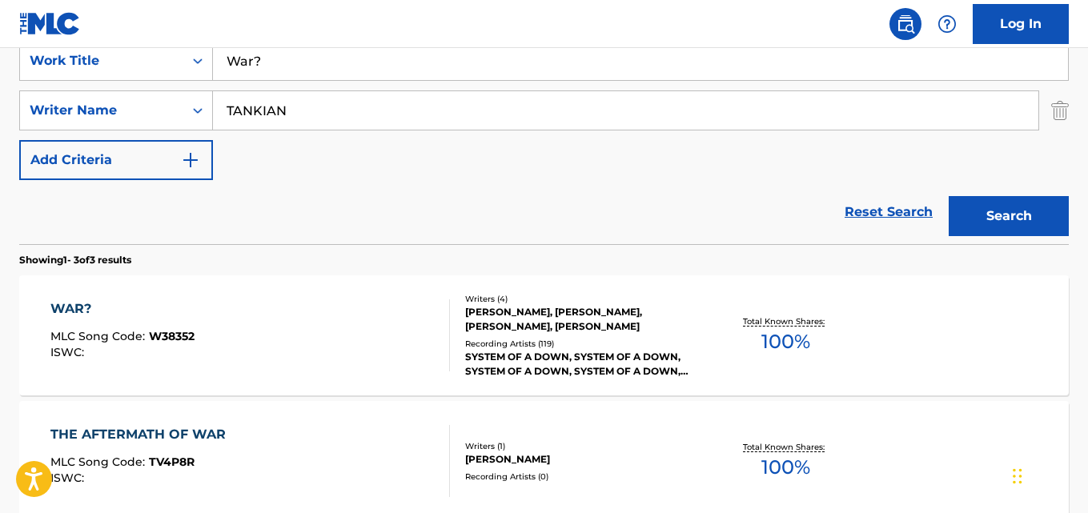
click at [83, 309] on div "WAR?" at bounding box center [122, 308] width 144 height 19
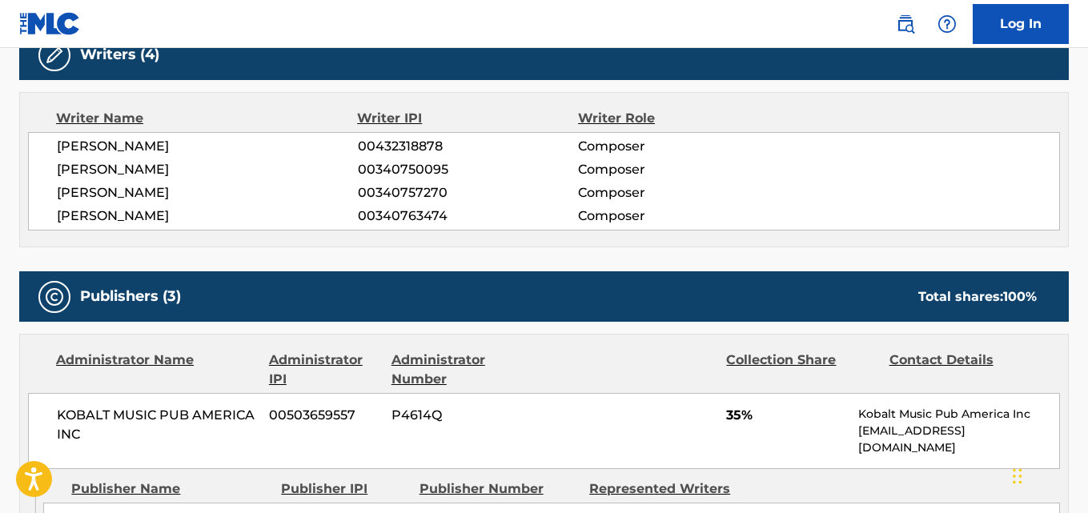
scroll to position [667, 0]
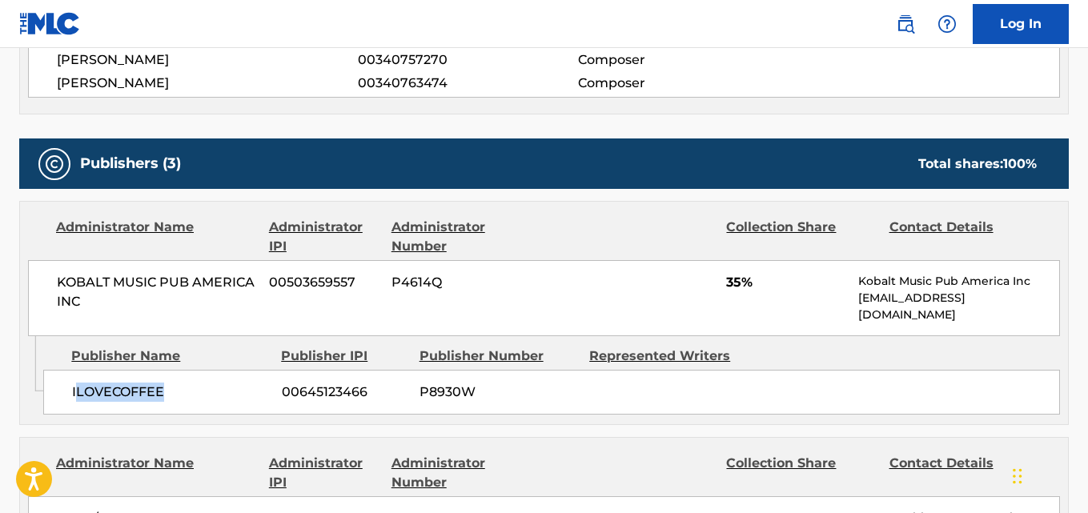
drag, startPoint x: 74, startPoint y: 384, endPoint x: 142, endPoint y: 409, distance: 71.7
click at [163, 392] on span "ILOVECOFFEE" at bounding box center [171, 392] width 198 height 19
click at [97, 419] on div "Admin Original Publisher Connecting Line Publisher Name Publisher IPI Publisher…" at bounding box center [544, 380] width 1048 height 88
drag, startPoint x: 73, startPoint y: 395, endPoint x: 178, endPoint y: 395, distance: 104.9
click at [178, 395] on div "ILOVECOFFEE 00645123466 P8930W" at bounding box center [551, 392] width 1017 height 45
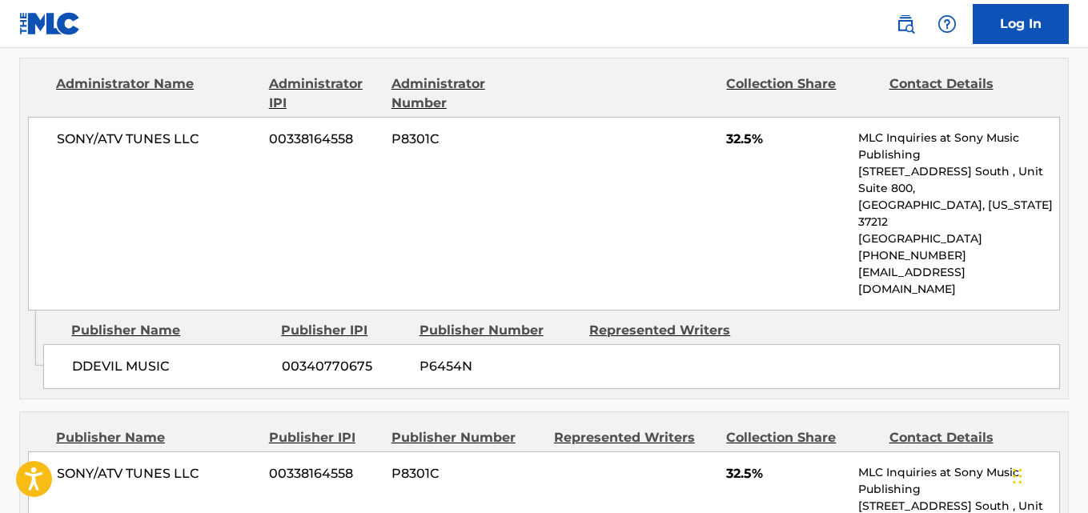
scroll to position [1067, 0]
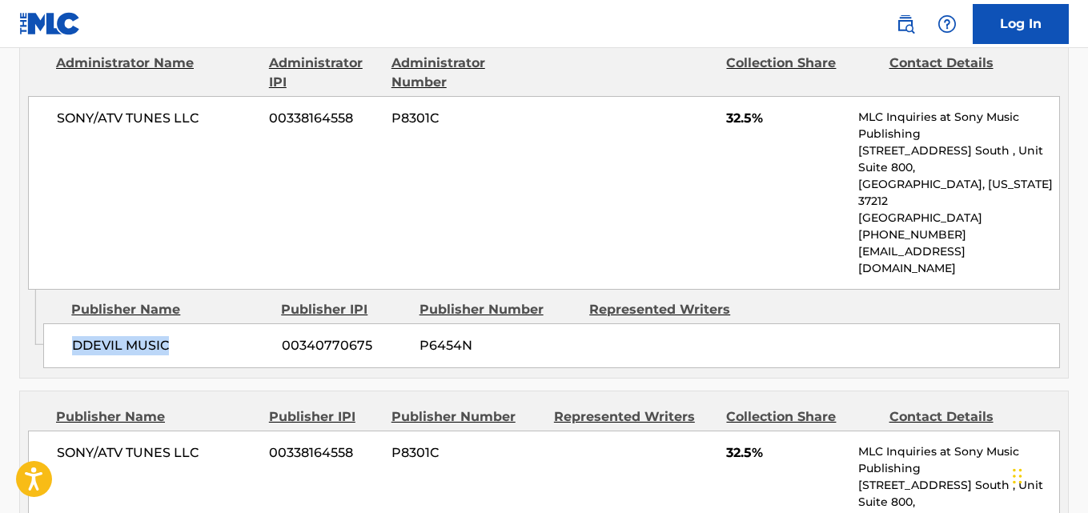
drag, startPoint x: 70, startPoint y: 312, endPoint x: 177, endPoint y: 312, distance: 107.3
click at [177, 324] on div "DDEVIL MUSIC 00340770675 P6454N" at bounding box center [551, 346] width 1017 height 45
click at [725, 131] on div "SONY/ATV TUNES LLC 00338164558 P8301C 32.5% MLC Inquiries at Sony Music Publish…" at bounding box center [544, 193] width 1032 height 194
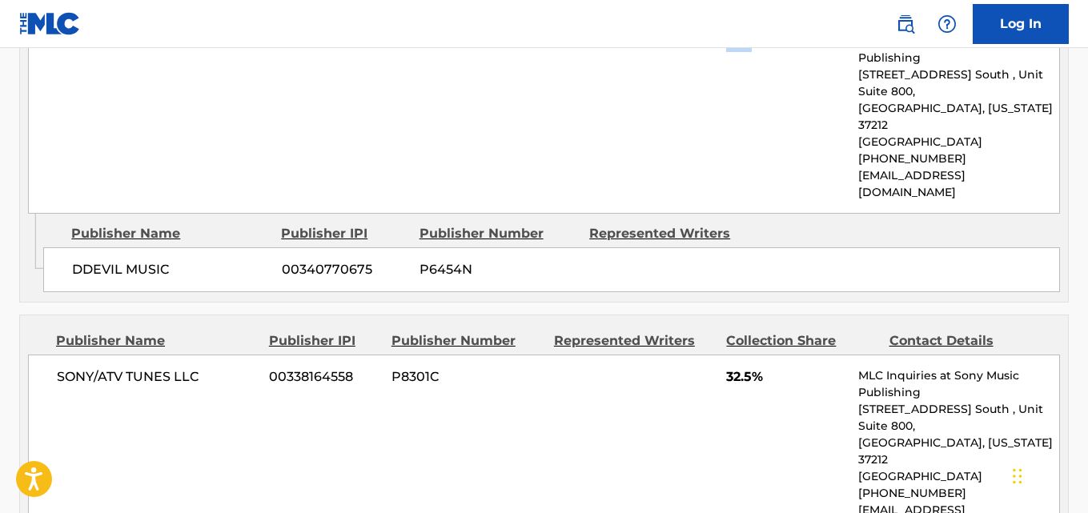
scroll to position [1201, 0]
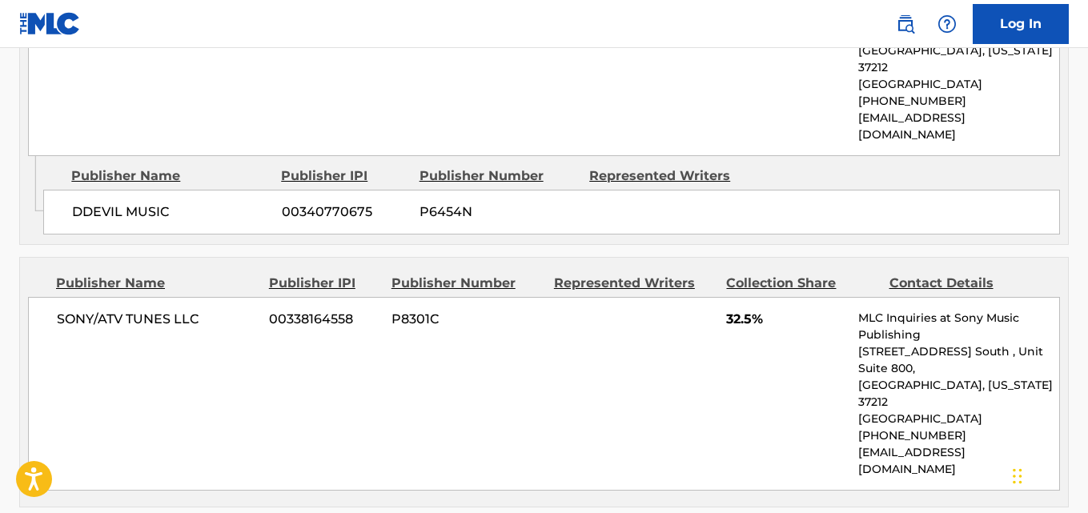
click at [741, 310] on span "32.5%" at bounding box center [786, 319] width 120 height 19
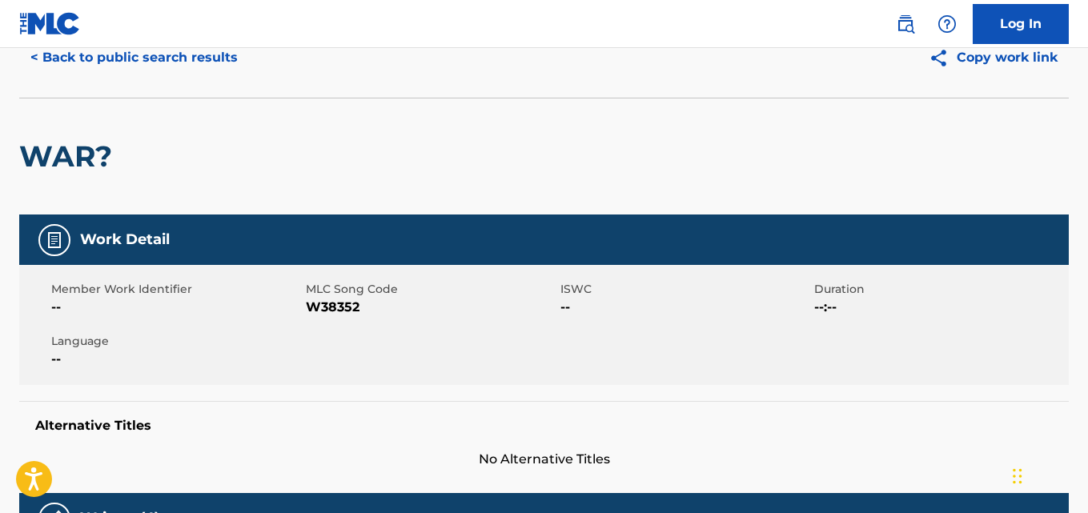
scroll to position [0, 0]
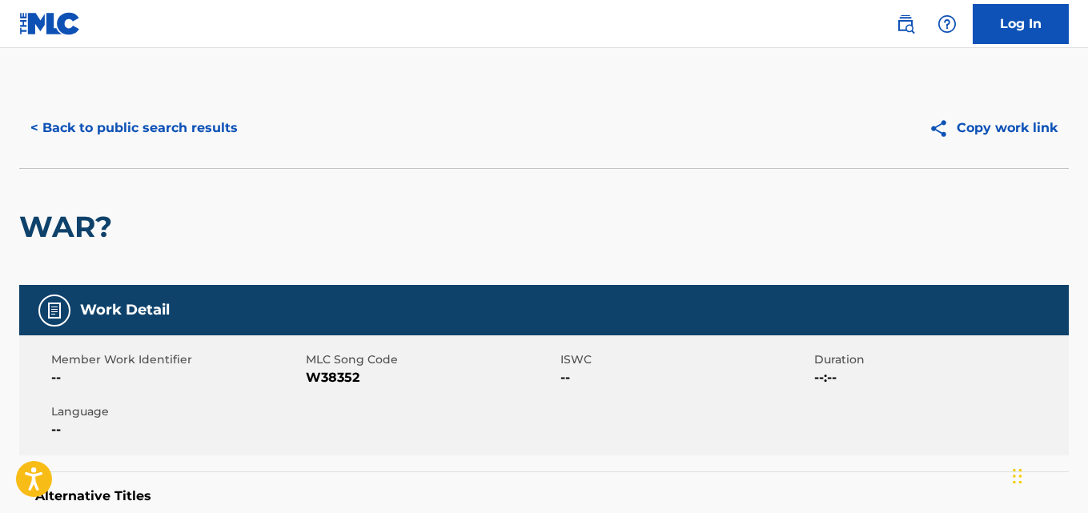
click at [197, 114] on button "< Back to public search results" at bounding box center [134, 128] width 230 height 40
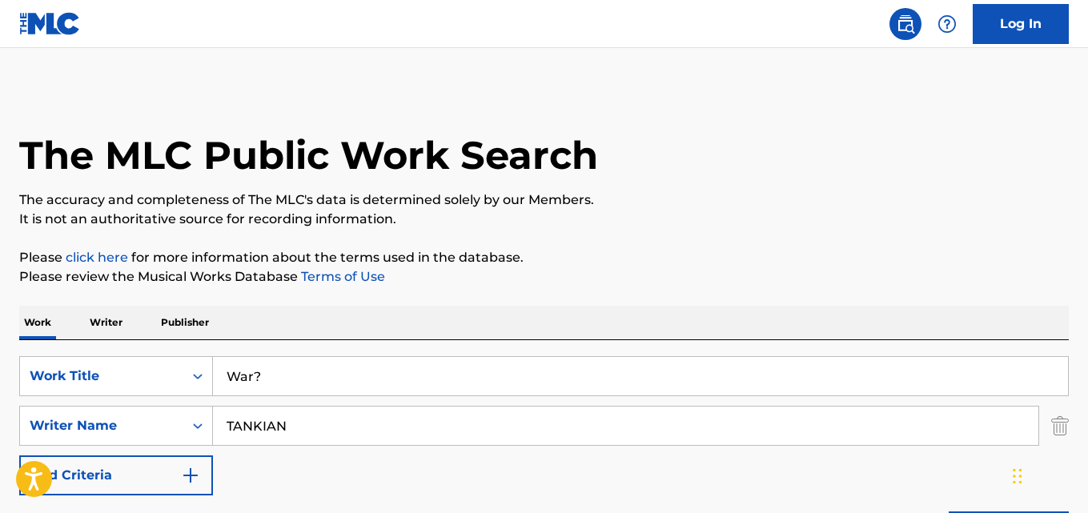
scroll to position [315, 0]
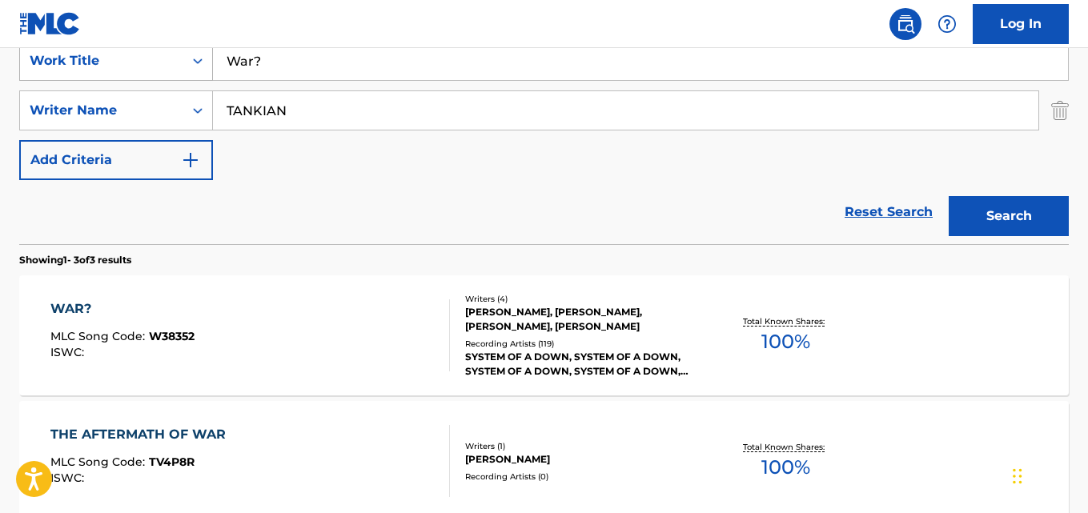
drag, startPoint x: 145, startPoint y: 70, endPoint x: 128, endPoint y: 70, distance: 16.8
click at [128, 70] on div "SearchWithCriteria40e3b8af-a21f-4a3a-b502-132ec427af01 Work Title War?" at bounding box center [544, 61] width 1050 height 40
paste input "9 Piece"
type input "9 Piece"
click at [949, 196] on button "Search" at bounding box center [1009, 216] width 120 height 40
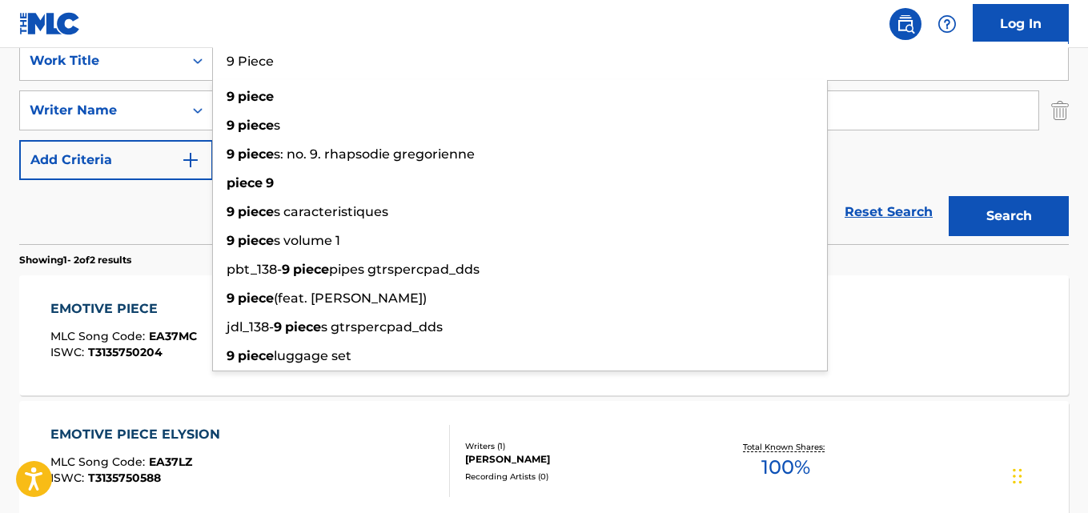
click at [448, 14] on nav "Log In" at bounding box center [544, 24] width 1088 height 48
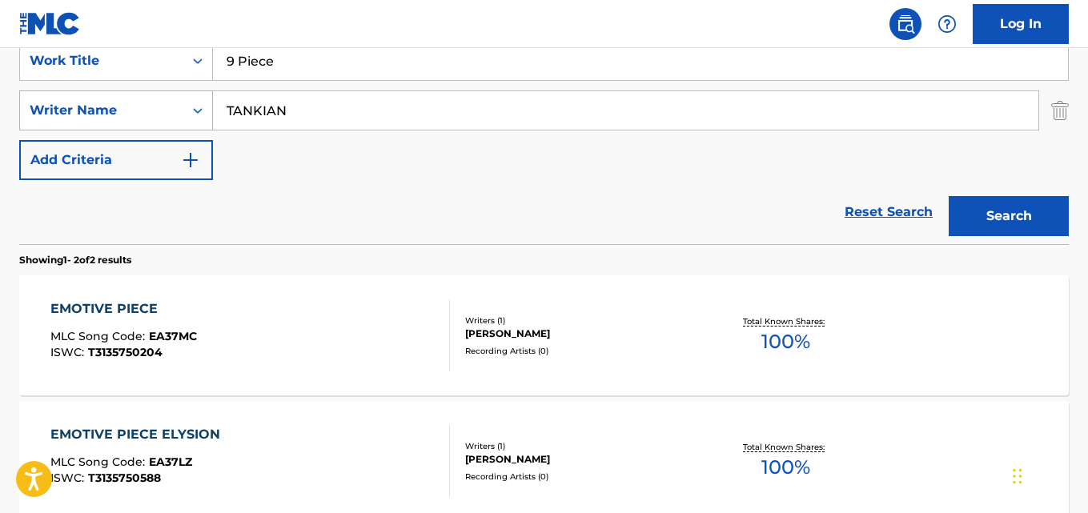
drag, startPoint x: 329, startPoint y: 121, endPoint x: 199, endPoint y: 119, distance: 130.5
click at [199, 119] on div "SearchWithCriteria7a8bcd6c-27a8-4800-9067-dba4cf6211b9 Writer Name [PERSON_NAME]" at bounding box center [544, 110] width 1050 height 40
paste input ".I."
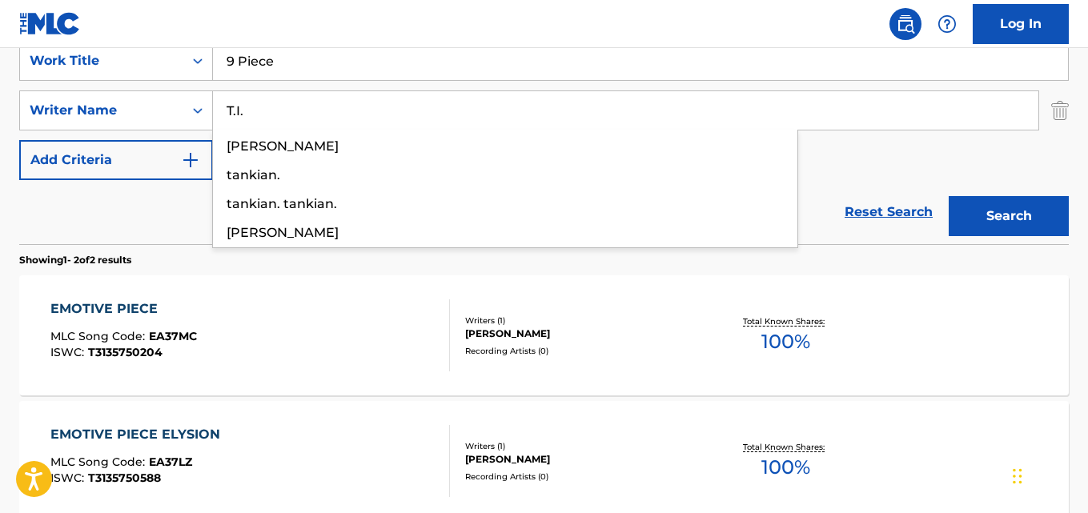
type input "T.I."
click at [1024, 211] on button "Search" at bounding box center [1009, 216] width 120 height 40
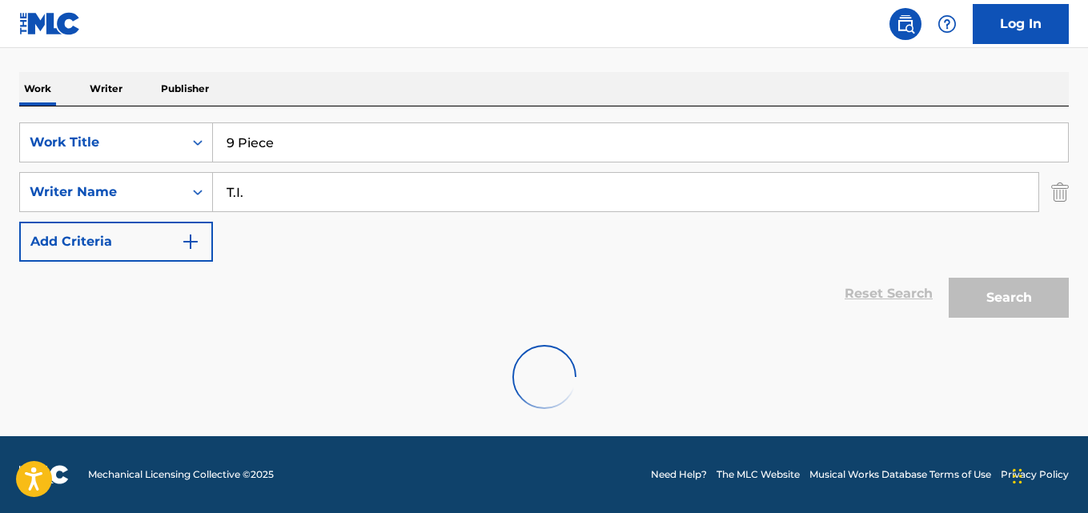
scroll to position [182, 0]
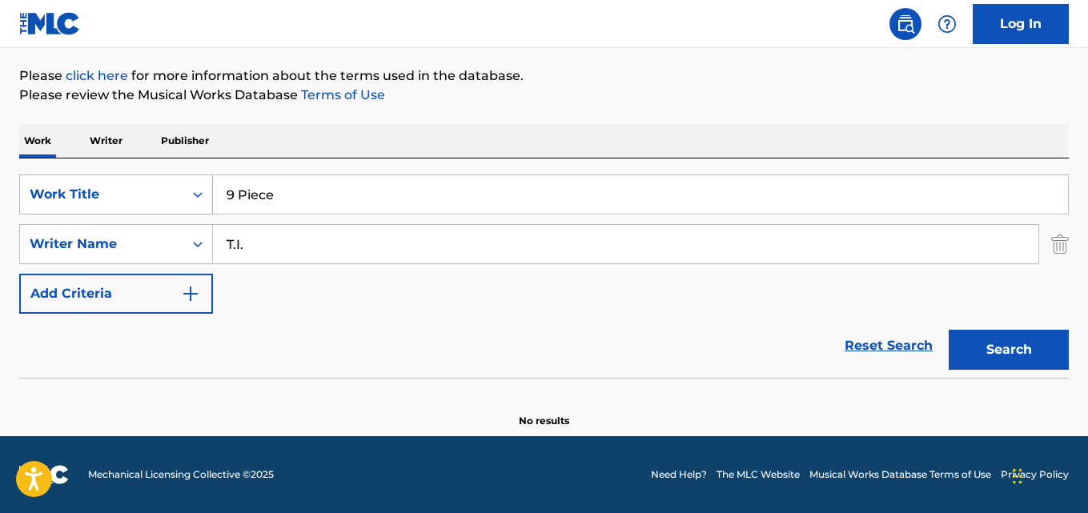
drag, startPoint x: 324, startPoint y: 193, endPoint x: 156, endPoint y: 194, distance: 168.2
click at [157, 194] on div "SearchWithCriteria40e3b8af-a21f-4a3a-b502-132ec427af01 Work Title 9 Piece" at bounding box center [544, 195] width 1050 height 40
paste input "Nine"
type input "Nine Piece"
click at [949, 330] on button "Search" at bounding box center [1009, 350] width 120 height 40
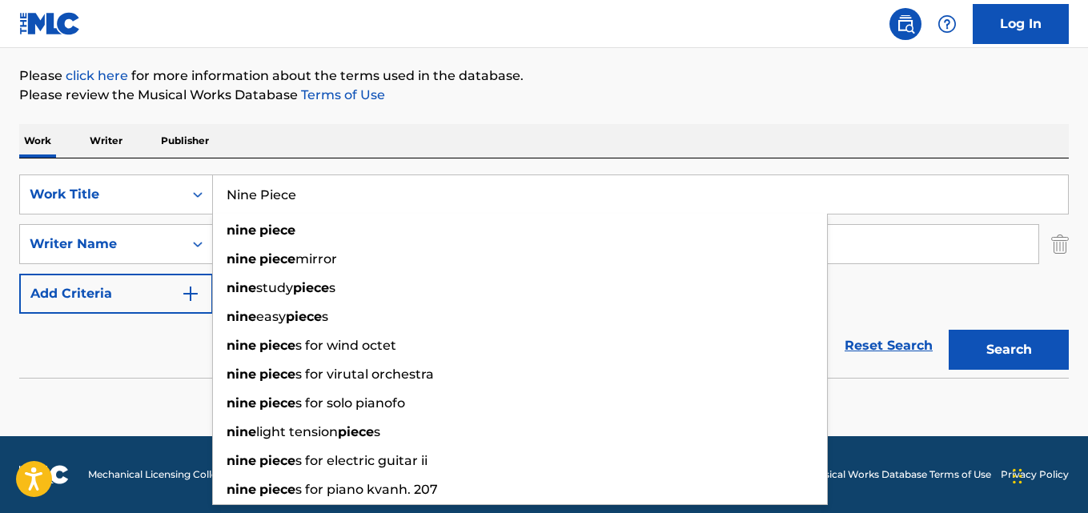
click at [151, 377] on div "Reset Search Search" at bounding box center [544, 346] width 1050 height 64
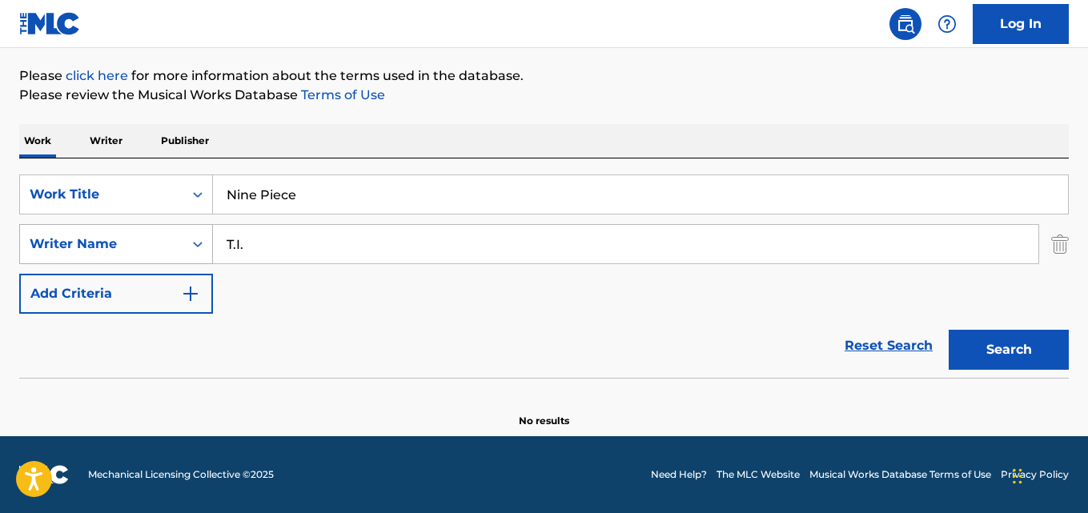
drag, startPoint x: 257, startPoint y: 249, endPoint x: 113, endPoint y: 259, distance: 144.5
click at [113, 259] on div "SearchWithCriteria7a8bcd6c-27a8-4800-9067-dba4cf6211b9 Writer Name T.I." at bounding box center [544, 244] width 1050 height 40
paste input "[PERSON_NAME]"
type input "[PERSON_NAME]"
click at [949, 330] on button "Search" at bounding box center [1009, 350] width 120 height 40
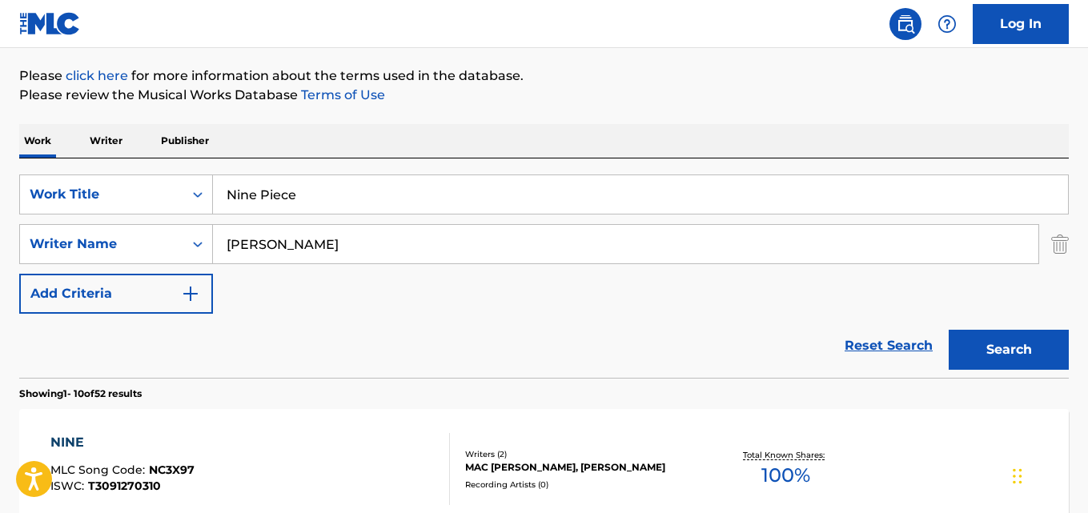
click at [439, 158] on div "Work Writer Publisher" at bounding box center [544, 141] width 1050 height 34
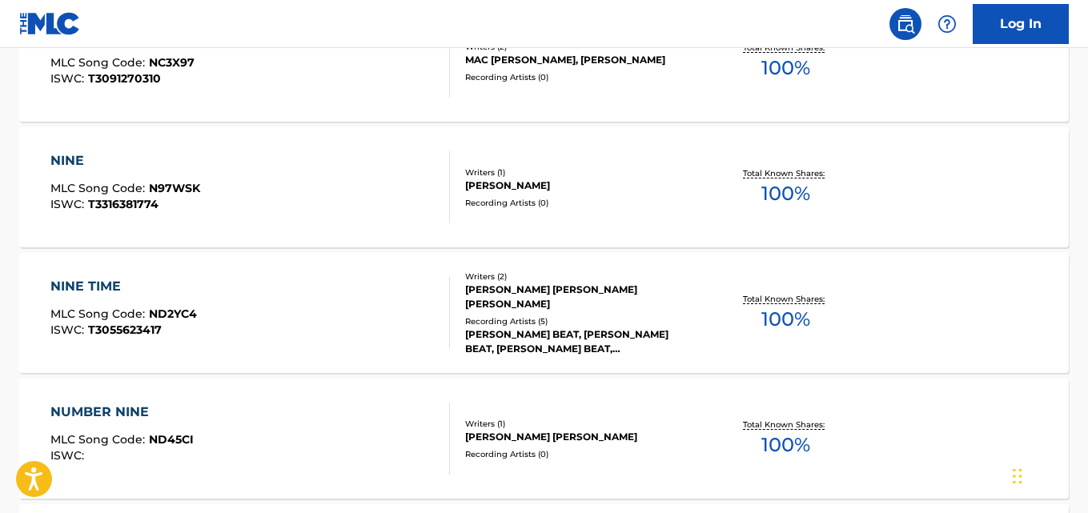
scroll to position [315, 0]
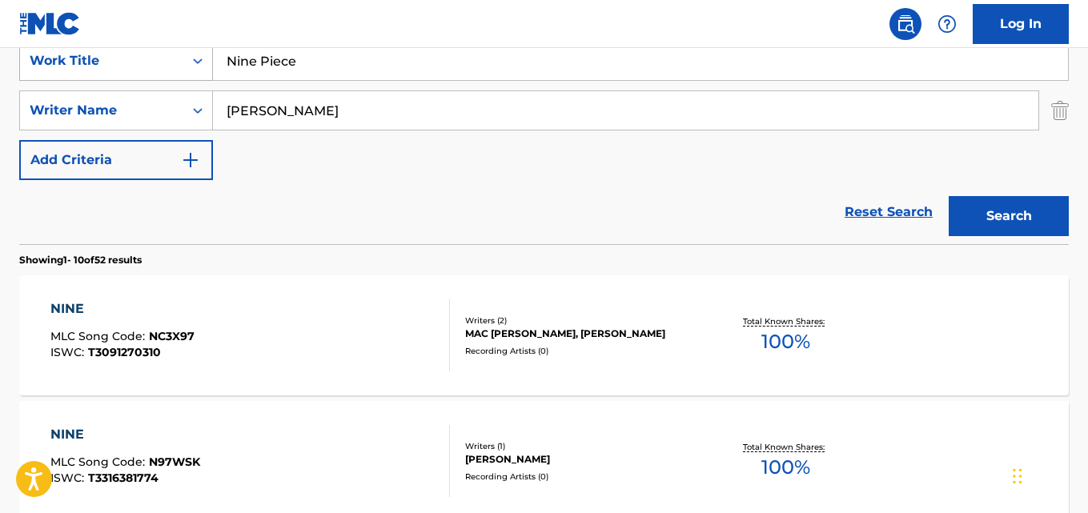
drag, startPoint x: 306, startPoint y: 56, endPoint x: 115, endPoint y: 74, distance: 192.2
click at [115, 74] on div "SearchWithCriteria40e3b8af-a21f-4a3a-b502-132ec427af01 Work Title Nine Piece" at bounding box center [544, 61] width 1050 height 40
paste input "9 PIECE"
click at [949, 196] on button "Search" at bounding box center [1009, 216] width 120 height 40
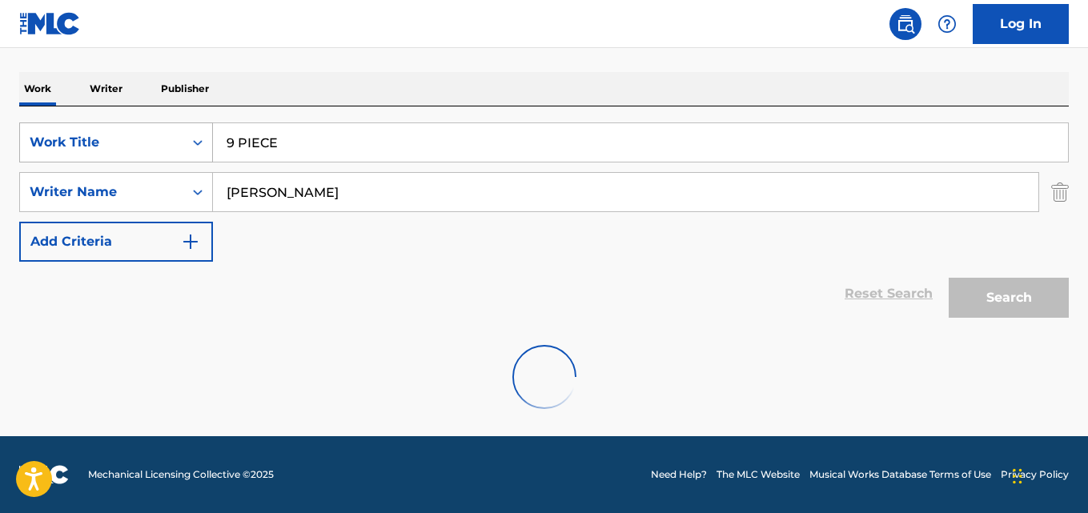
scroll to position [234, 0]
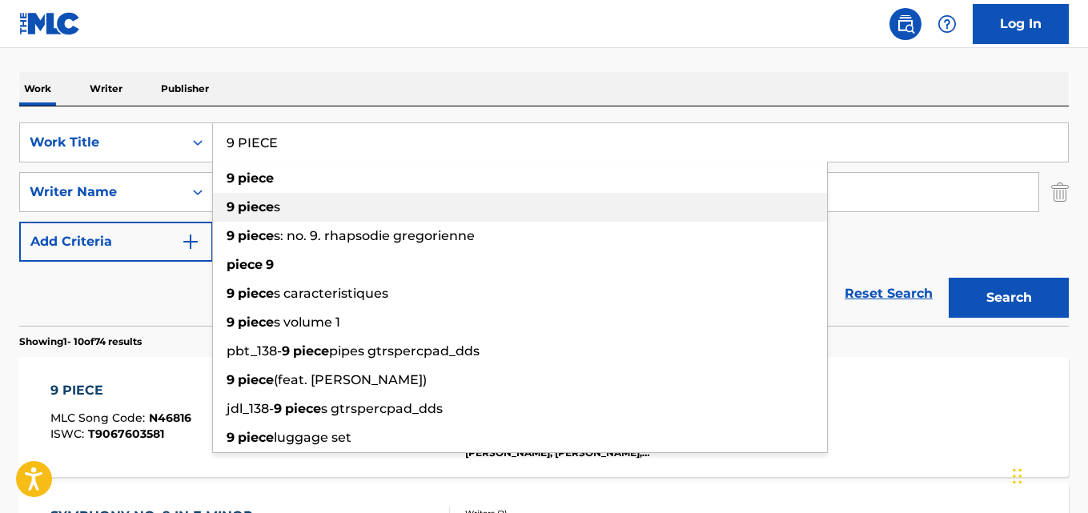
drag, startPoint x: 336, startPoint y: 195, endPoint x: 319, endPoint y: 195, distance: 16.8
click at [331, 195] on div "9 piece s" at bounding box center [520, 207] width 614 height 29
type input "9 pieces"
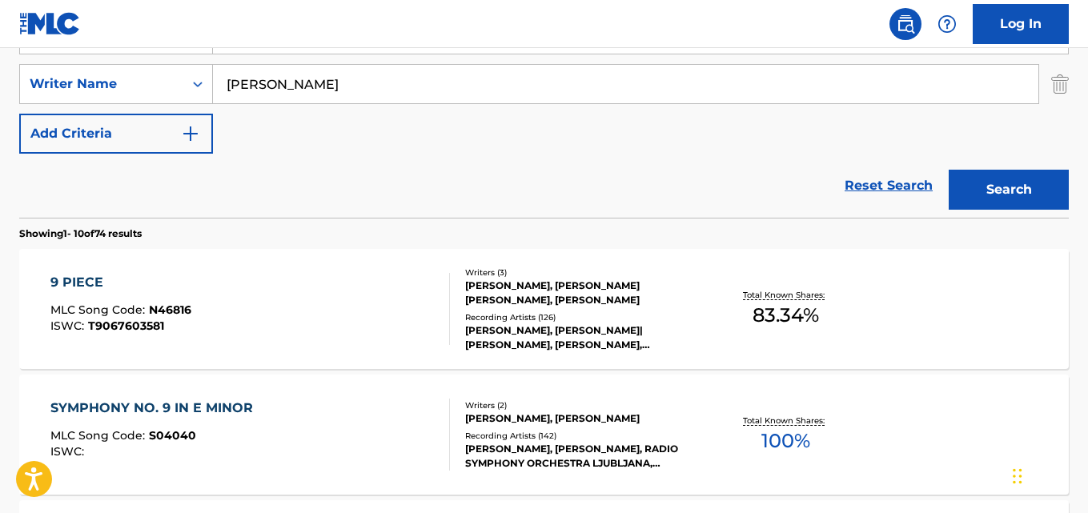
scroll to position [500, 0]
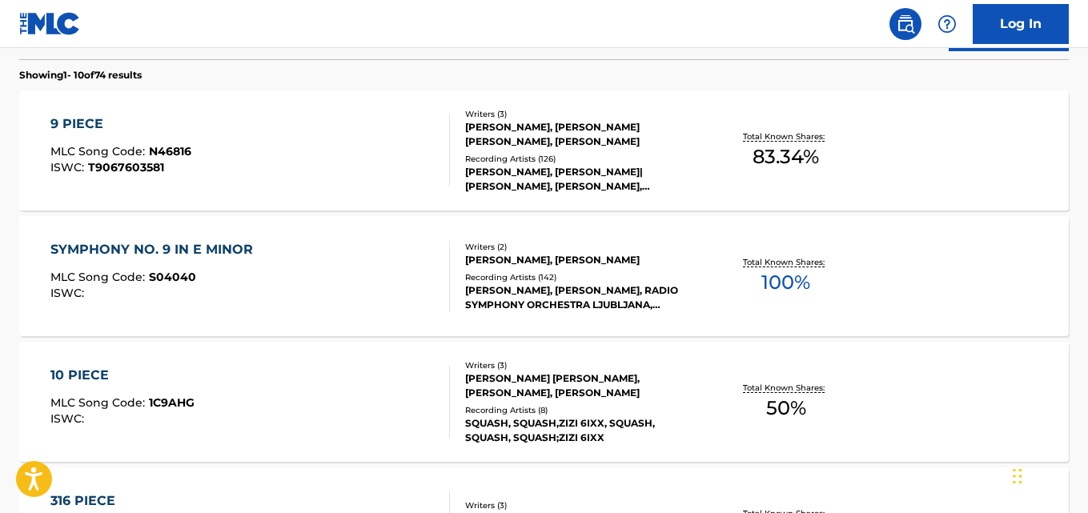
click at [77, 128] on div "9 PIECE" at bounding box center [120, 124] width 141 height 19
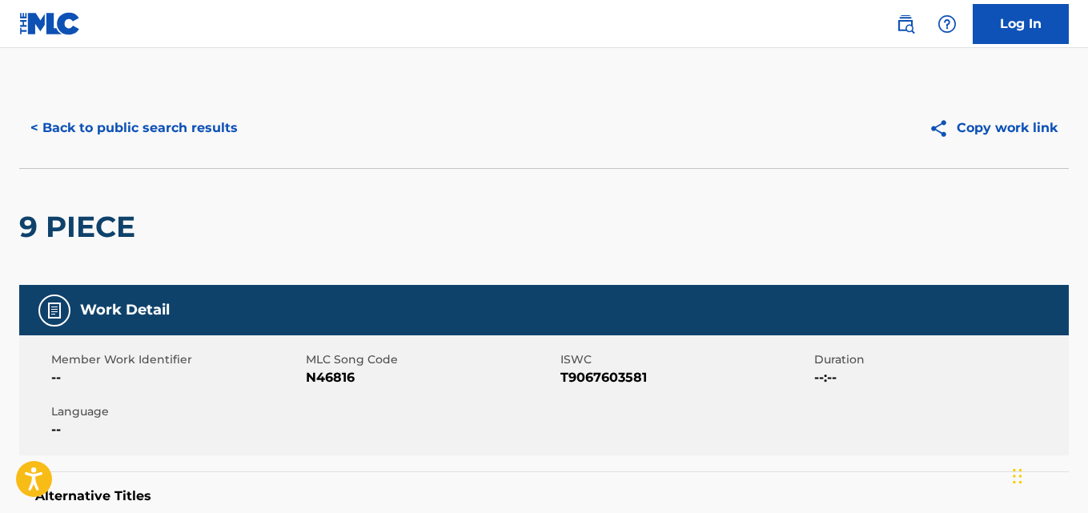
click at [493, 216] on div "9 PIECE" at bounding box center [544, 226] width 1050 height 117
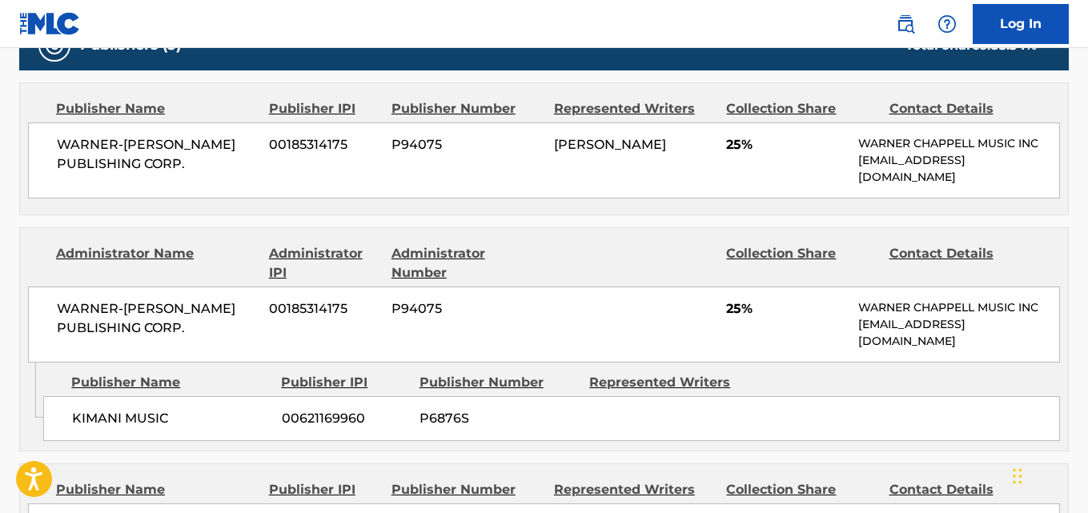
scroll to position [801, 0]
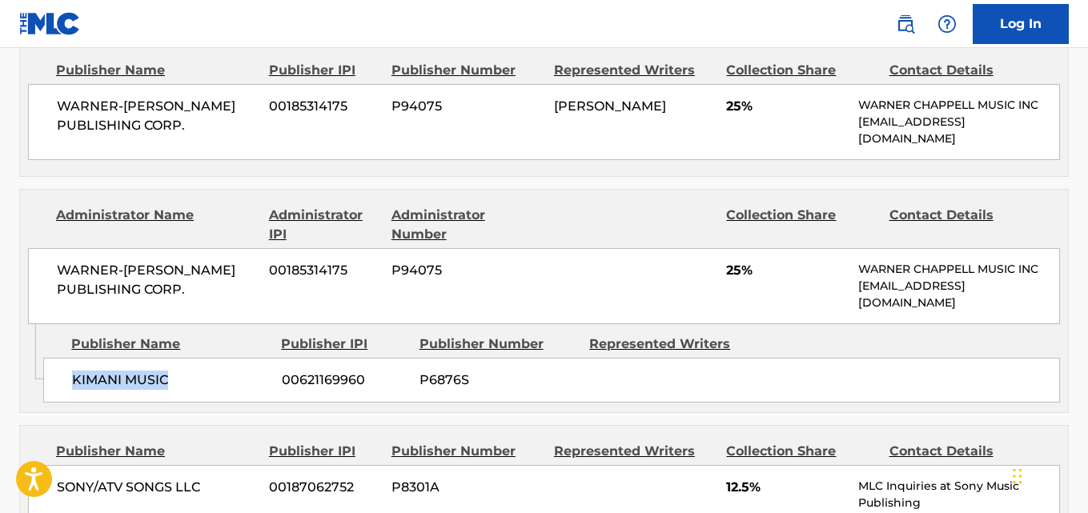
drag, startPoint x: 69, startPoint y: 380, endPoint x: 205, endPoint y: 381, distance: 136.1
click at [205, 381] on div "KIMANI MUSIC 00621169960 P6876S" at bounding box center [551, 380] width 1017 height 45
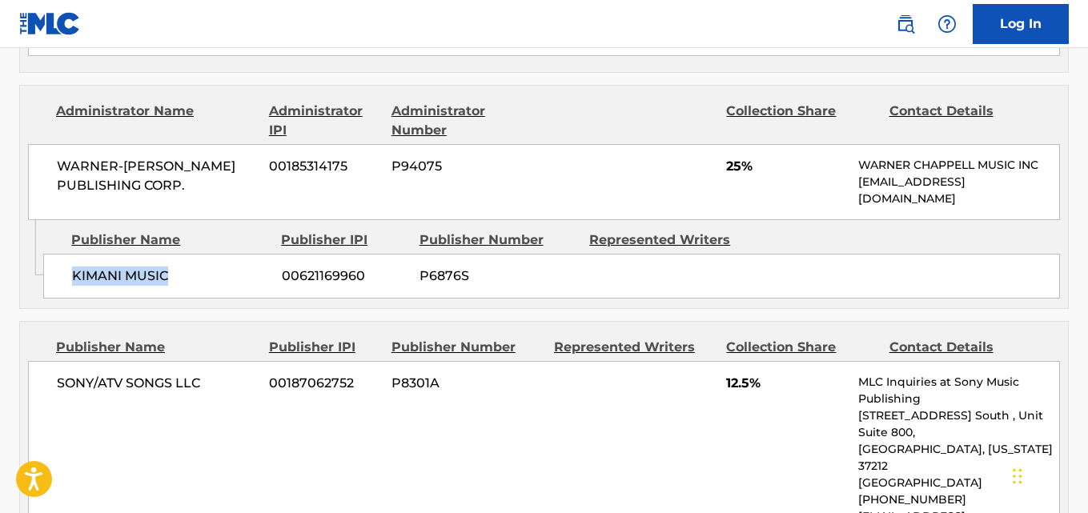
scroll to position [1067, 0]
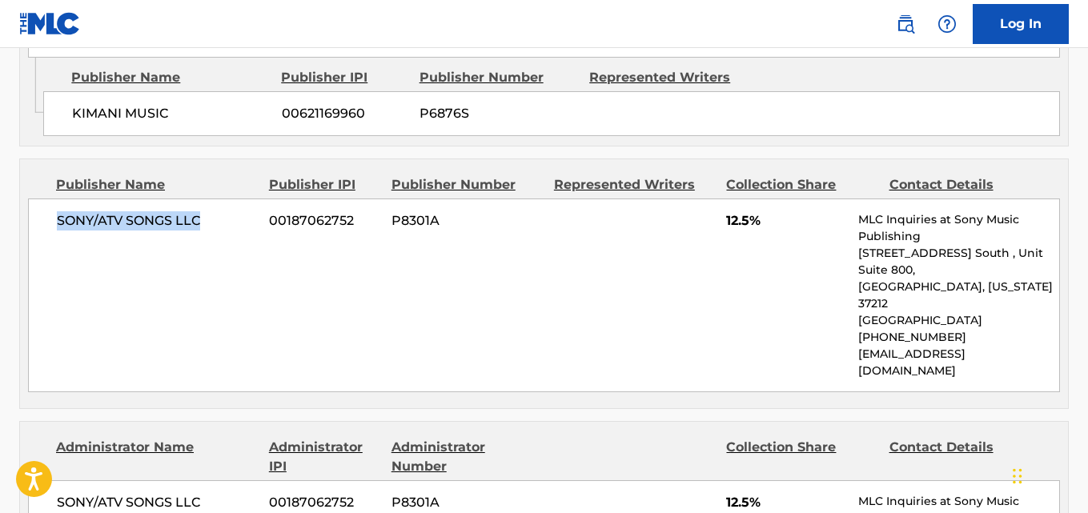
drag, startPoint x: 77, startPoint y: 231, endPoint x: 198, endPoint y: 229, distance: 120.9
click at [198, 229] on div "SONY/ATV SONGS LLC 00187062752 P8301A 12.5% MLC Inquiries at Sony Music Publish…" at bounding box center [544, 296] width 1032 height 194
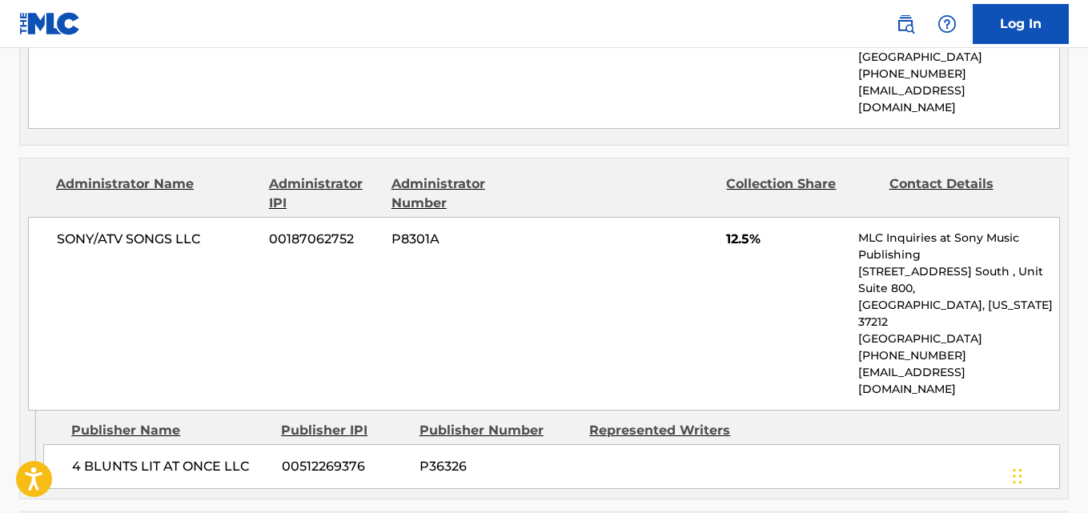
scroll to position [1335, 0]
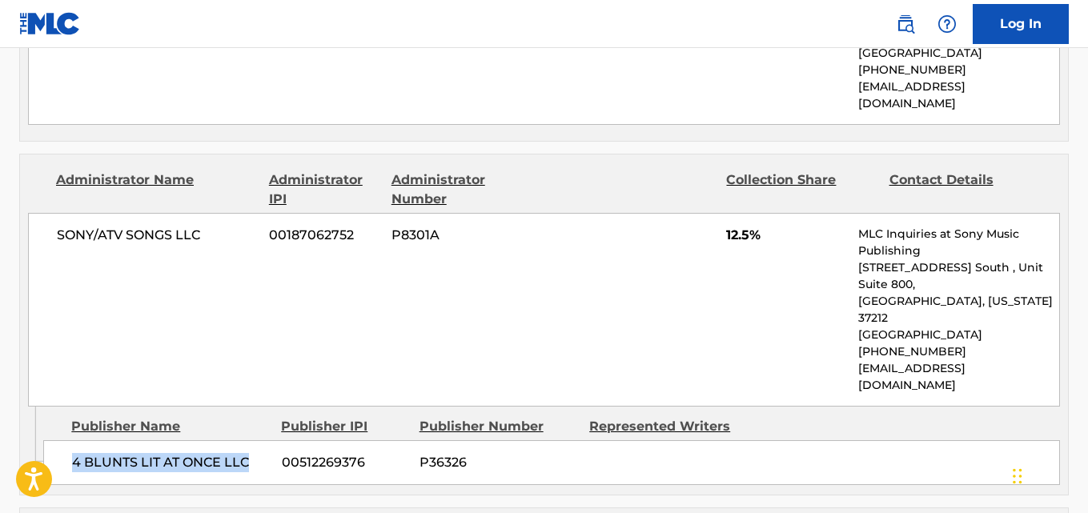
drag, startPoint x: 67, startPoint y: 397, endPoint x: 259, endPoint y: 390, distance: 191.5
click at [259, 440] on div "4 BLUNTS LIT AT ONCE LLC 00512269376 P36326" at bounding box center [551, 462] width 1017 height 45
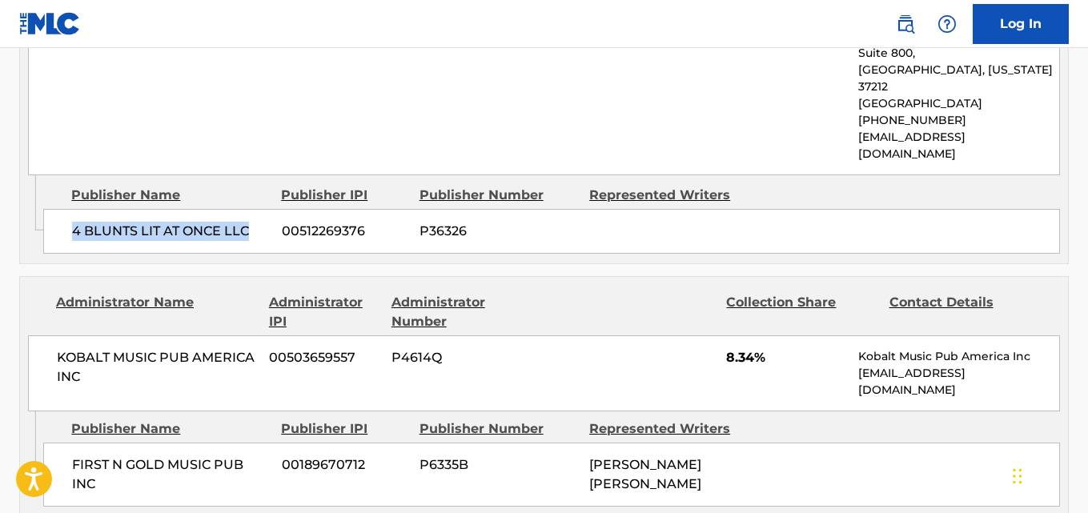
scroll to position [1602, 0]
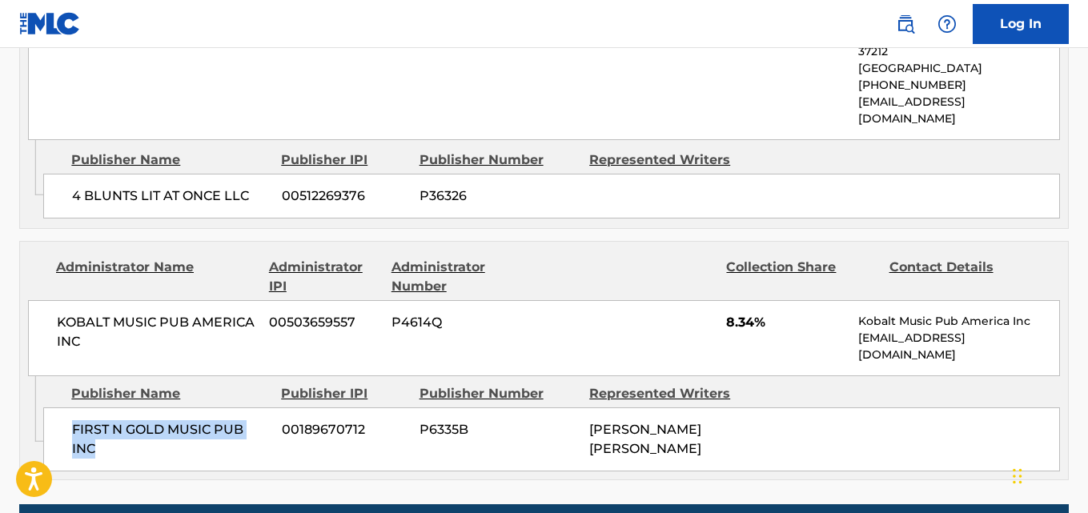
drag, startPoint x: 74, startPoint y: 364, endPoint x: 161, endPoint y: 388, distance: 90.7
click at [161, 420] on span "FIRST N GOLD MUSIC PUB INC" at bounding box center [171, 439] width 198 height 38
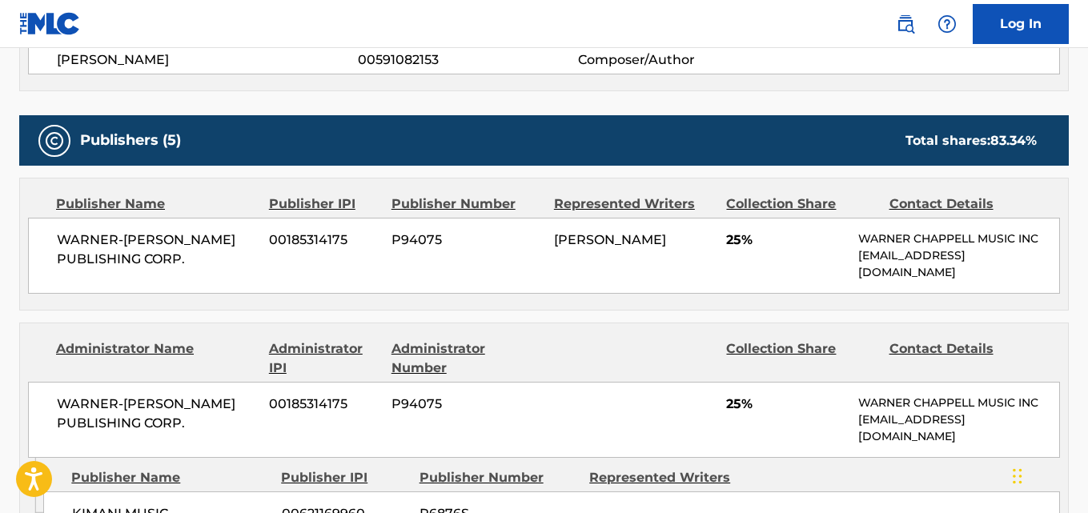
scroll to position [0, 0]
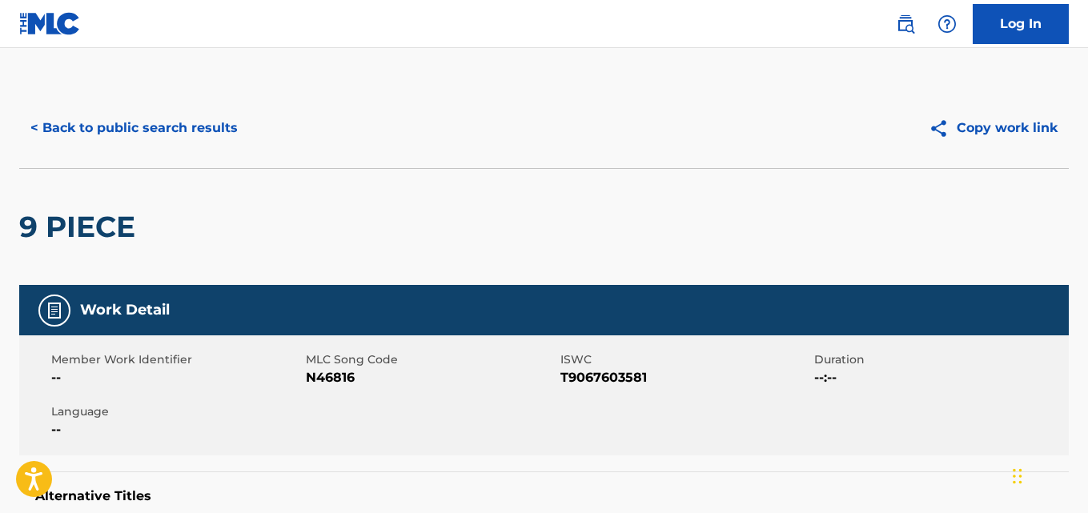
click at [187, 107] on div "< Back to public search results Copy work link" at bounding box center [544, 128] width 1050 height 80
click at [183, 119] on button "< Back to public search results" at bounding box center [134, 128] width 230 height 40
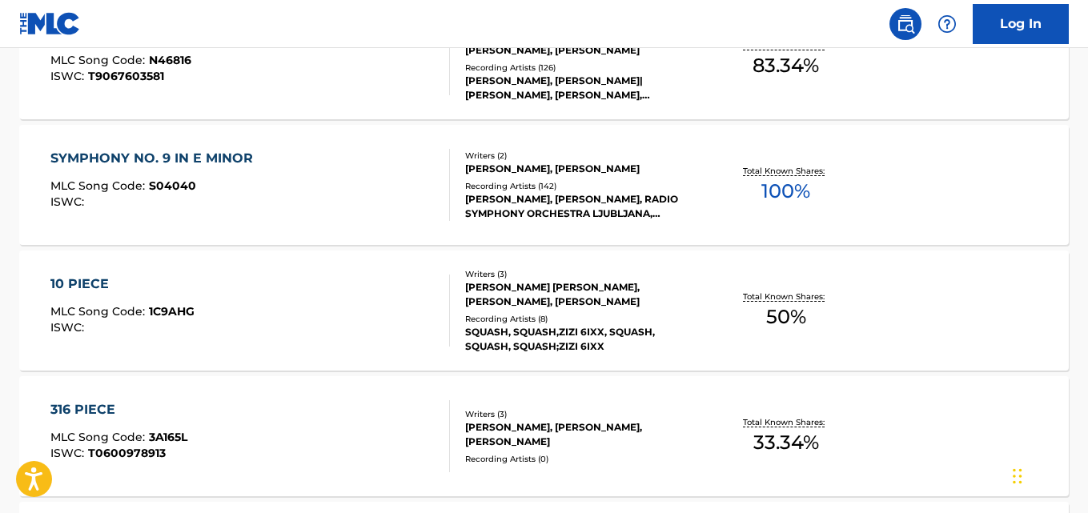
scroll to position [58, 0]
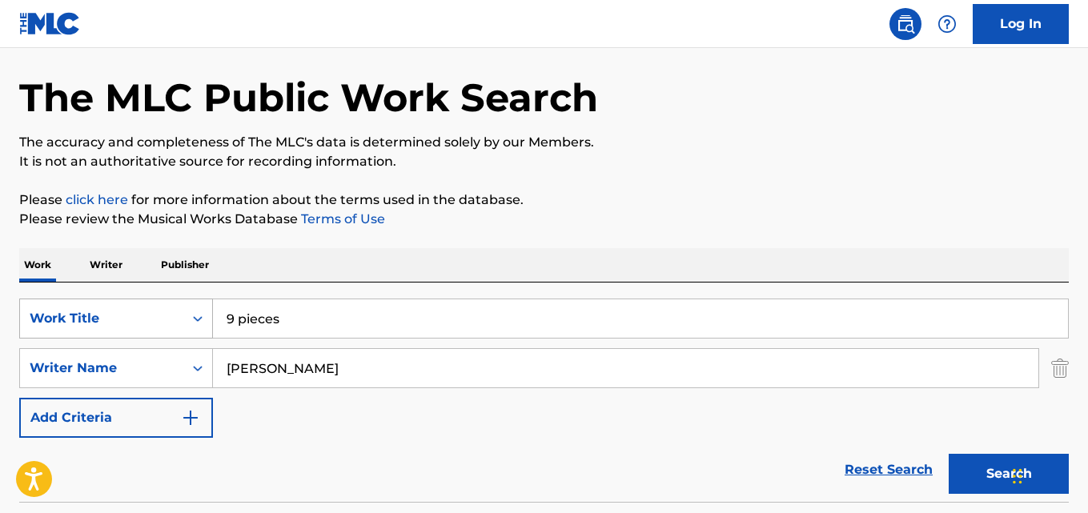
drag, startPoint x: 279, startPoint y: 327, endPoint x: 197, endPoint y: 335, distance: 82.9
click at [197, 335] on div "SearchWithCriteria40e3b8af-a21f-4a3a-b502-132ec427af01 Work Title 9 pieces" at bounding box center [544, 319] width 1050 height 40
paste input "About My Issue"
type input "About My Issue"
click at [949, 454] on button "Search" at bounding box center [1009, 474] width 120 height 40
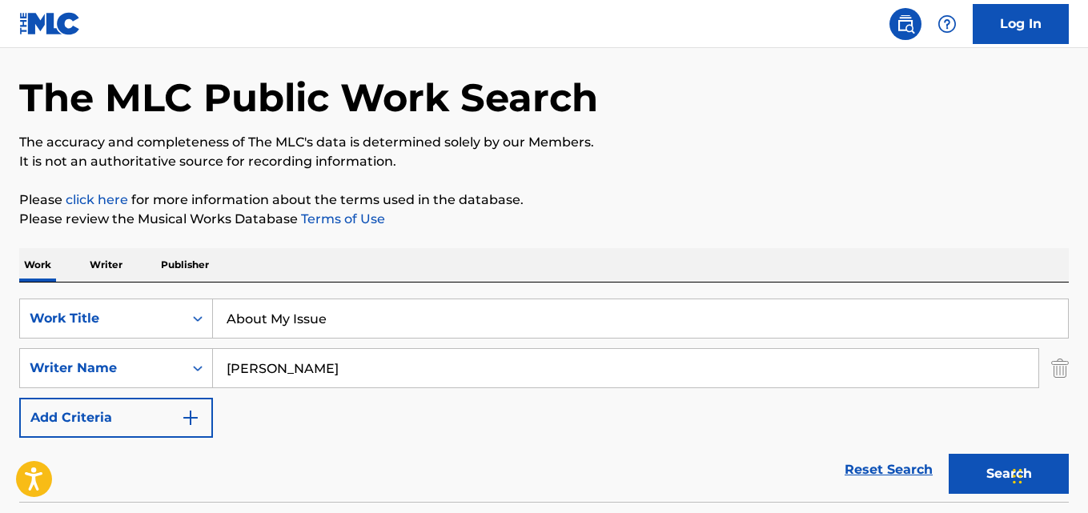
click at [450, 251] on div "Work Writer Publisher" at bounding box center [544, 265] width 1050 height 34
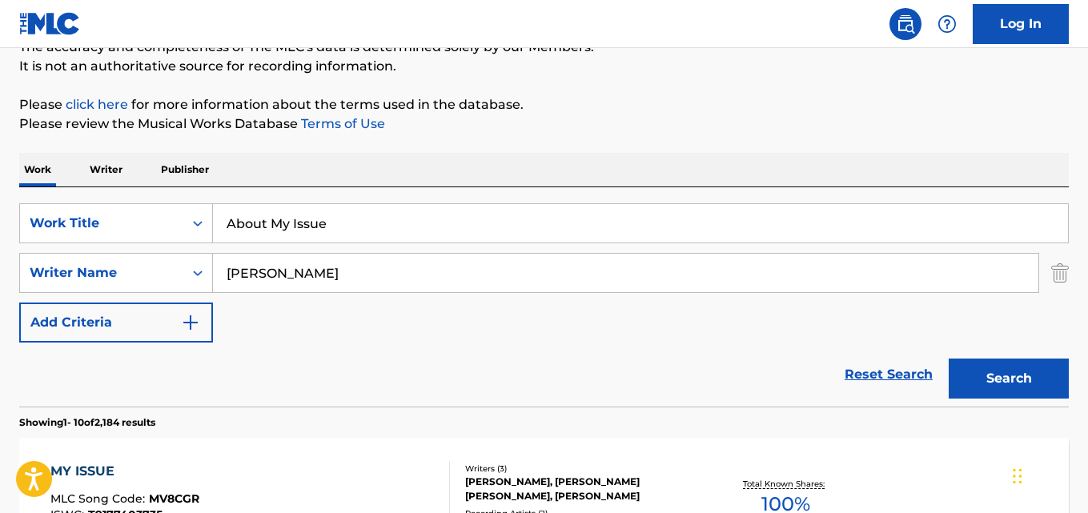
scroll to position [191, 0]
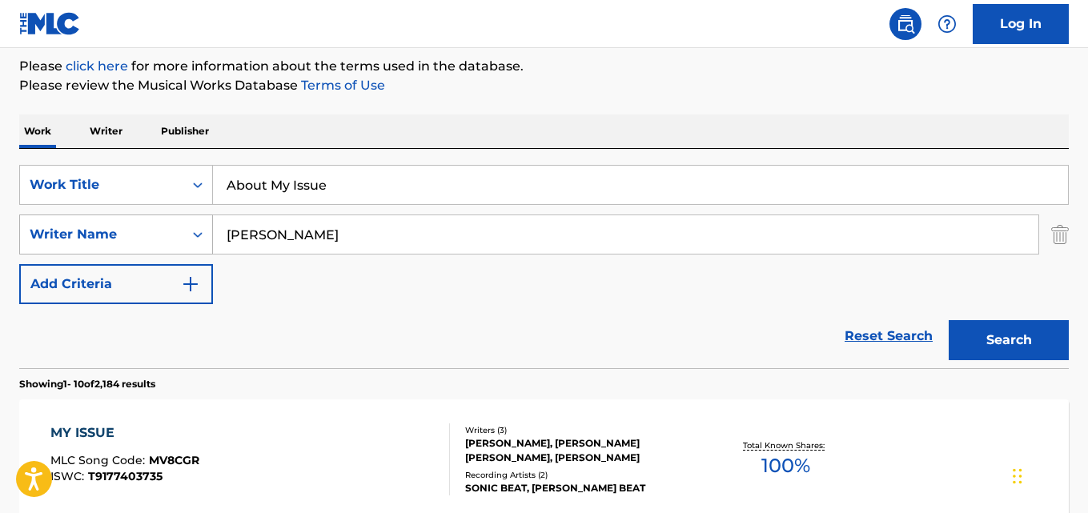
drag, startPoint x: 331, startPoint y: 236, endPoint x: 182, endPoint y: 242, distance: 149.0
click at [182, 242] on div "SearchWithCriteria7a8bcd6c-27a8-4800-9067-dba4cf6211b9 Writer Name [PERSON_NAME]" at bounding box center [544, 235] width 1050 height 40
paste input "DAVI"
type input "[PERSON_NAME]"
click at [949, 320] on button "Search" at bounding box center [1009, 340] width 120 height 40
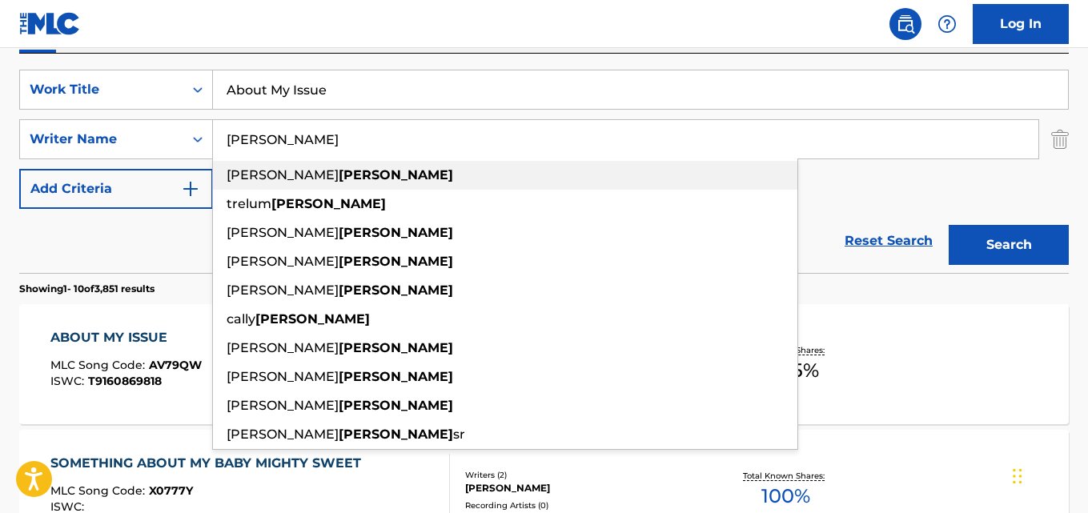
scroll to position [325, 0]
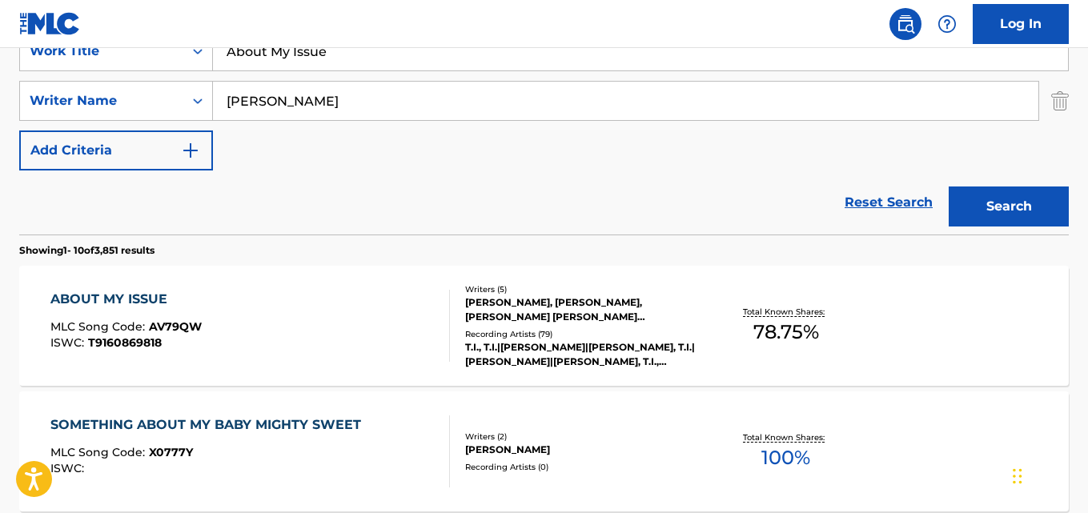
click at [142, 223] on div "Reset Search Search" at bounding box center [544, 203] width 1050 height 64
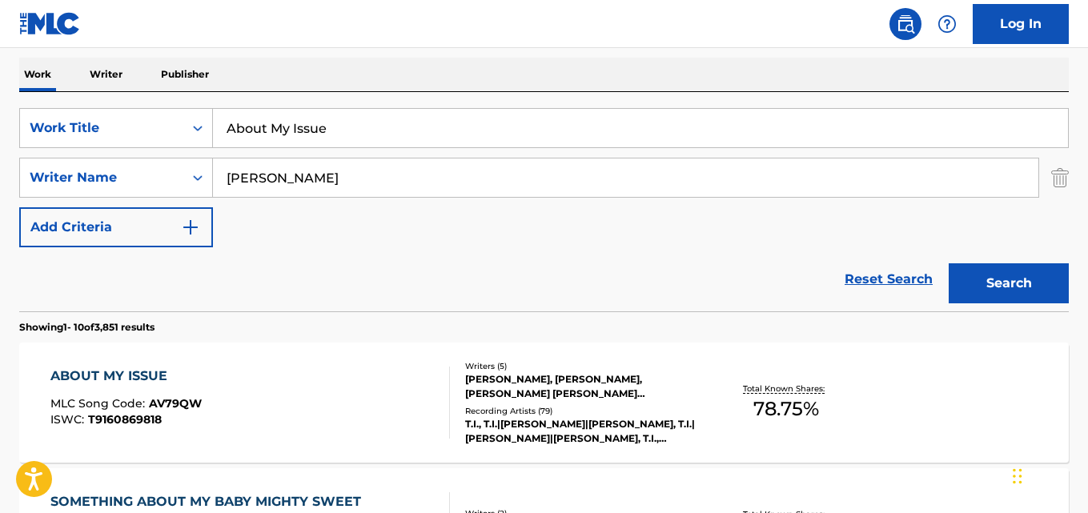
scroll to position [191, 0]
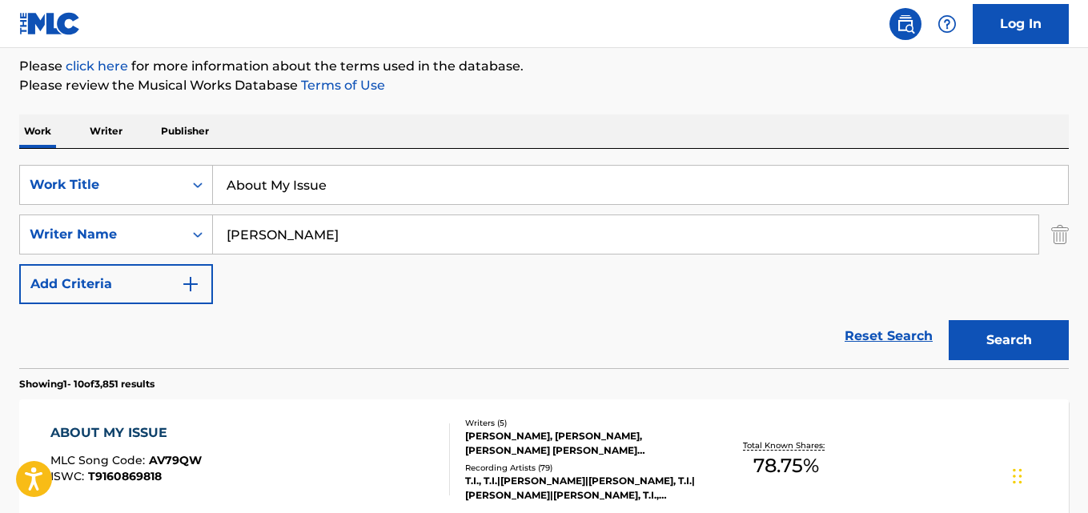
drag, startPoint x: 351, startPoint y: 183, endPoint x: 127, endPoint y: 214, distance: 225.5
click at [127, 214] on div "SearchWithCriteria40e3b8af-a21f-4a3a-b502-132ec427af01 Work Title About My Issu…" at bounding box center [544, 234] width 1050 height 139
click at [240, 382] on section "Showing 1 - 10 of 3,851 results" at bounding box center [544, 379] width 1050 height 23
click at [127, 429] on div "ABOUT MY ISSUE" at bounding box center [125, 433] width 151 height 19
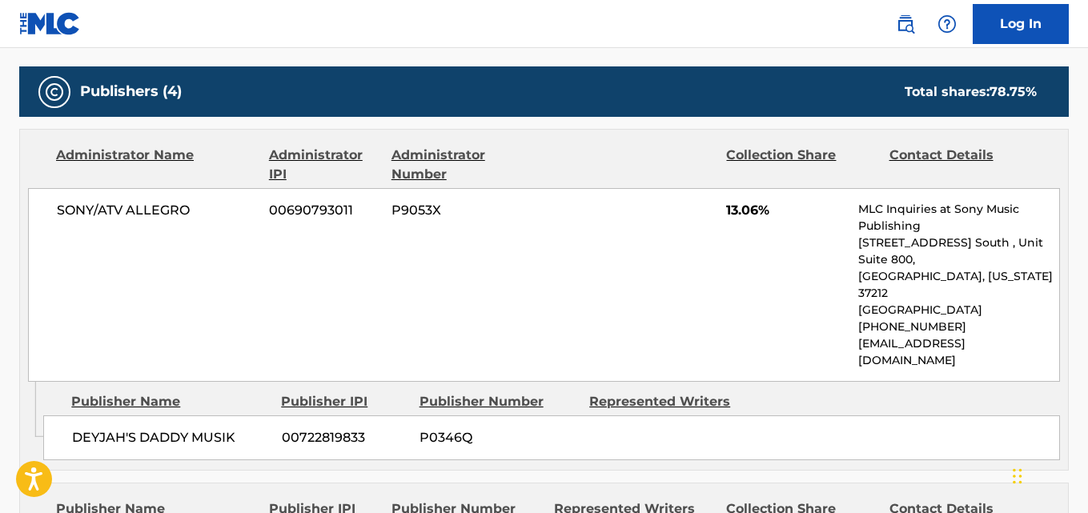
scroll to position [801, 0]
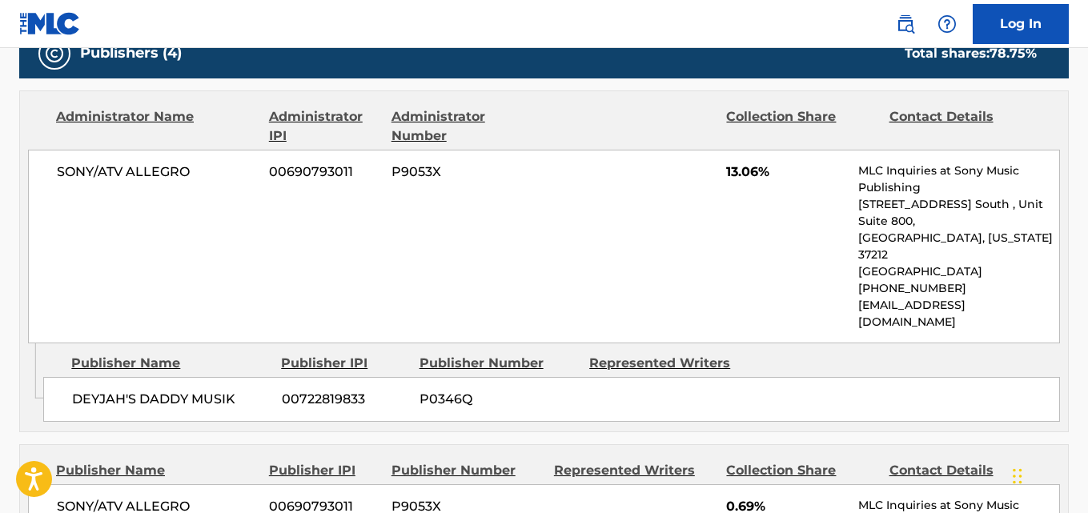
click at [79, 390] on span "DEYJAH'S DADDY MUSIK" at bounding box center [171, 399] width 198 height 19
drag, startPoint x: 73, startPoint y: 367, endPoint x: 251, endPoint y: 367, distance: 177.8
click at [251, 390] on span "DEYJAH'S DADDY MUSIK" at bounding box center [171, 399] width 198 height 19
click at [743, 165] on span "13.06%" at bounding box center [786, 172] width 120 height 19
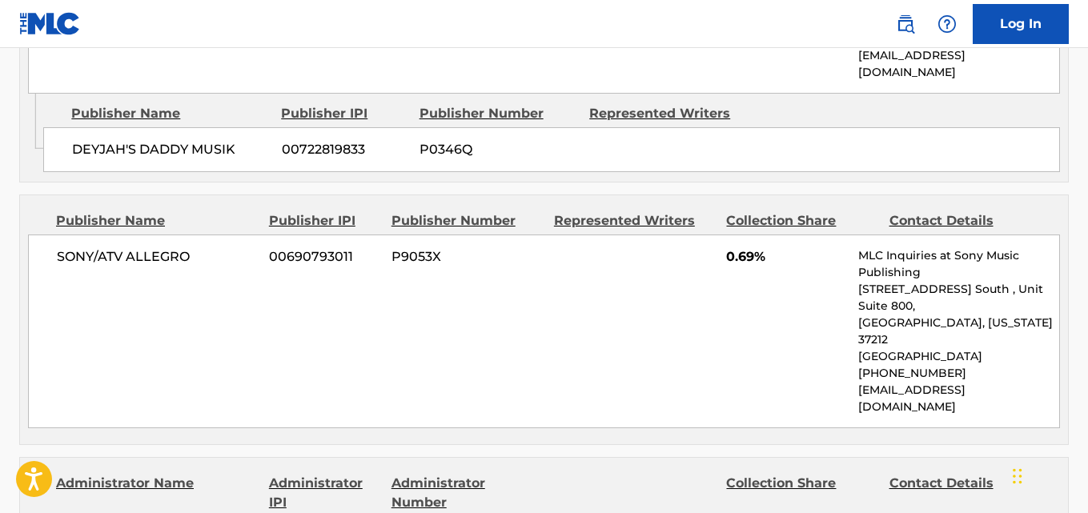
scroll to position [1201, 0]
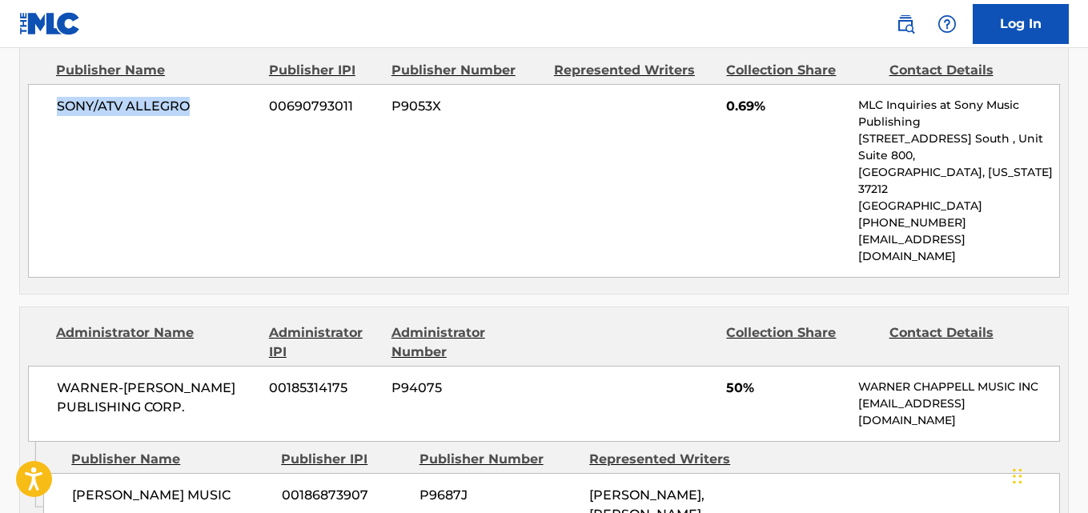
drag, startPoint x: 55, startPoint y: 78, endPoint x: 190, endPoint y: 78, distance: 134.5
click at [189, 84] on div "SONY/ATV ALLEGRO 00690793011 P9053X 0.69% MLC Inquiries at Sony Music Publishin…" at bounding box center [544, 181] width 1032 height 194
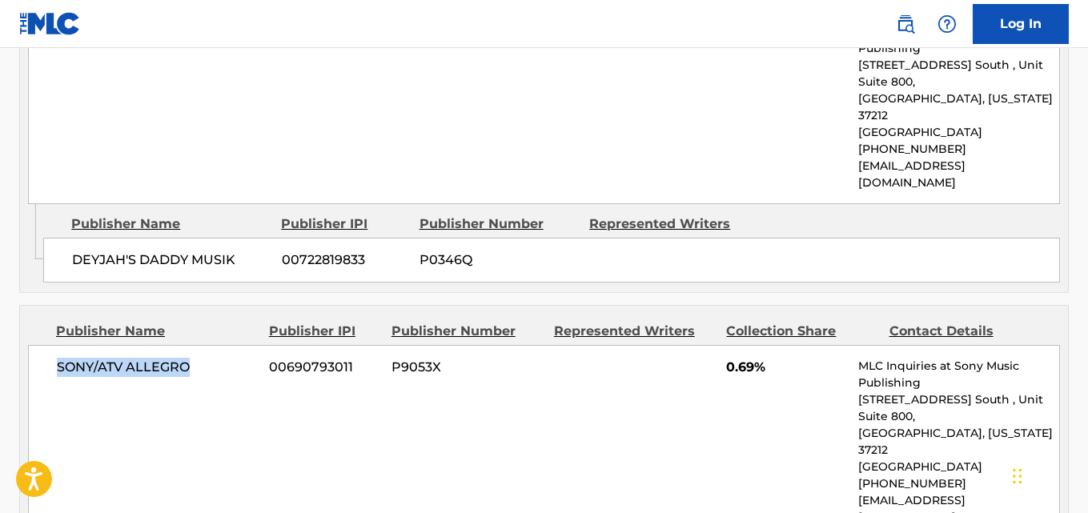
scroll to position [1067, 0]
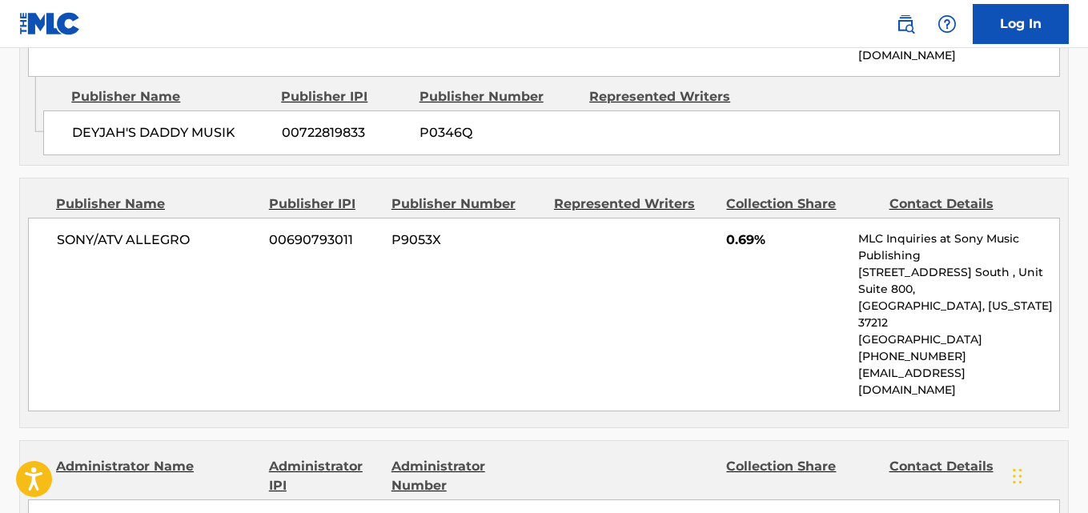
click at [729, 231] on span "0.69%" at bounding box center [786, 240] width 120 height 19
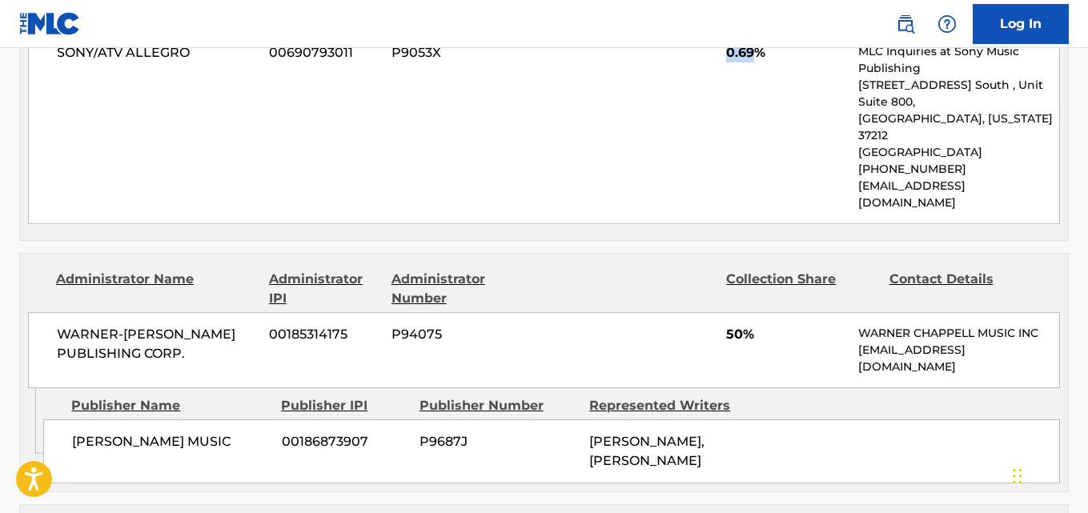
scroll to position [1335, 0]
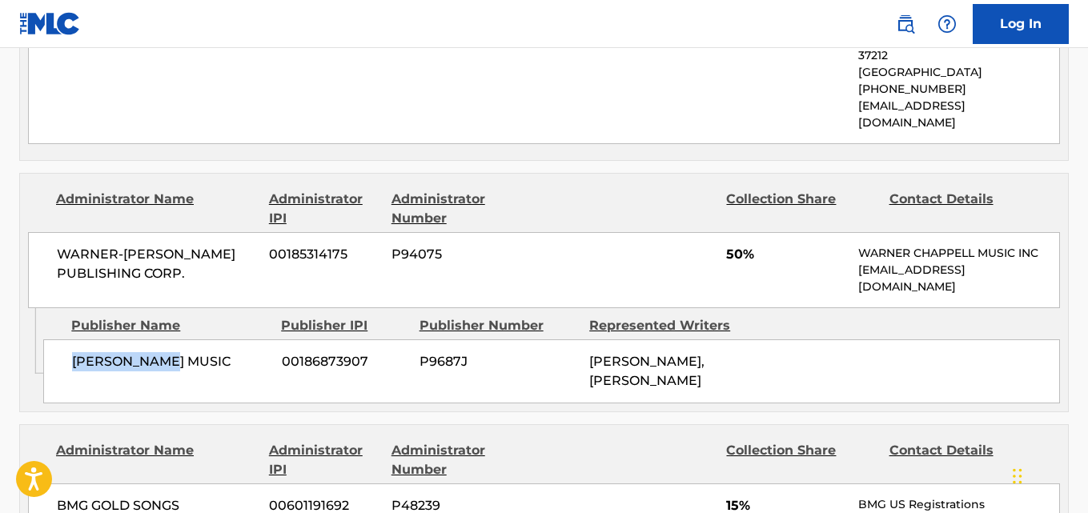
drag, startPoint x: 70, startPoint y: 300, endPoint x: 198, endPoint y: 304, distance: 128.2
click at [198, 340] on div "[PERSON_NAME] MUSIC 00186873907 P9687J [PERSON_NAME], [PERSON_NAME]" at bounding box center [551, 372] width 1017 height 64
click at [729, 245] on span "50%" at bounding box center [786, 254] width 120 height 19
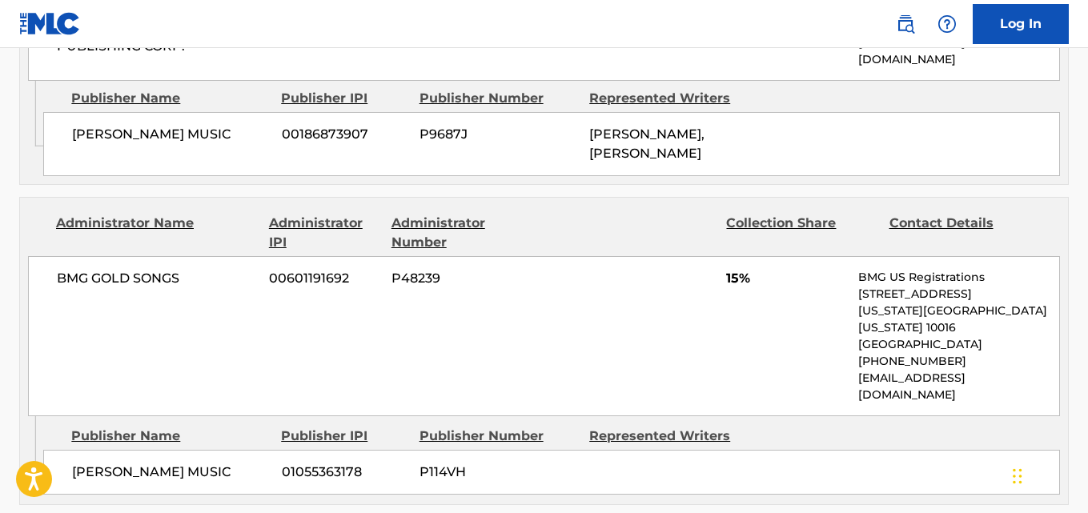
scroll to position [1602, 0]
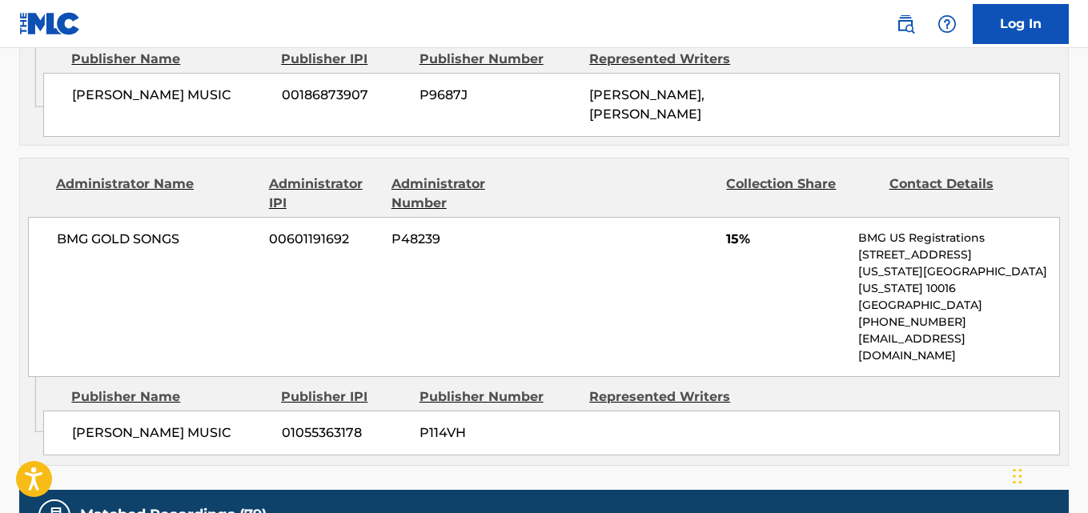
drag, startPoint x: 73, startPoint y: 349, endPoint x: 251, endPoint y: 351, distance: 178.6
click at [251, 424] on span "[PERSON_NAME] MUSIC" at bounding box center [171, 433] width 198 height 19
click at [726, 230] on span "15%" at bounding box center [786, 239] width 120 height 19
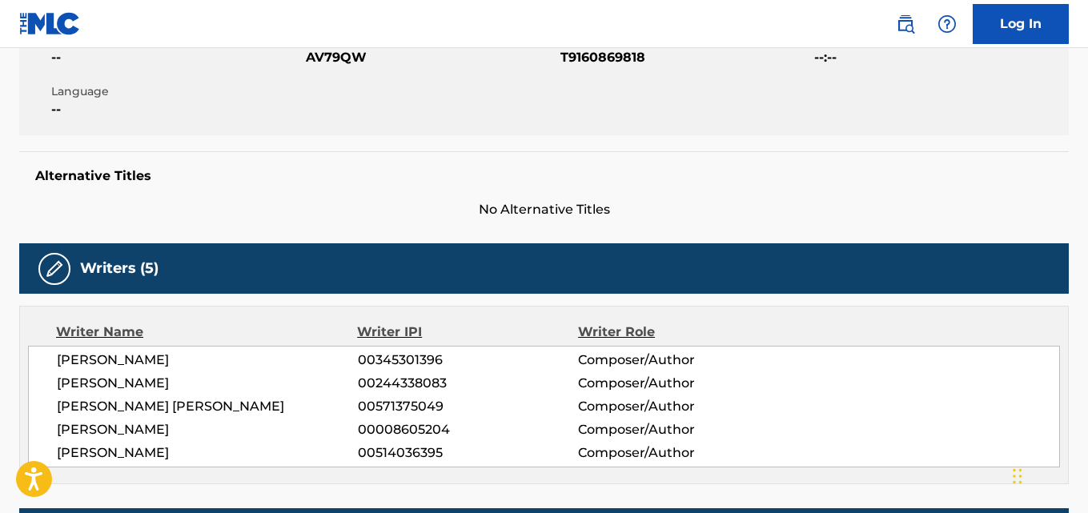
scroll to position [0, 0]
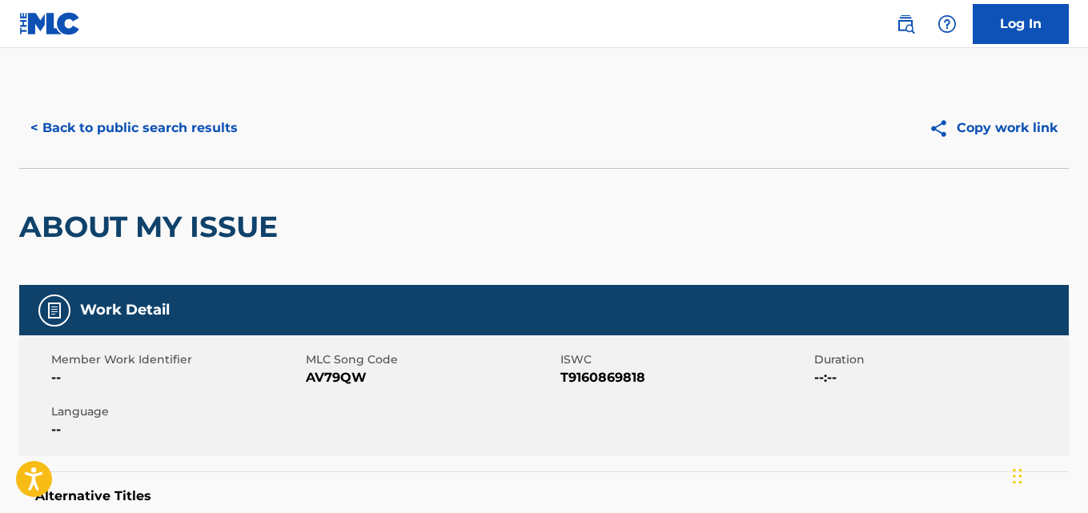
click at [185, 139] on button "< Back to public search results" at bounding box center [134, 128] width 230 height 40
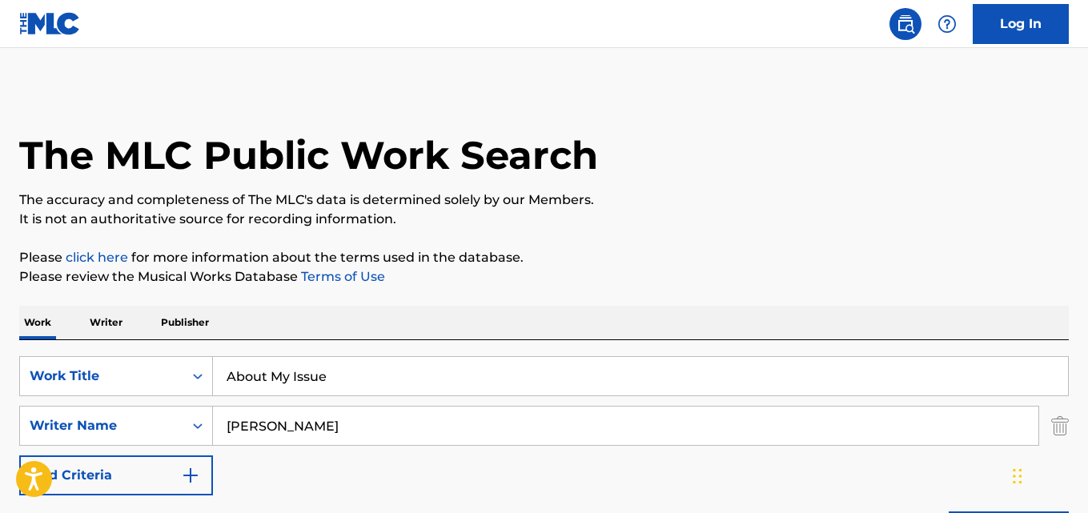
scroll to position [191, 0]
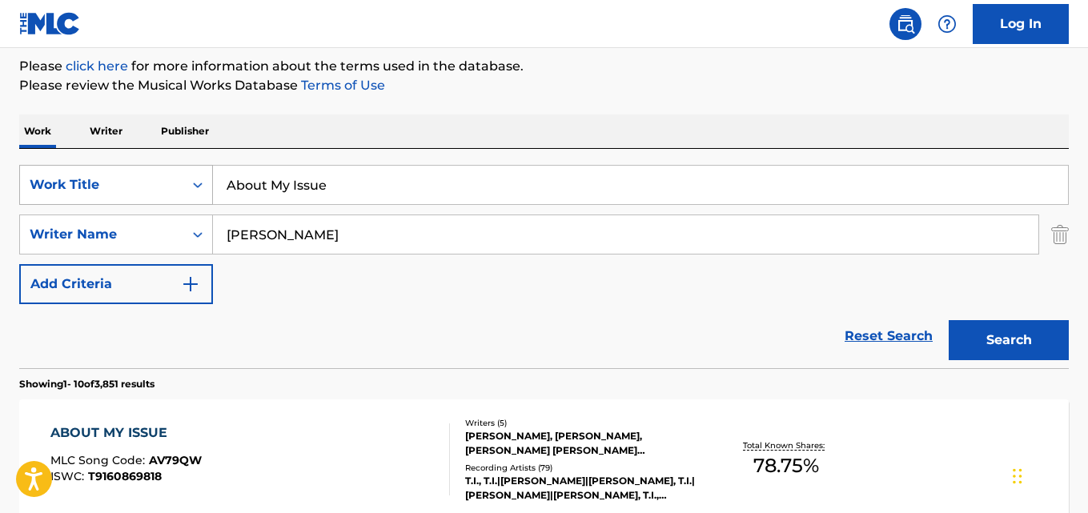
drag, startPoint x: 400, startPoint y: 181, endPoint x: 66, endPoint y: 187, distance: 334.8
click at [66, 187] on div "SearchWithCriteria40e3b8af-a21f-4a3a-b502-132ec427af01 Work Title About My Issue" at bounding box center [544, 185] width 1050 height 40
paste input "The Money"
type input "About The Money"
click at [1020, 326] on button "Search" at bounding box center [1009, 340] width 120 height 40
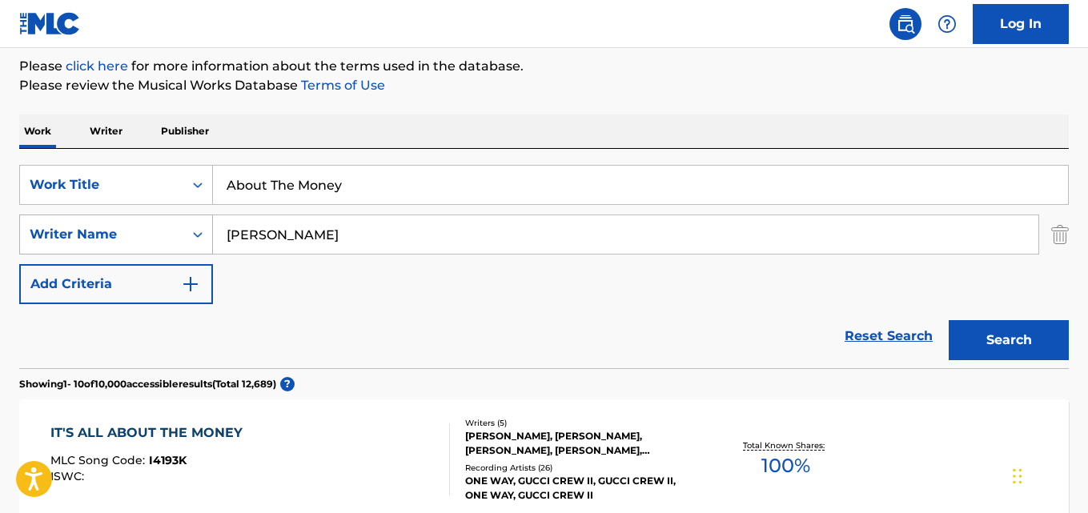
drag, startPoint x: 357, startPoint y: 242, endPoint x: 150, endPoint y: 242, distance: 207.4
click at [150, 242] on div "SearchWithCriteria7a8bcd6c-27a8-4800-9067-dba4cf6211b9 Writer Name [PERSON_NAME]" at bounding box center [544, 235] width 1050 height 40
paste input "[PERSON_NAME]"
type input "[PERSON_NAME]"
click at [949, 320] on button "Search" at bounding box center [1009, 340] width 120 height 40
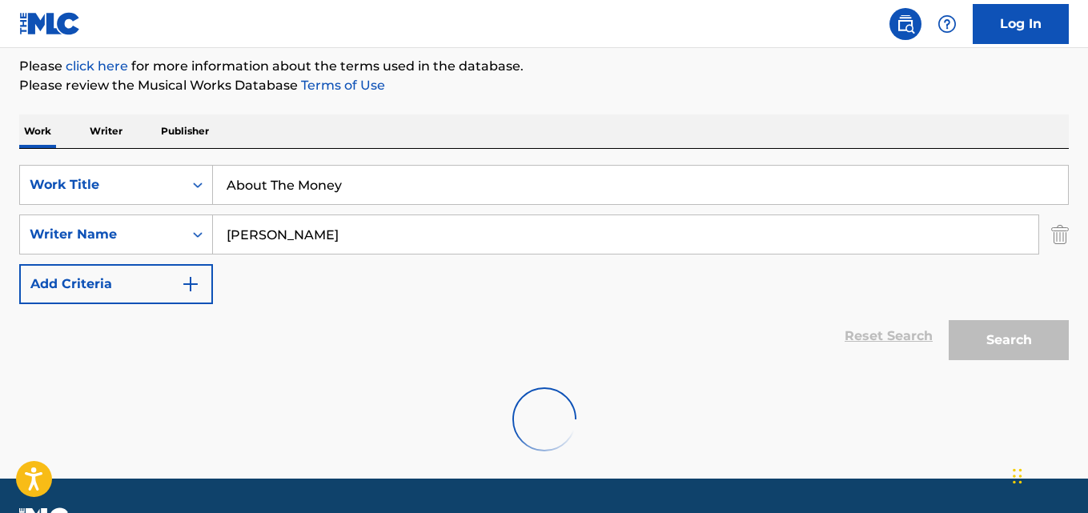
click at [66, 335] on div "Reset Search Search" at bounding box center [544, 336] width 1050 height 64
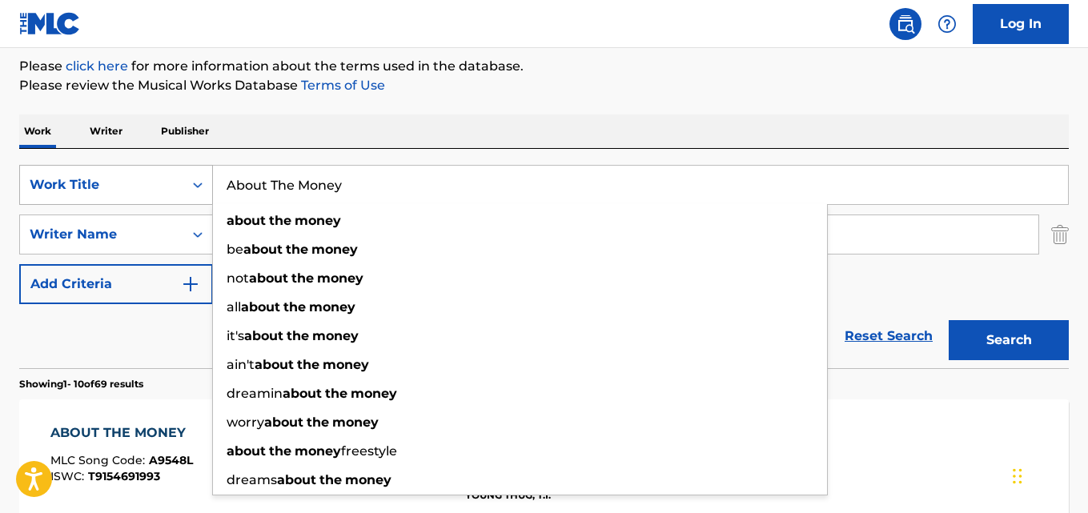
drag, startPoint x: 372, startPoint y: 193, endPoint x: 123, endPoint y: 192, distance: 249.8
click at [123, 192] on div "SearchWithCriteria40e3b8af-a21f-4a3a-b502-132ec427af01 Work Title About The Mon…" at bounding box center [544, 185] width 1050 height 40
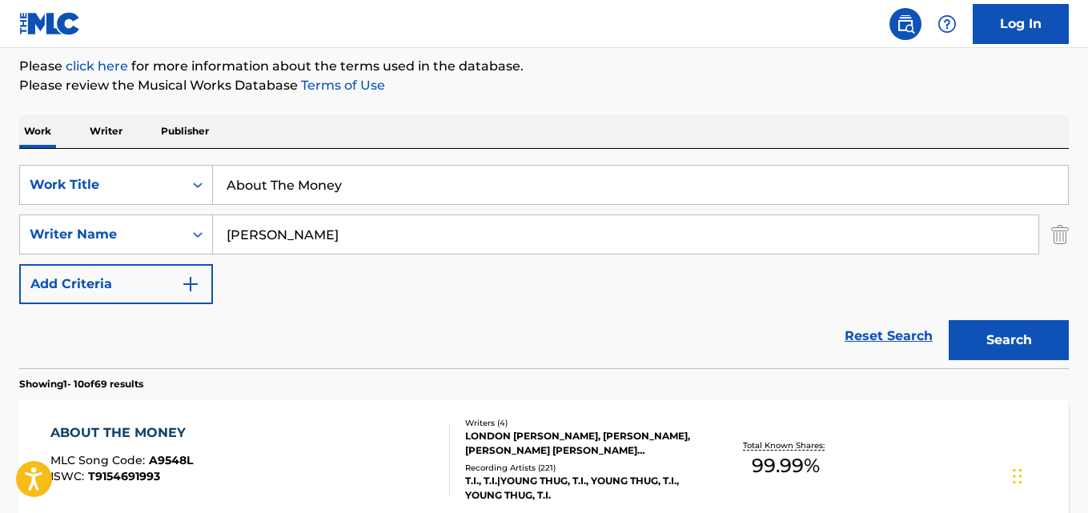
click at [131, 436] on div "ABOUT THE MONEY" at bounding box center [121, 433] width 143 height 19
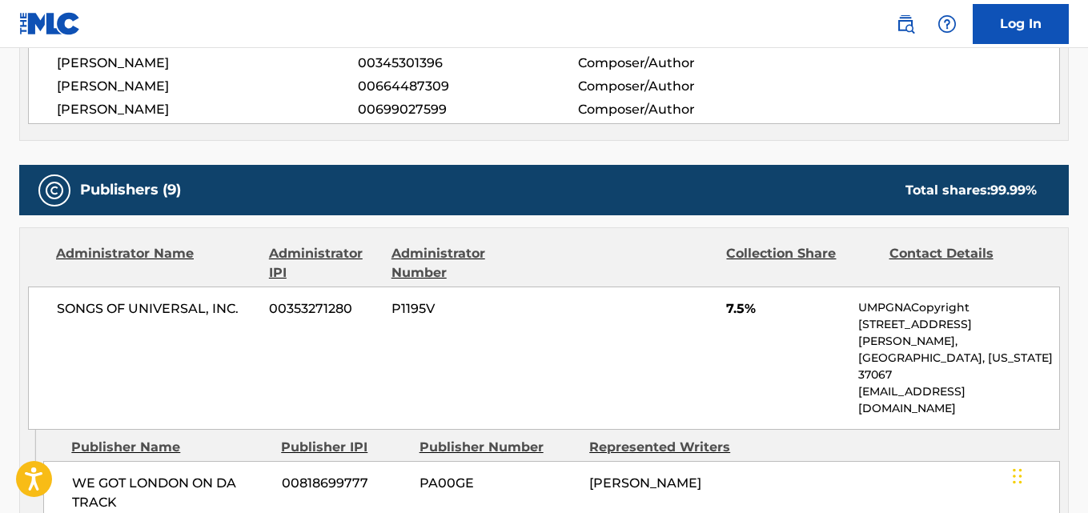
scroll to position [934, 0]
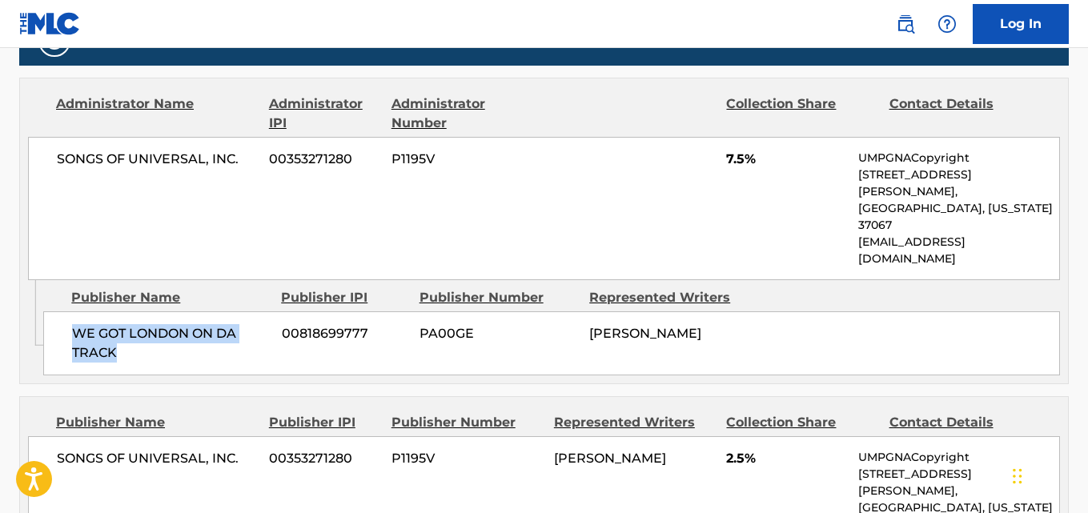
drag, startPoint x: 145, startPoint y: 291, endPoint x: 171, endPoint y: 295, distance: 25.9
click at [171, 311] on div "WE GOT LONDON ON DA TRACK 00818699777 PA00GE [PERSON_NAME]" at bounding box center [551, 343] width 1017 height 64
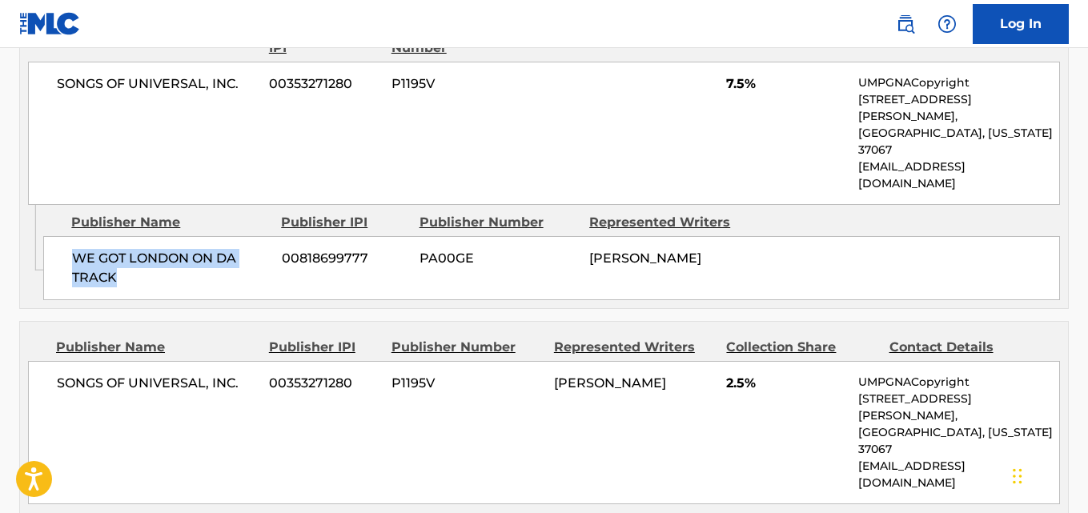
scroll to position [1067, 0]
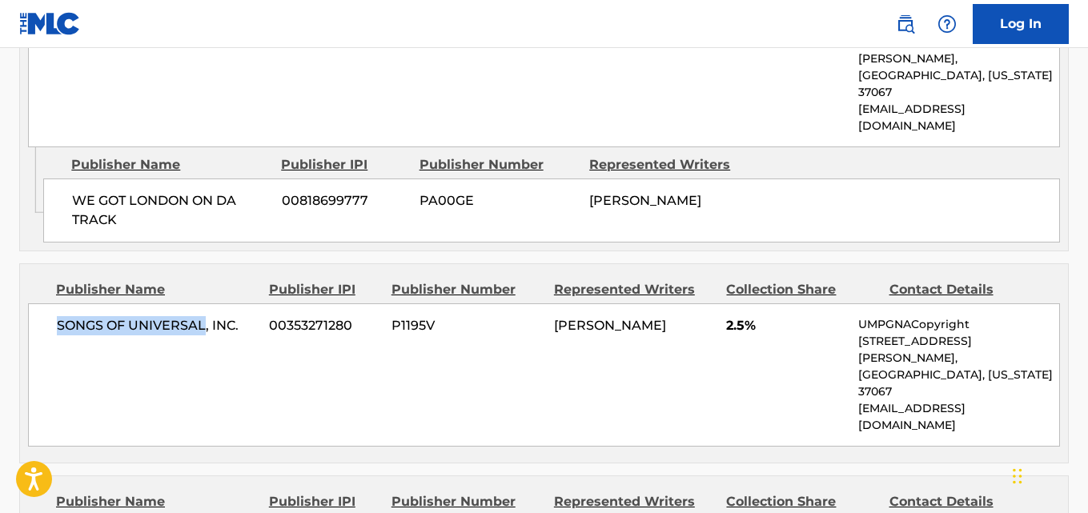
drag, startPoint x: 54, startPoint y: 271, endPoint x: 203, endPoint y: 276, distance: 148.2
click at [203, 303] on div "SONGS OF UNIVERSAL, INC. 00353271280 P1195V [PERSON_NAME] 2.5% UMPGNACopyright …" at bounding box center [544, 374] width 1032 height 143
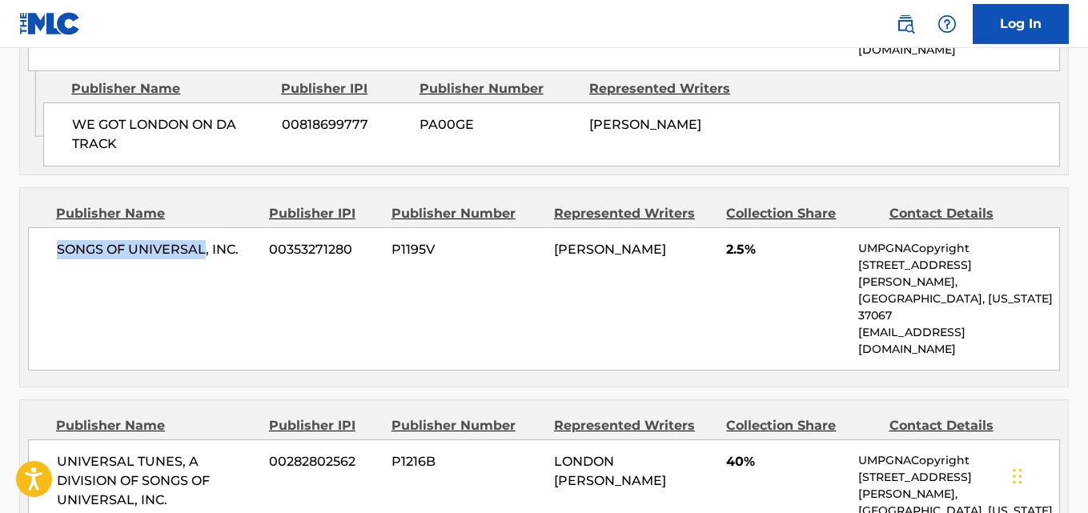
scroll to position [1201, 0]
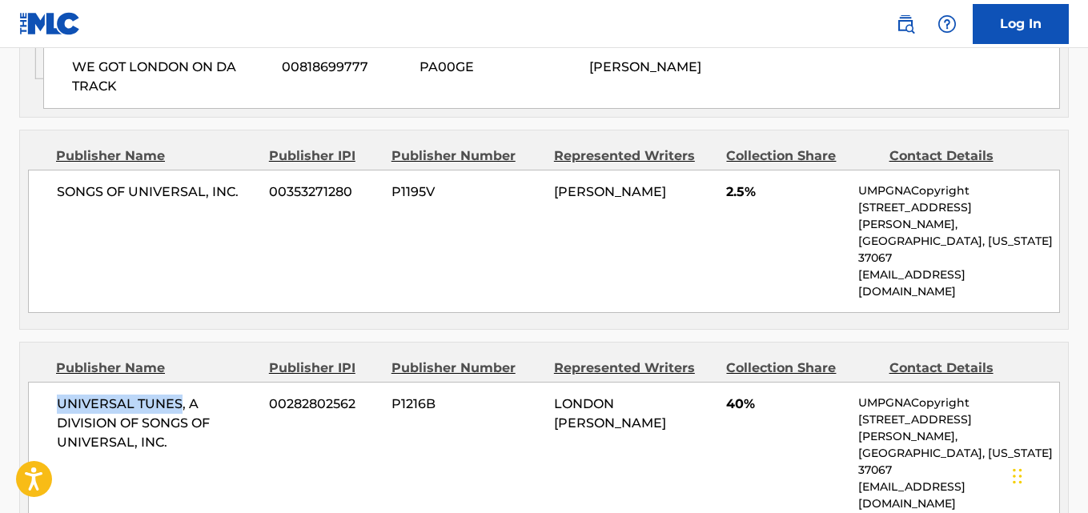
drag, startPoint x: 58, startPoint y: 302, endPoint x: 179, endPoint y: 300, distance: 120.9
click at [179, 395] on span "UNIVERSAL TUNES, A DIVISION OF SONGS OF UNIVERSAL, INC." at bounding box center [157, 424] width 200 height 58
click at [59, 395] on span "UNIVERSAL TUNES, A DIVISION OF SONGS OF UNIVERSAL, INC." at bounding box center [157, 424] width 200 height 58
drag, startPoint x: 58, startPoint y: 301, endPoint x: 161, endPoint y: 350, distance: 114.3
click at [161, 395] on span "UNIVERSAL TUNES, A DIVISION OF SONGS OF UNIVERSAL, INC." at bounding box center [157, 424] width 200 height 58
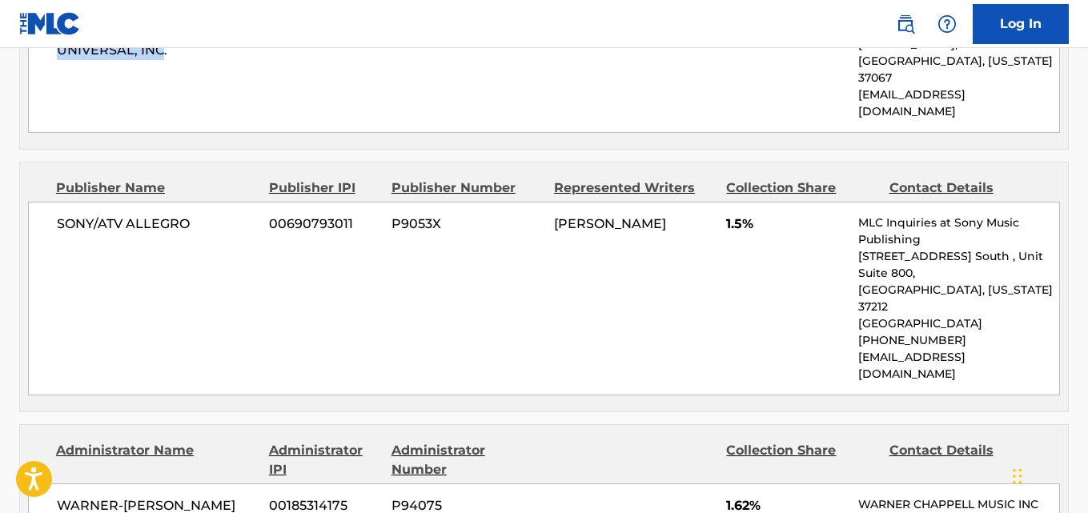
scroll to position [1602, 0]
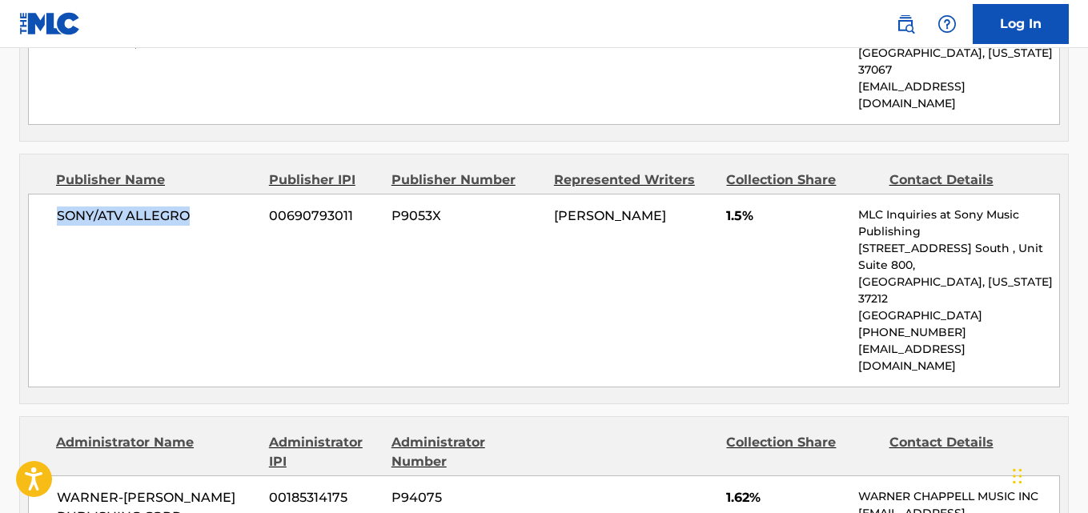
drag, startPoint x: 56, startPoint y: 74, endPoint x: 221, endPoint y: 74, distance: 165.0
click at [221, 194] on div "SONY/ATV ALLEGRO 00690793011 P9053X [PERSON_NAME] 1.5% MLC Inquiries at Sony Mu…" at bounding box center [544, 291] width 1032 height 194
click at [737, 207] on span "1.5%" at bounding box center [786, 216] width 120 height 19
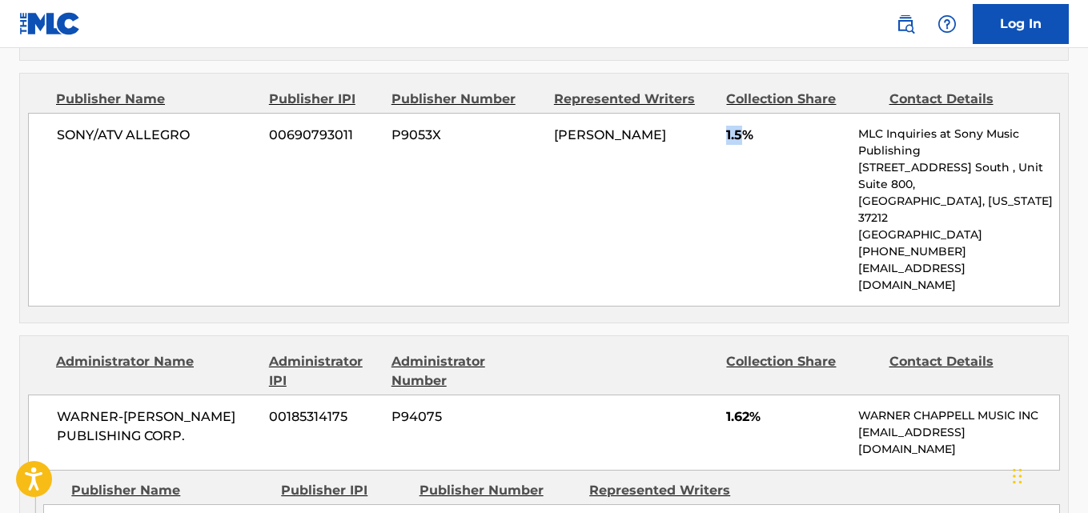
scroll to position [1735, 0]
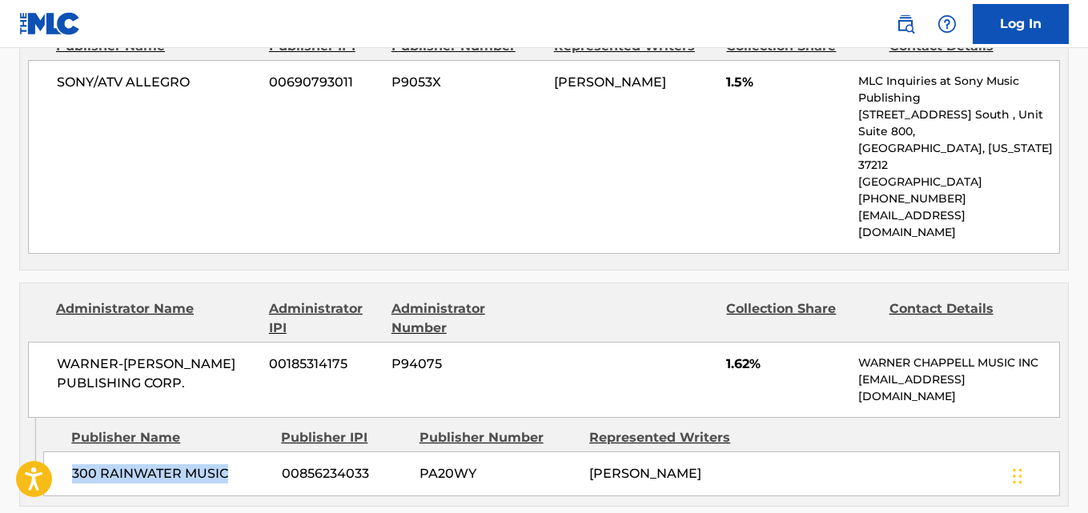
drag, startPoint x: 54, startPoint y: 283, endPoint x: 240, endPoint y: 289, distance: 185.9
click at [240, 452] on div "300 RAINWATER MUSIC 00856234033 PA20WY [PERSON_NAME]" at bounding box center [551, 474] width 1017 height 45
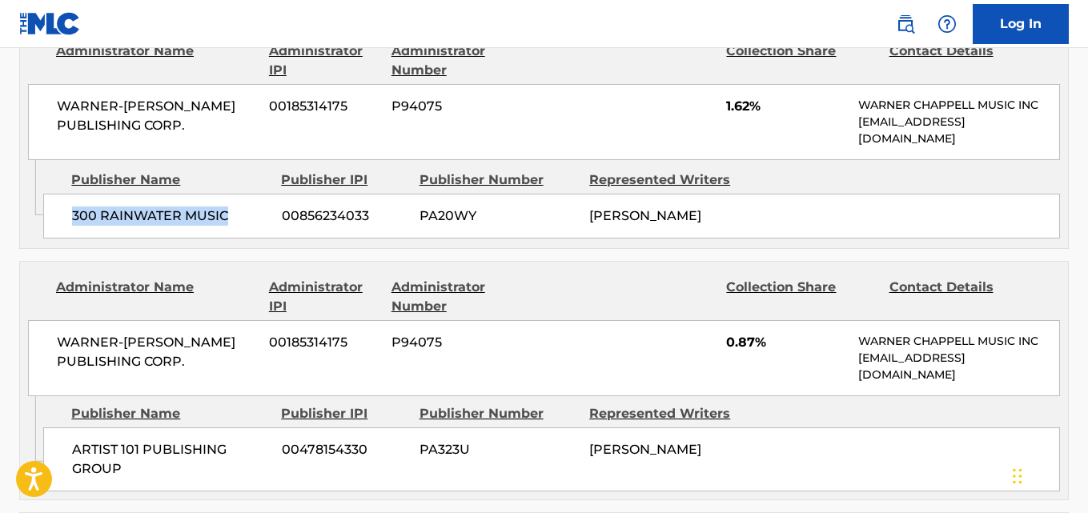
scroll to position [2002, 0]
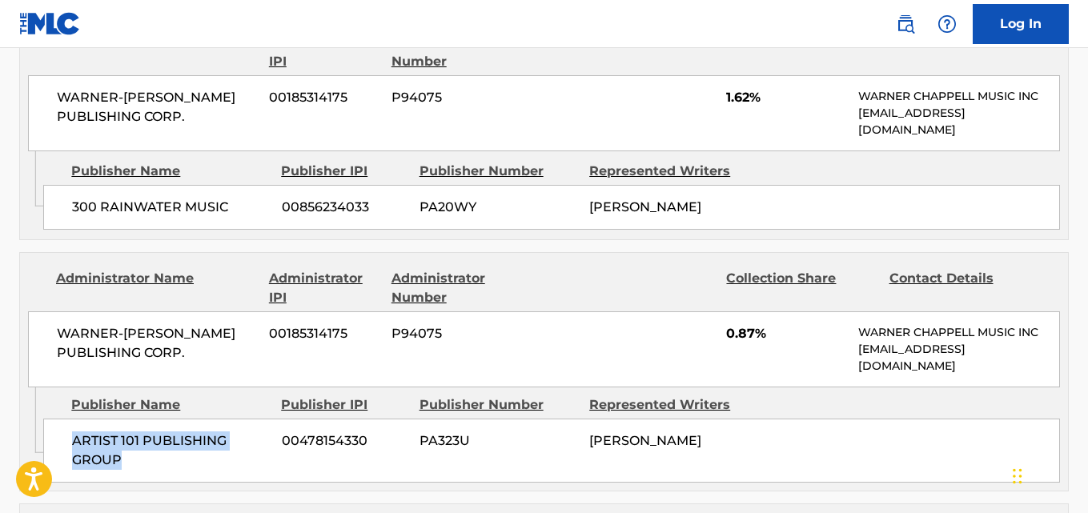
drag, startPoint x: 75, startPoint y: 274, endPoint x: 164, endPoint y: 296, distance: 91.7
click at [164, 432] on span "ARTIST 101 PUBLISHING GROUP" at bounding box center [171, 451] width 198 height 38
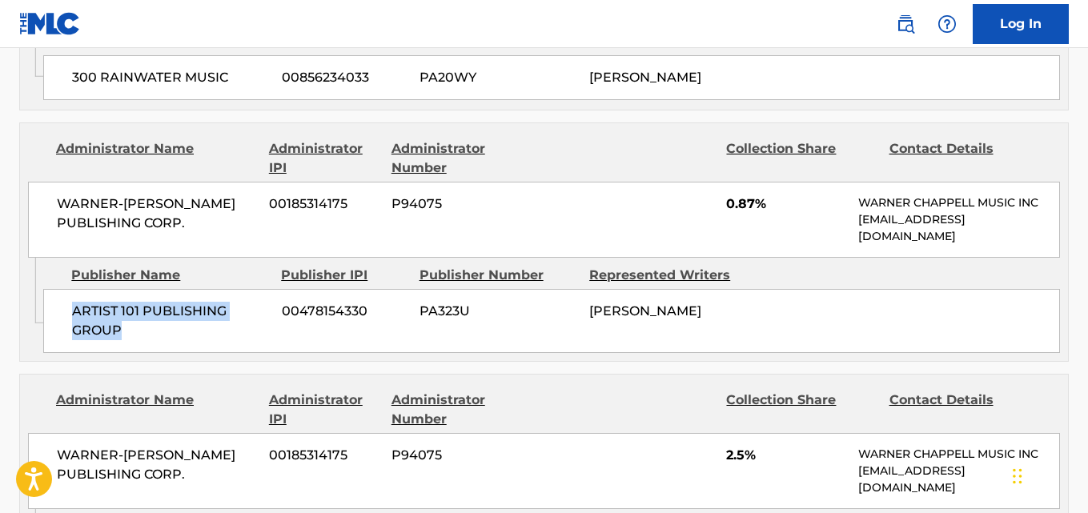
scroll to position [2269, 0]
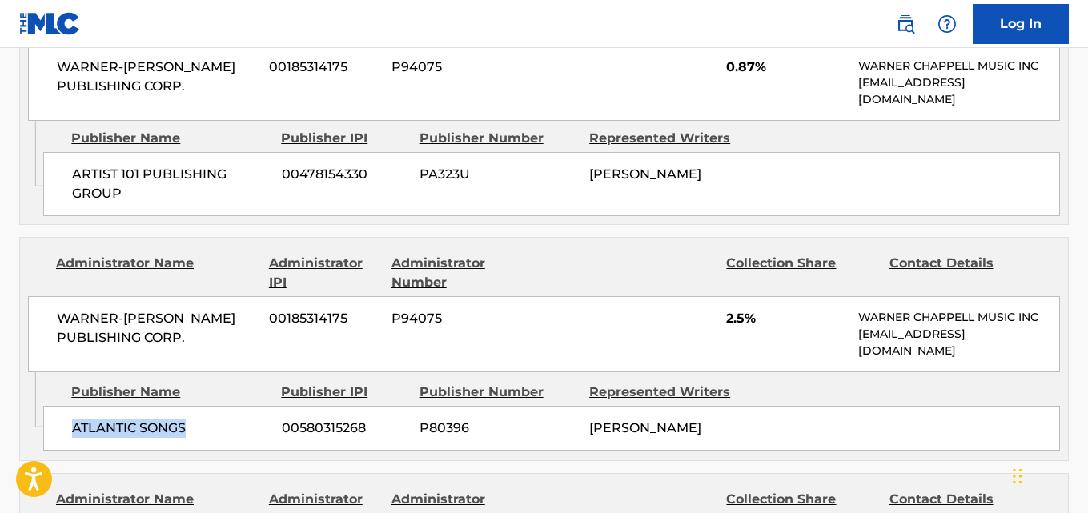
drag, startPoint x: 70, startPoint y: 262, endPoint x: 202, endPoint y: 262, distance: 132.1
click at [202, 406] on div "ATLANTIC SONGS 00580315268 P80396 [PERSON_NAME]" at bounding box center [551, 428] width 1017 height 45
click at [738, 309] on span "2.5%" at bounding box center [786, 318] width 120 height 19
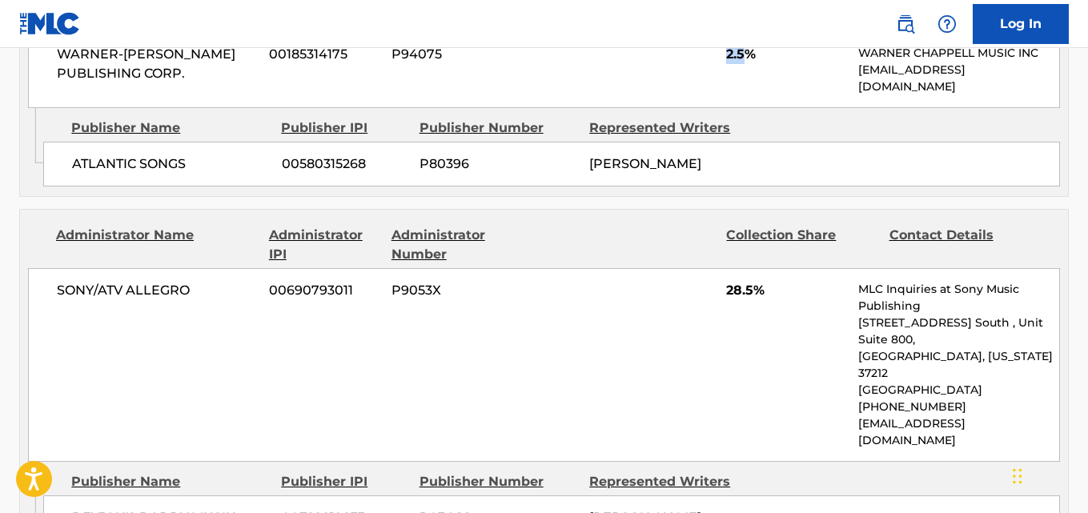
scroll to position [2536, 0]
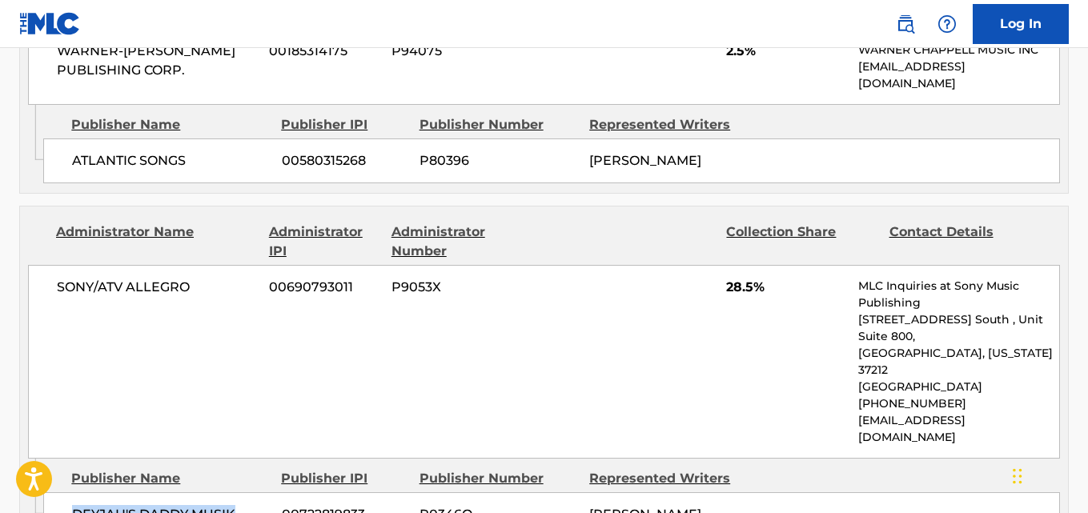
drag, startPoint x: 62, startPoint y: 332, endPoint x: 248, endPoint y: 320, distance: 187.0
click at [248, 492] on div "DEYJAH'S DADDY MUSIK 00722819833 P0346Q [PERSON_NAME]" at bounding box center [551, 514] width 1017 height 45
click at [736, 278] on span "28.5%" at bounding box center [786, 287] width 120 height 19
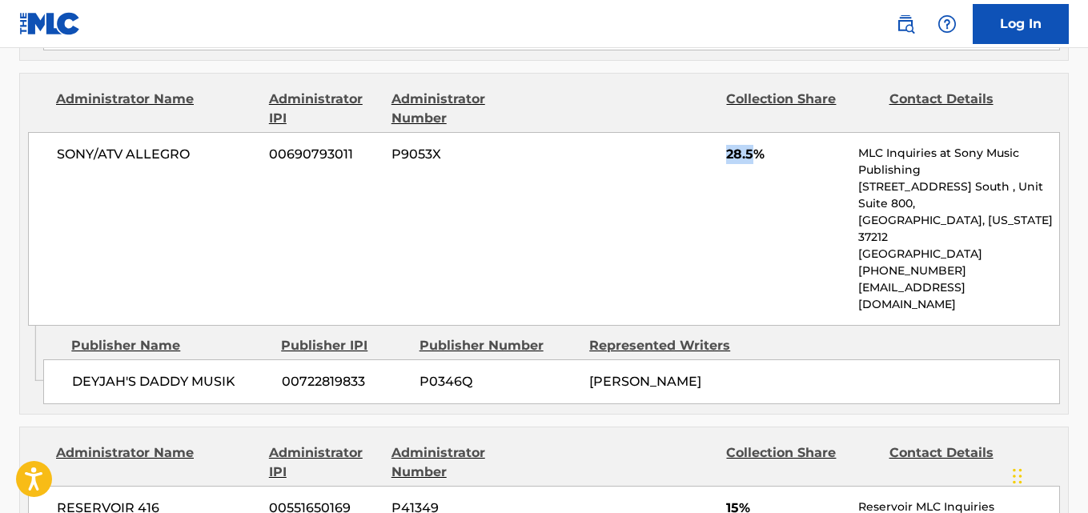
scroll to position [2803, 0]
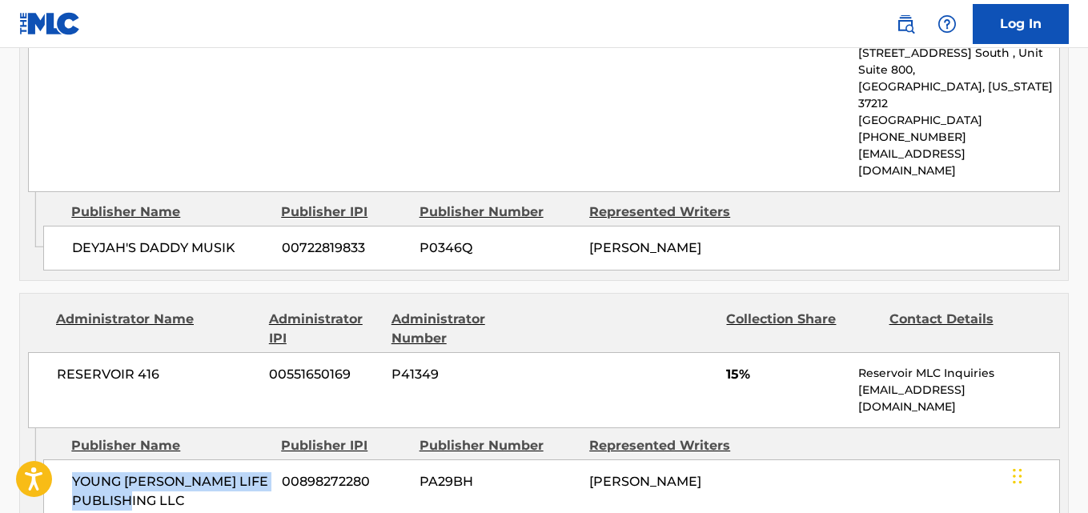
drag, startPoint x: 66, startPoint y: 295, endPoint x: 211, endPoint y: 305, distance: 146.1
click at [211, 460] on div "YOUNG [PERSON_NAME] LIFE PUBLISHING LLC 00898272280 PA29BH [PERSON_NAME]" at bounding box center [551, 492] width 1017 height 64
click at [725, 352] on div "RESERVOIR 416 00551650169 P41349 15% Reservoir MLC Inquiries [EMAIL_ADDRESS][DO…" at bounding box center [544, 390] width 1032 height 76
